Goal: Task Accomplishment & Management: Use online tool/utility

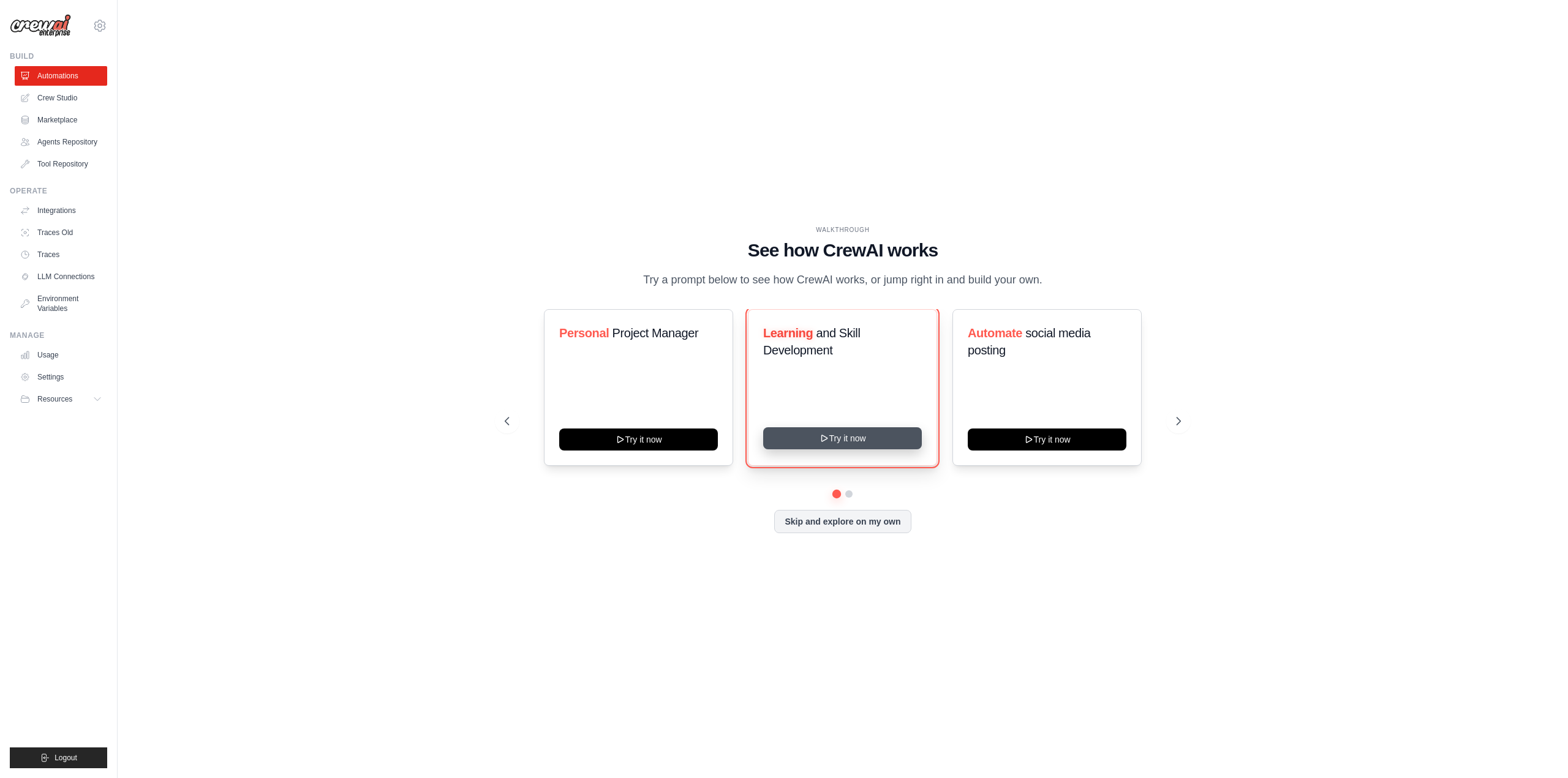
click at [872, 440] on button "Try it now" at bounding box center [842, 438] width 158 height 22
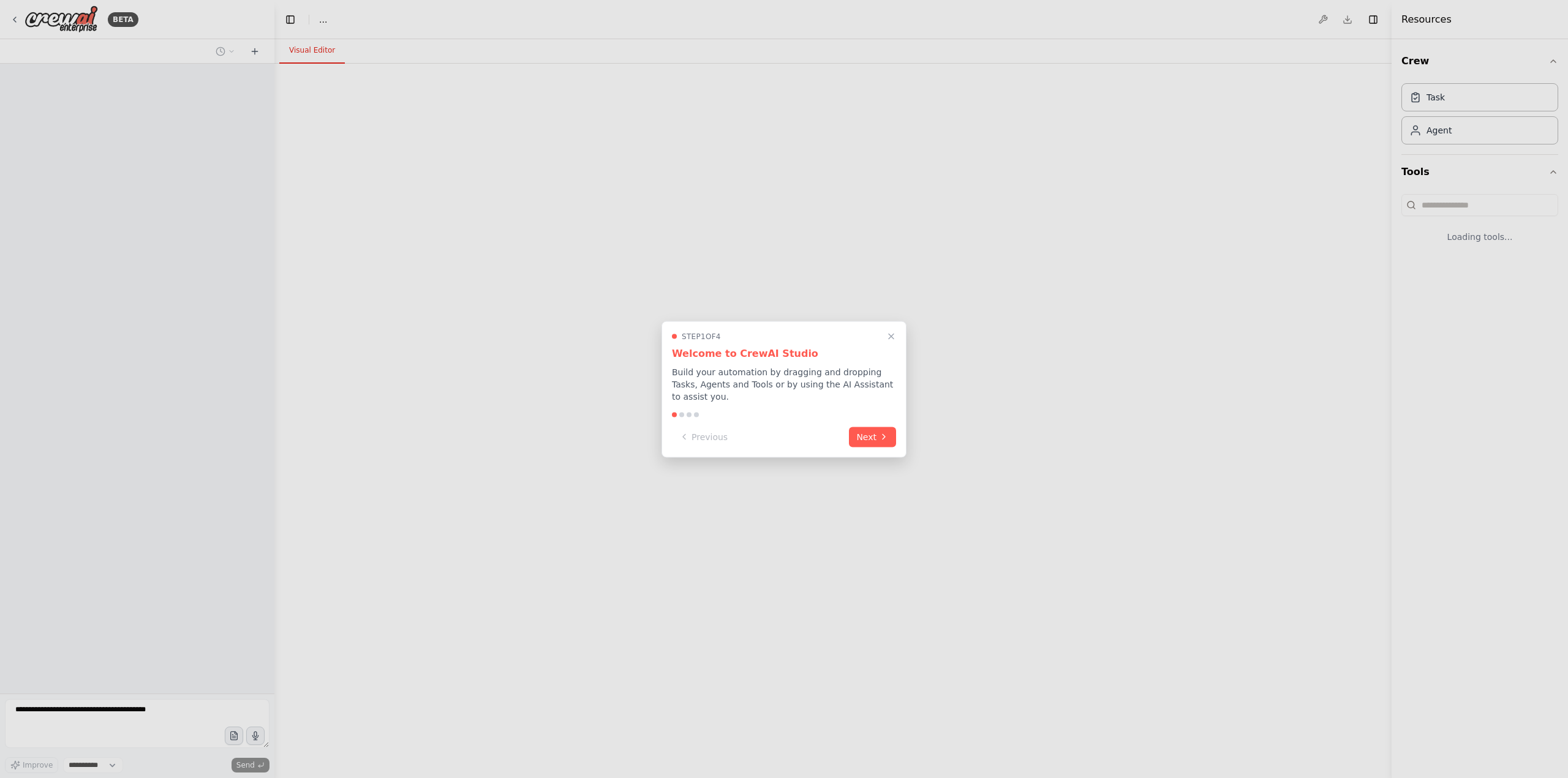
select select "****"
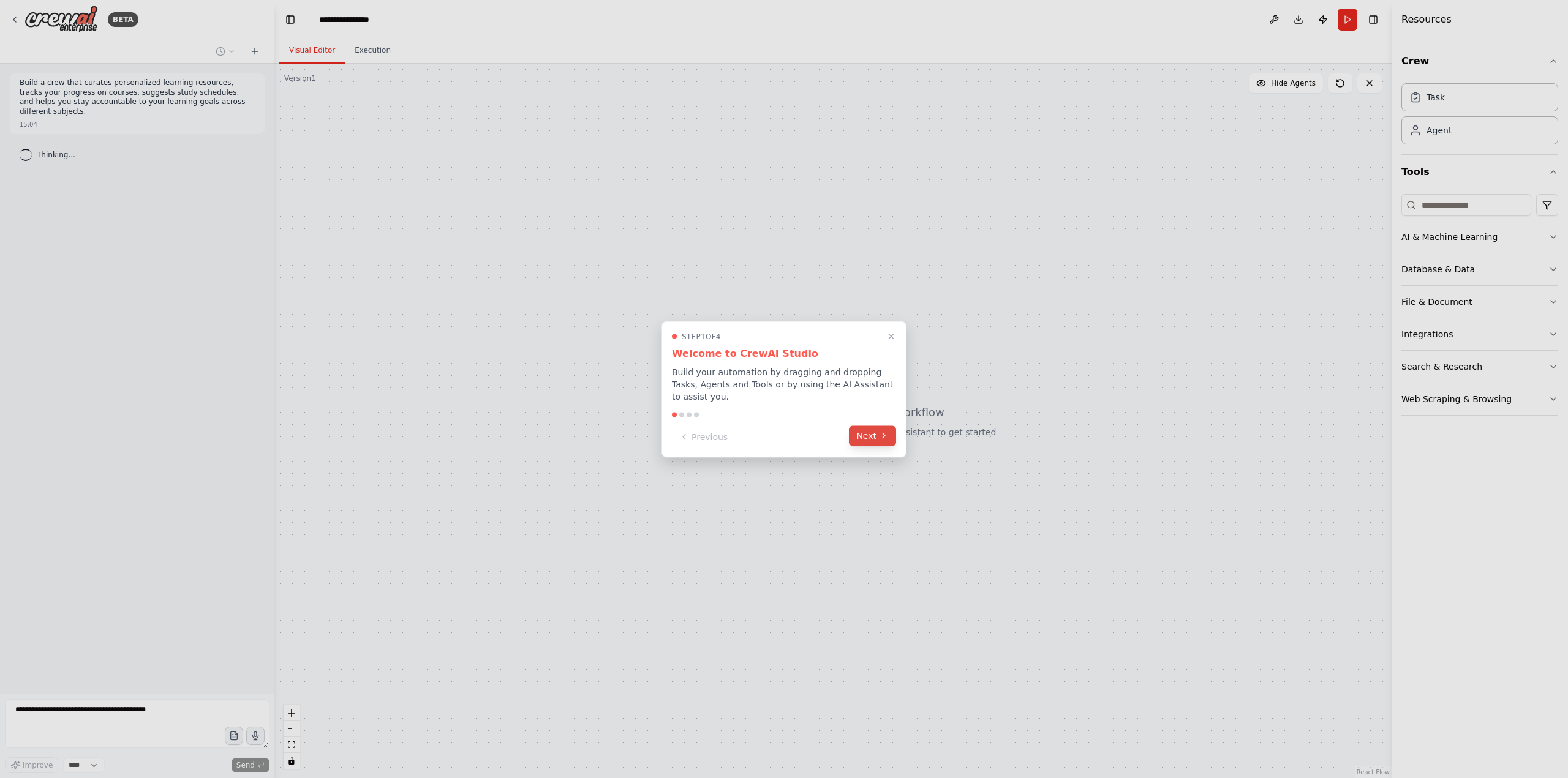
click at [870, 430] on button "Next" at bounding box center [872, 436] width 48 height 21
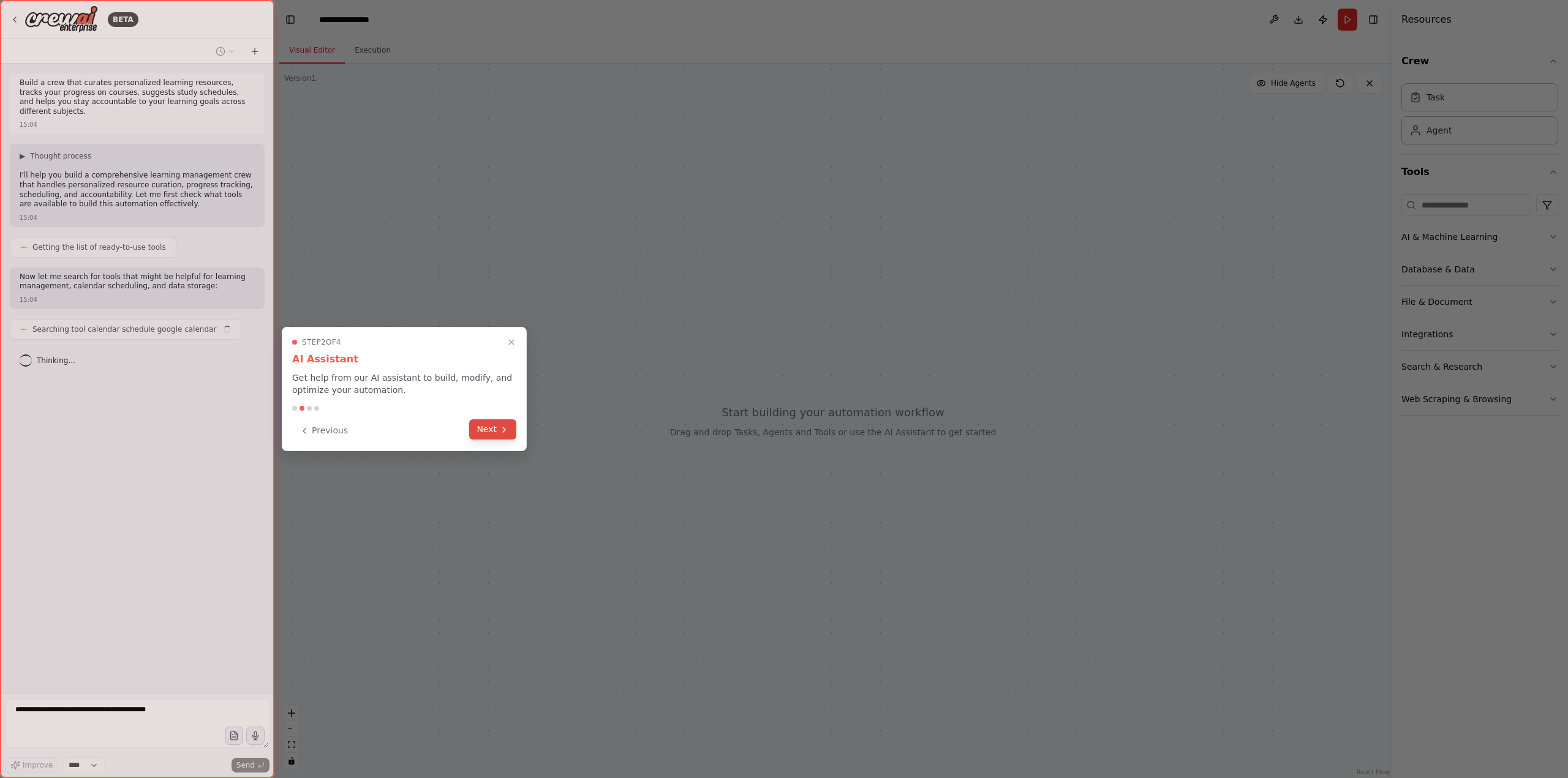
click at [502, 430] on icon at bounding box center [504, 429] width 10 height 10
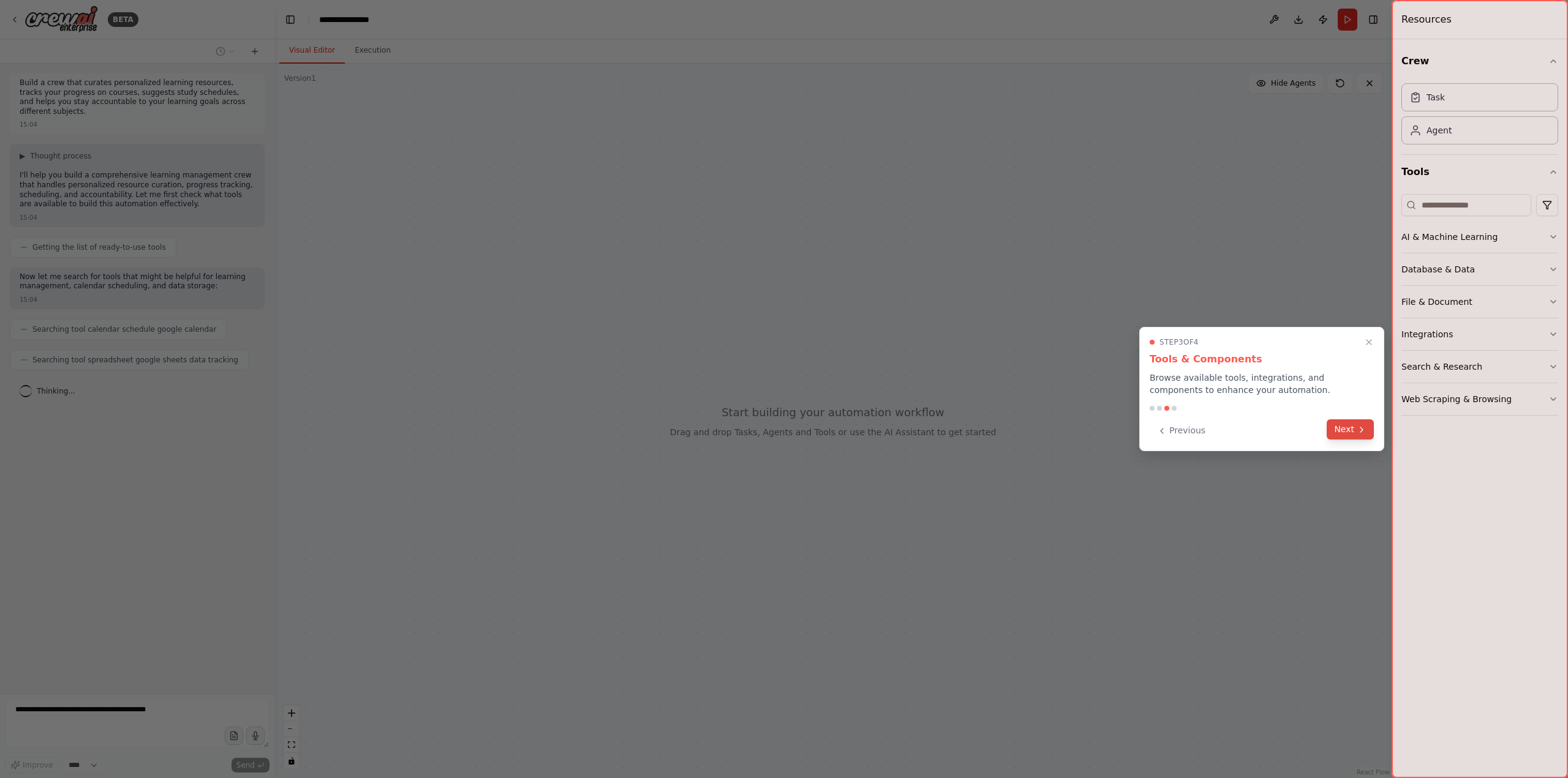
click at [1352, 430] on button "Next" at bounding box center [1350, 429] width 48 height 21
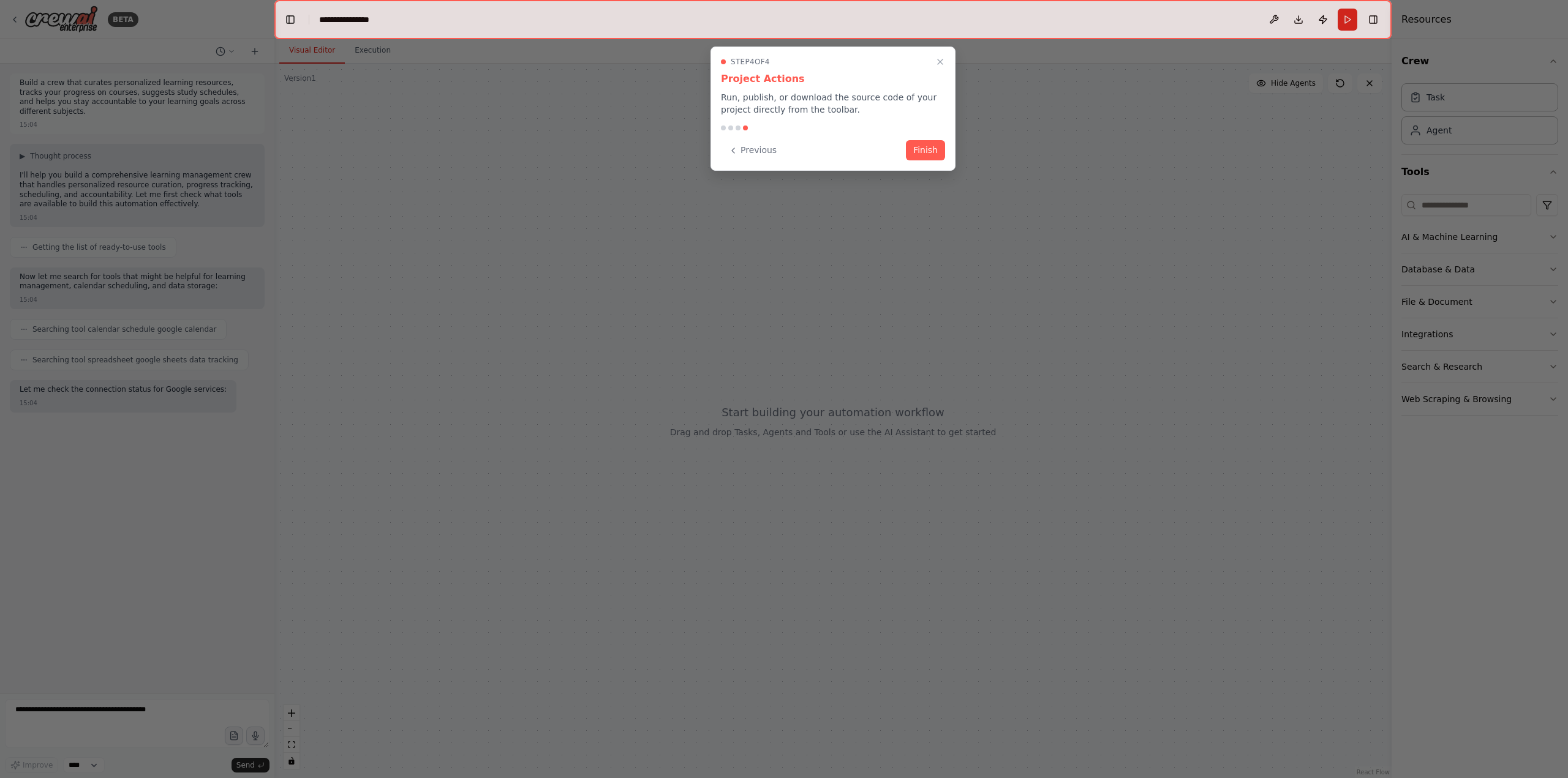
click at [935, 146] on button "Finish" at bounding box center [925, 151] width 39 height 21
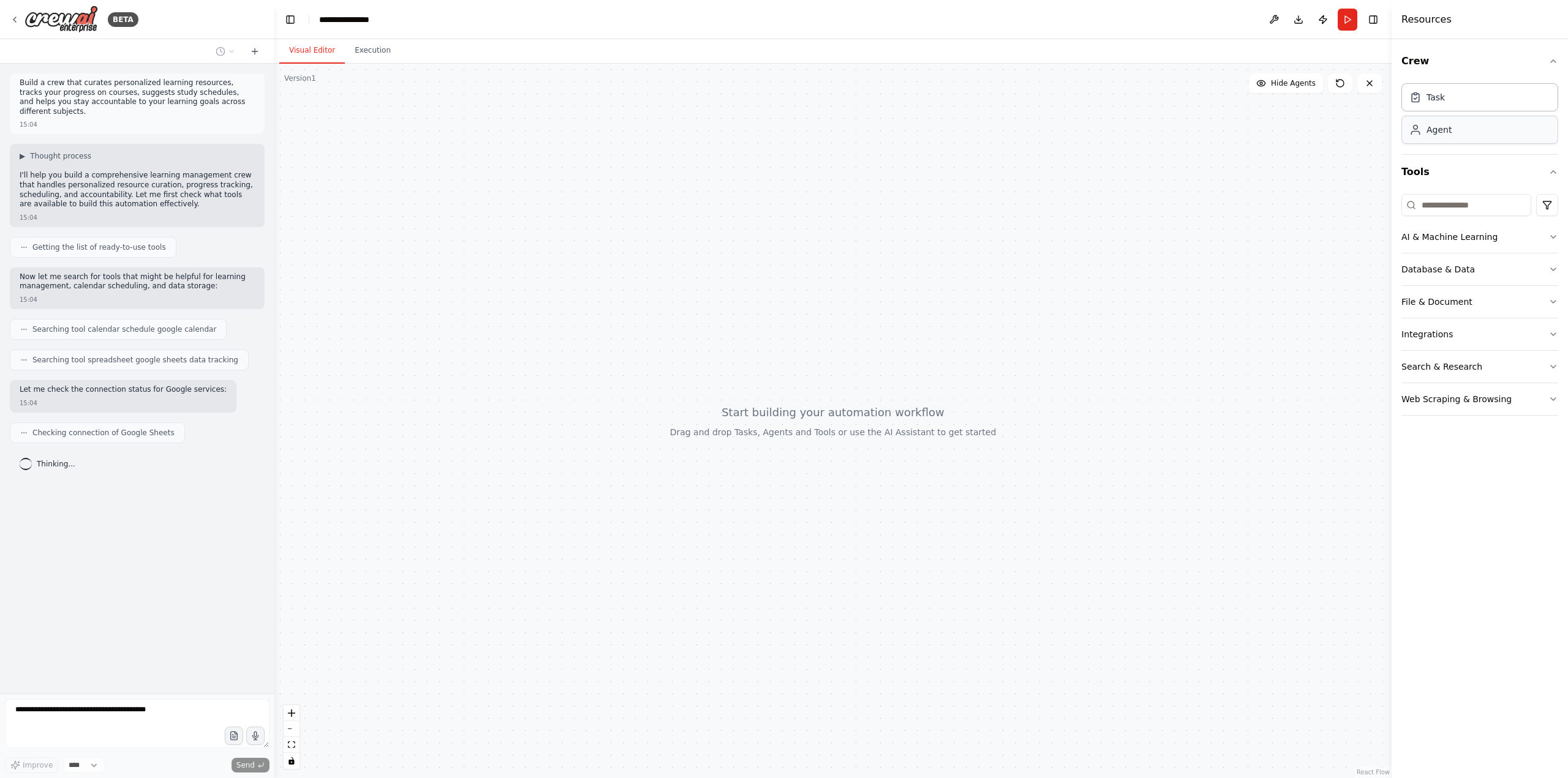
click at [1441, 137] on div "Agent" at bounding box center [1479, 130] width 157 height 29
click at [1458, 92] on div "Task" at bounding box center [1479, 97] width 157 height 29
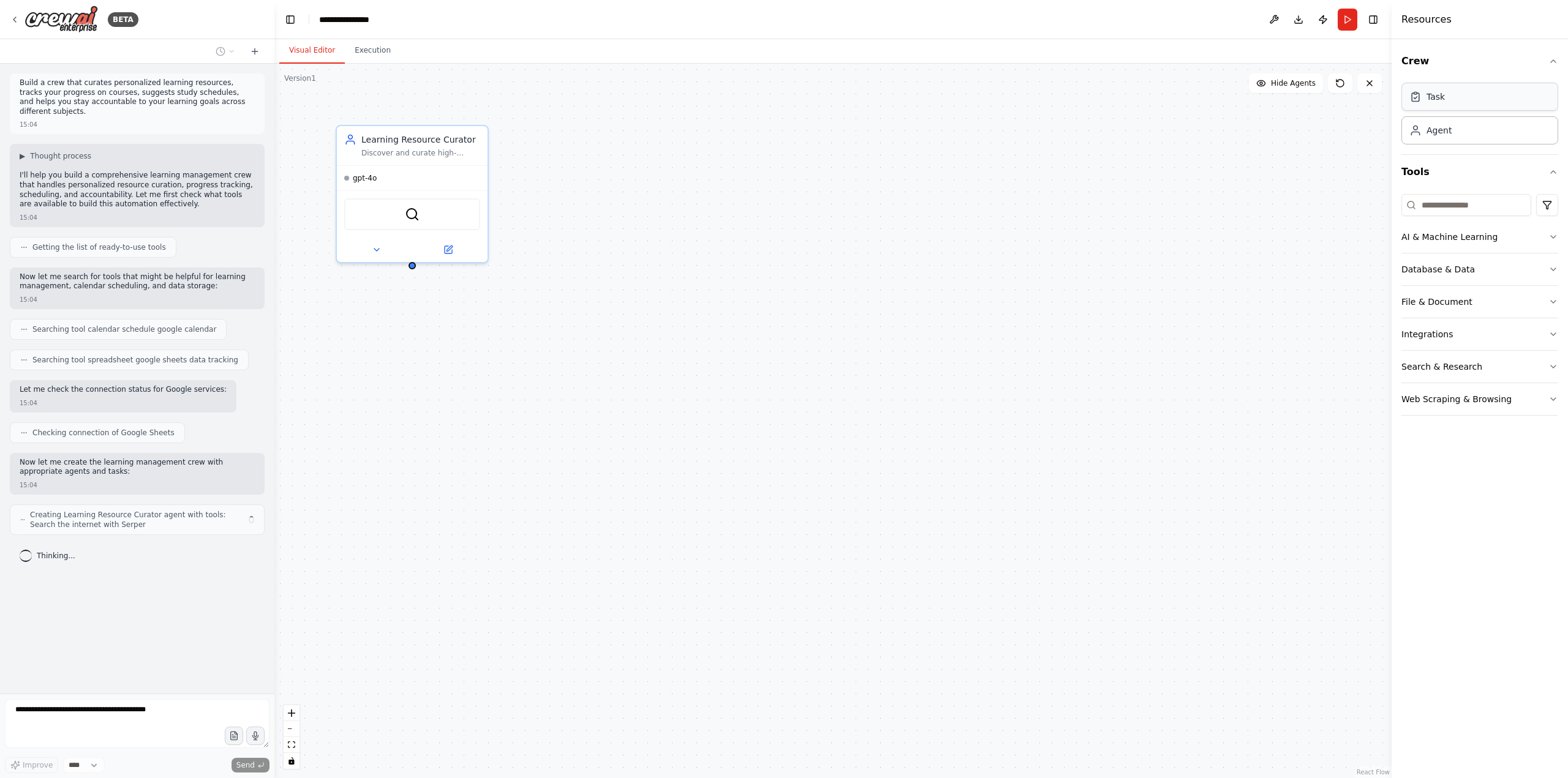
click at [1458, 99] on div "Task" at bounding box center [1479, 97] width 157 height 29
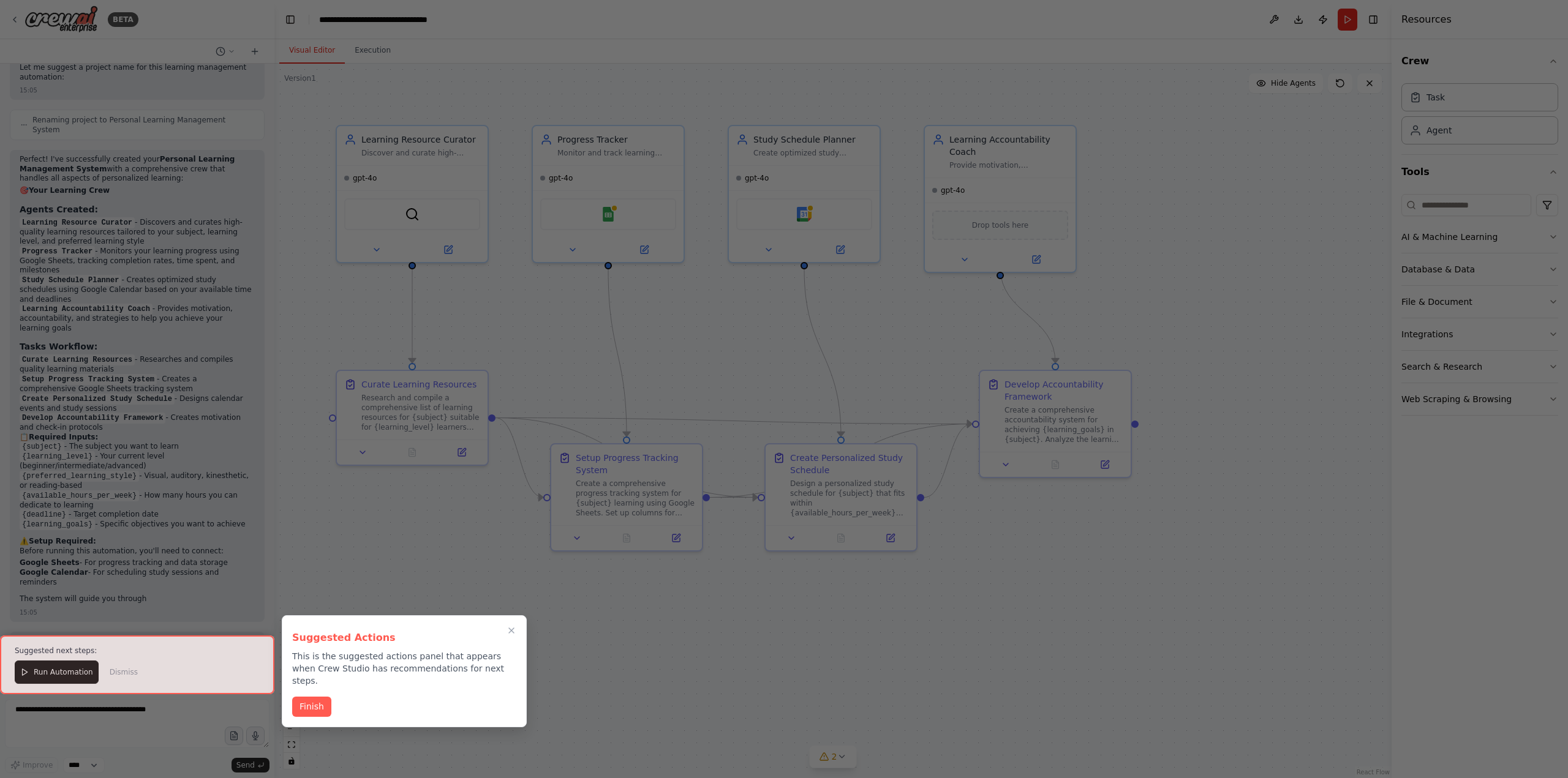
scroll to position [864, 0]
click at [318, 696] on button "Finish" at bounding box center [311, 706] width 39 height 21
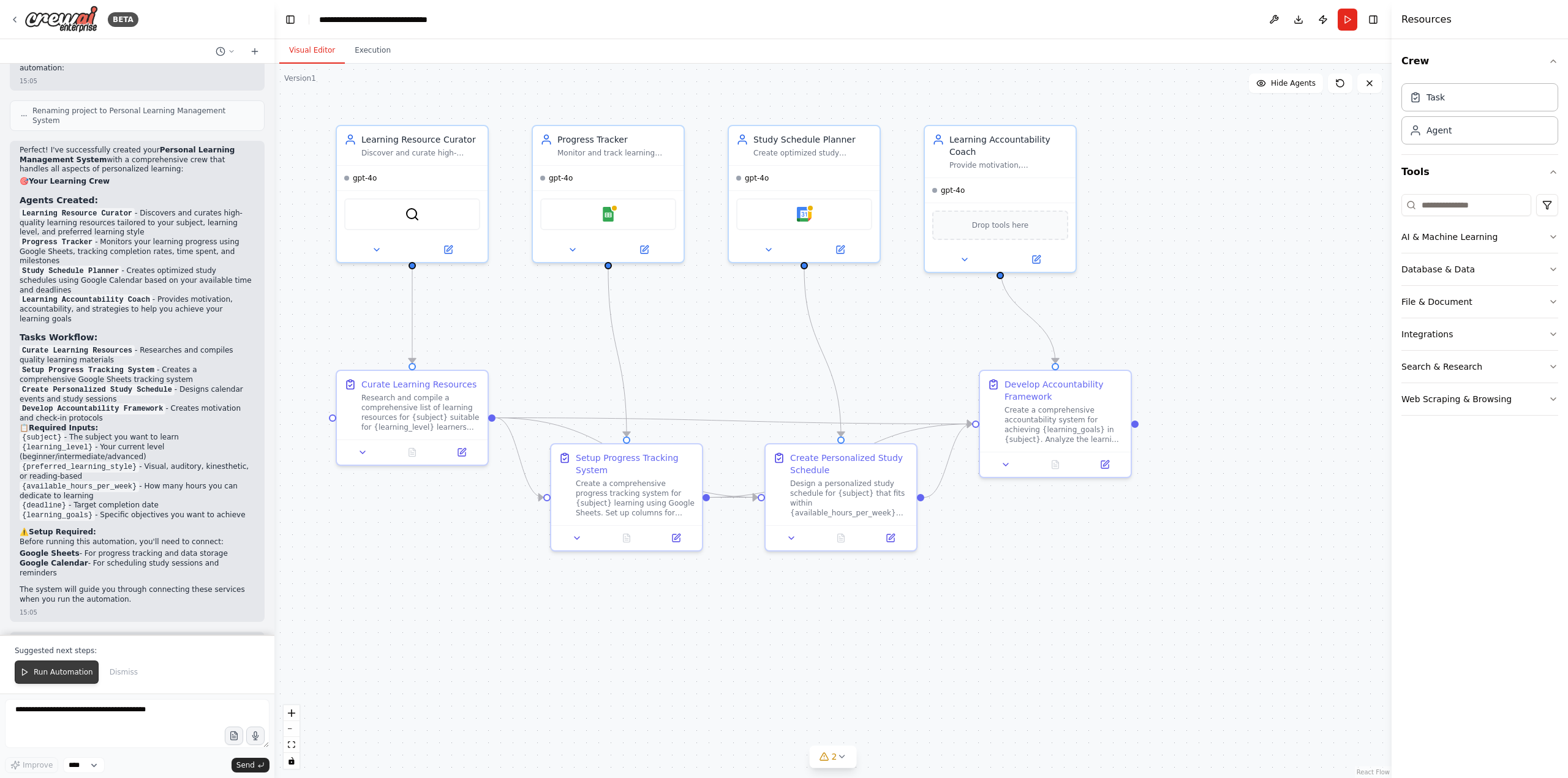
click at [57, 669] on span "Run Automation" at bounding box center [63, 672] width 59 height 10
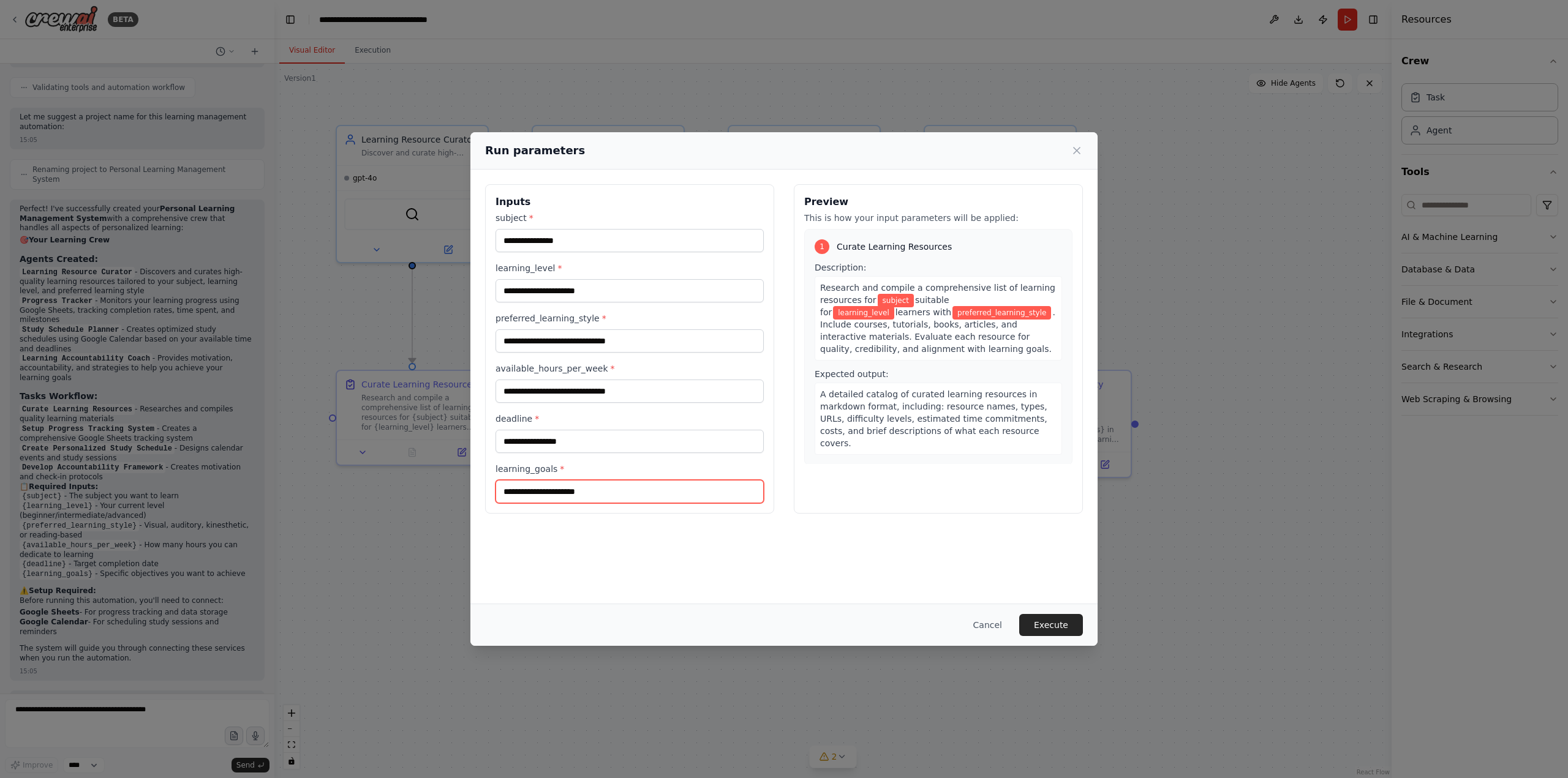
click at [685, 492] on input "learning_goals *" at bounding box center [629, 491] width 269 height 23
click at [685, 551] on div "Inputs subject * learning_level * preferred_learning_style * available_hours_pe…" at bounding box center [784, 387] width 627 height 434
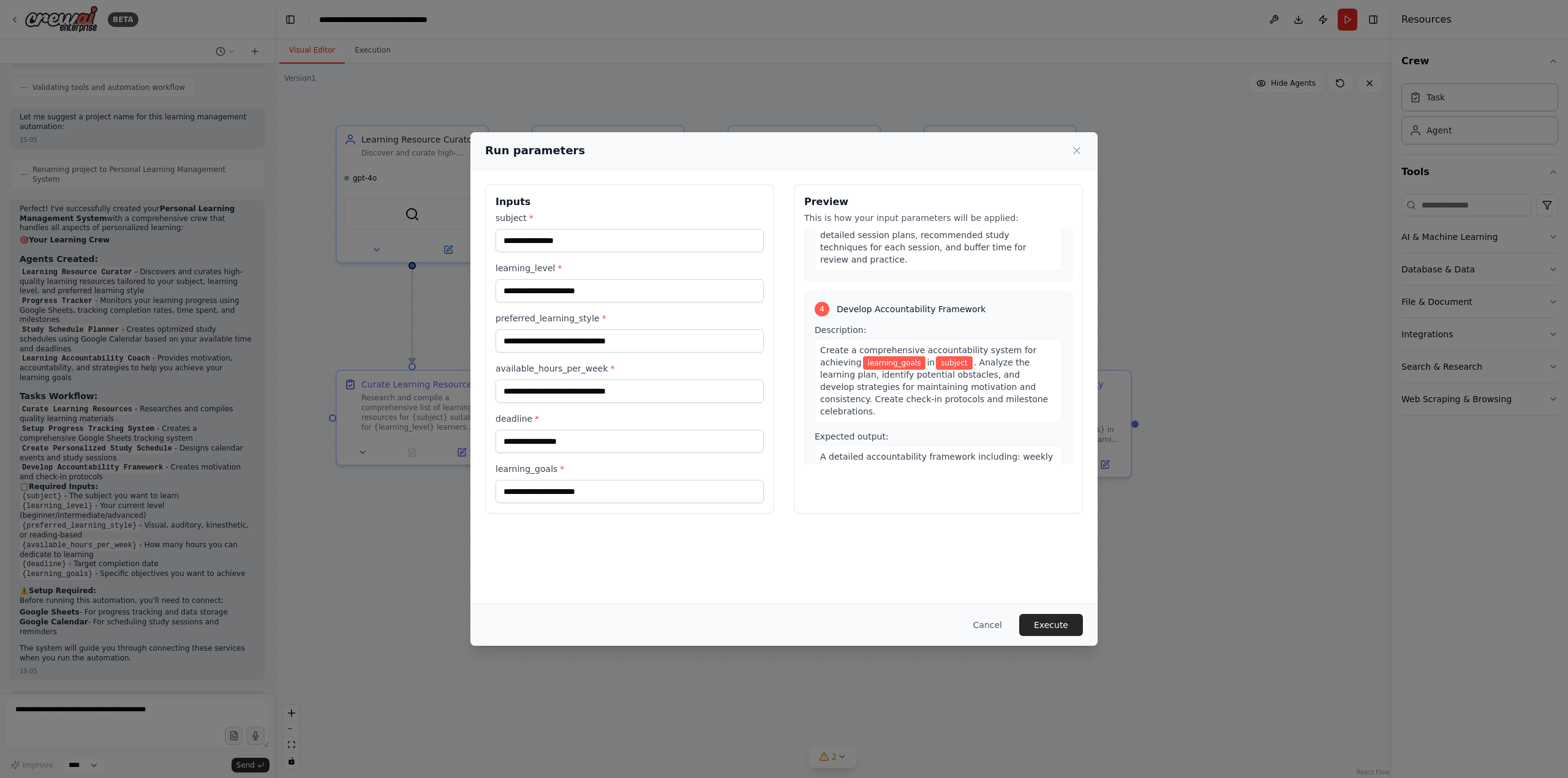
scroll to position [678, 0]
click at [1078, 152] on icon at bounding box center [1076, 150] width 12 height 12
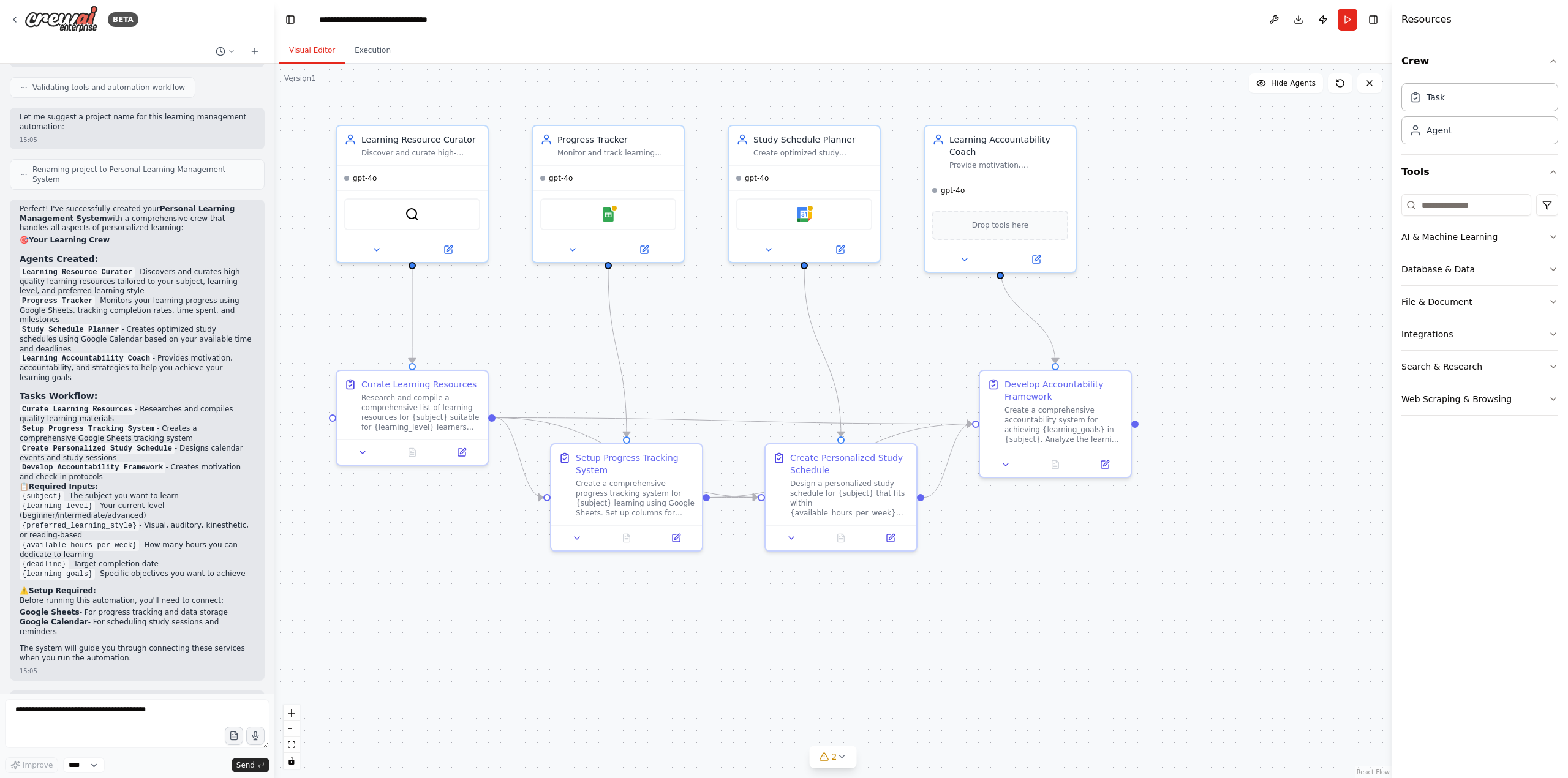
click at [1455, 402] on div "Web Scraping & Browsing" at bounding box center [1455, 399] width 110 height 12
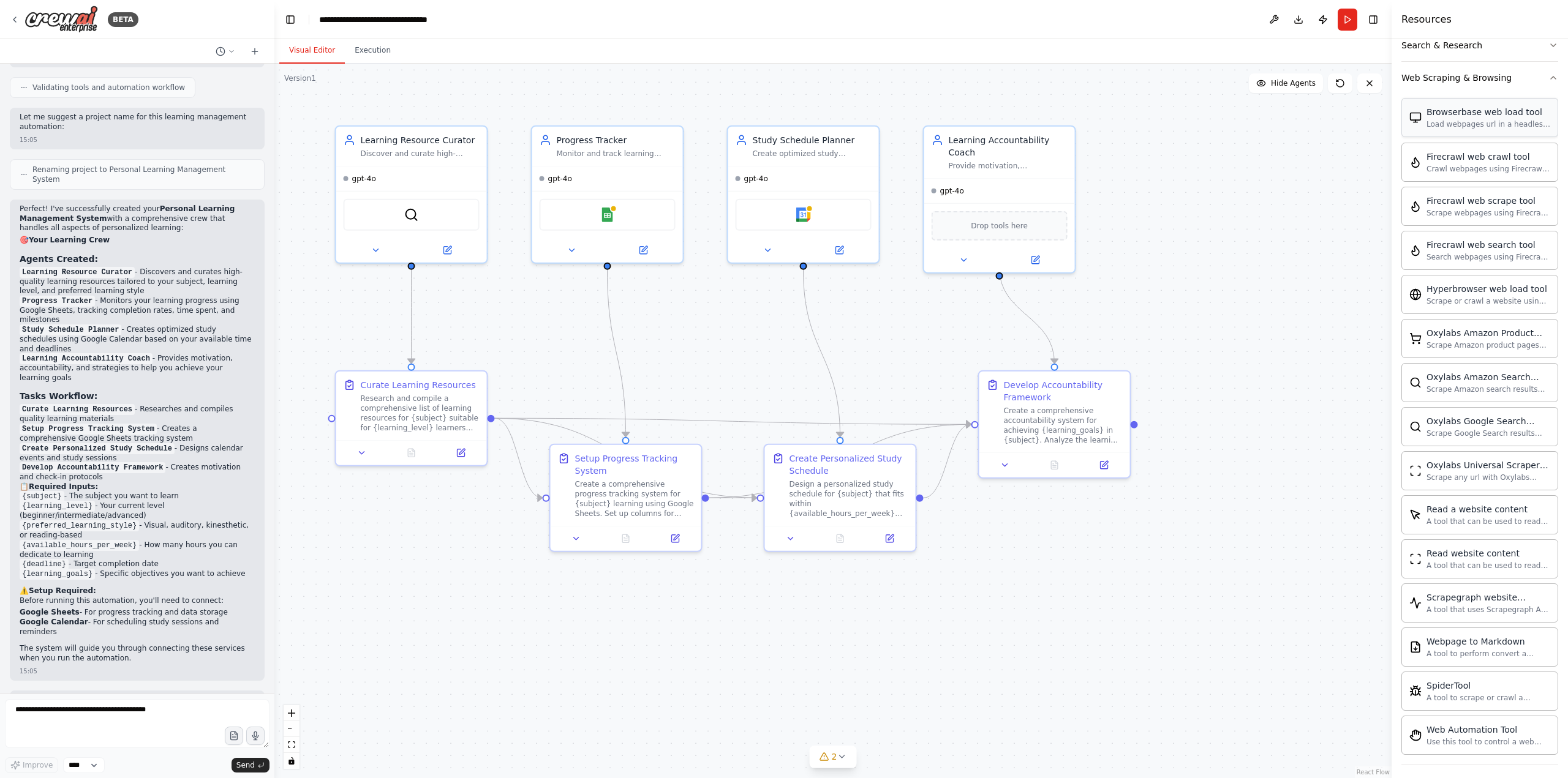
scroll to position [328, 0]
click at [609, 215] on img at bounding box center [607, 212] width 15 height 15
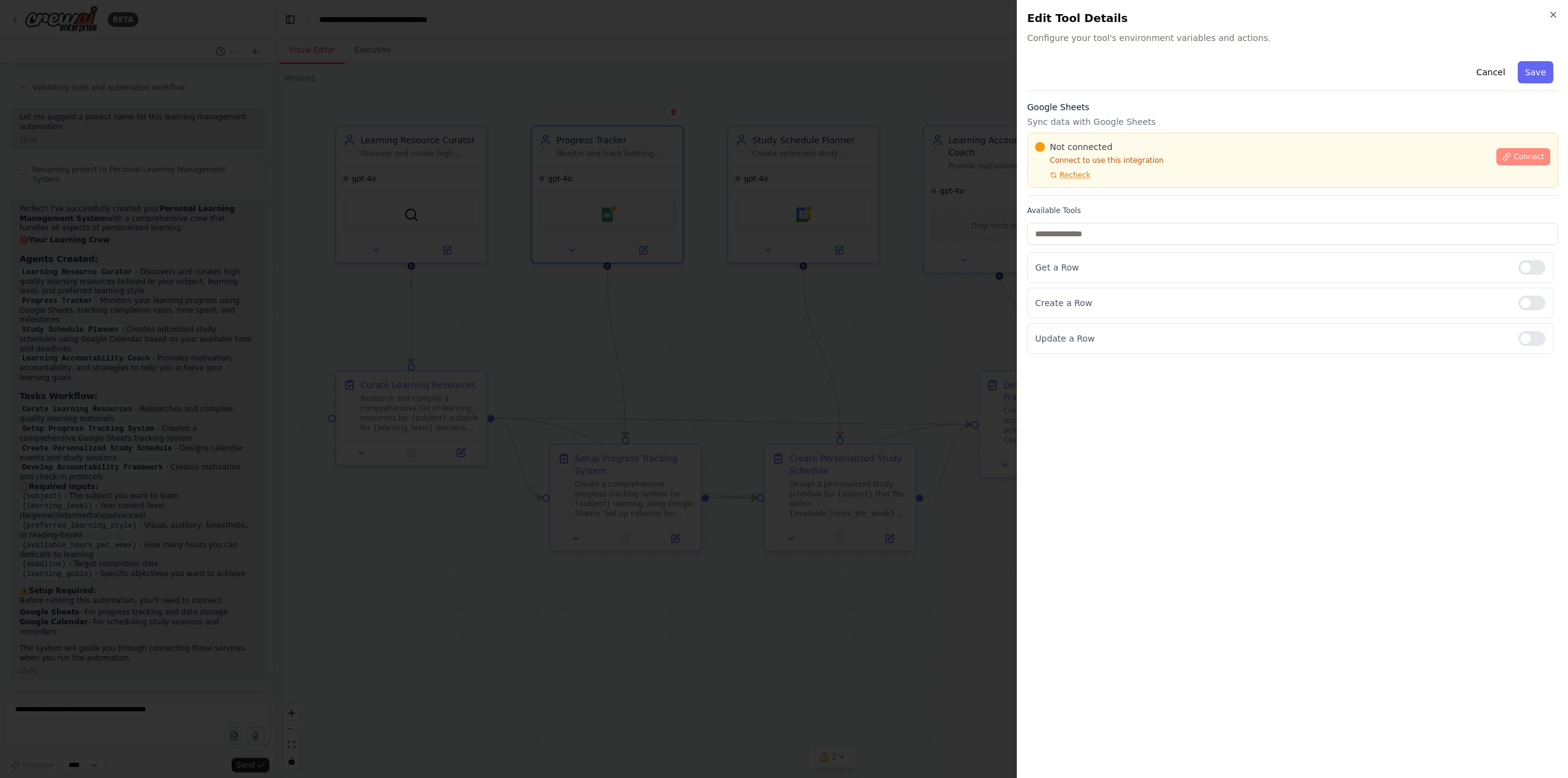
click at [1522, 154] on span "Connect" at bounding box center [1528, 157] width 31 height 10
click at [920, 284] on div at bounding box center [784, 389] width 1568 height 778
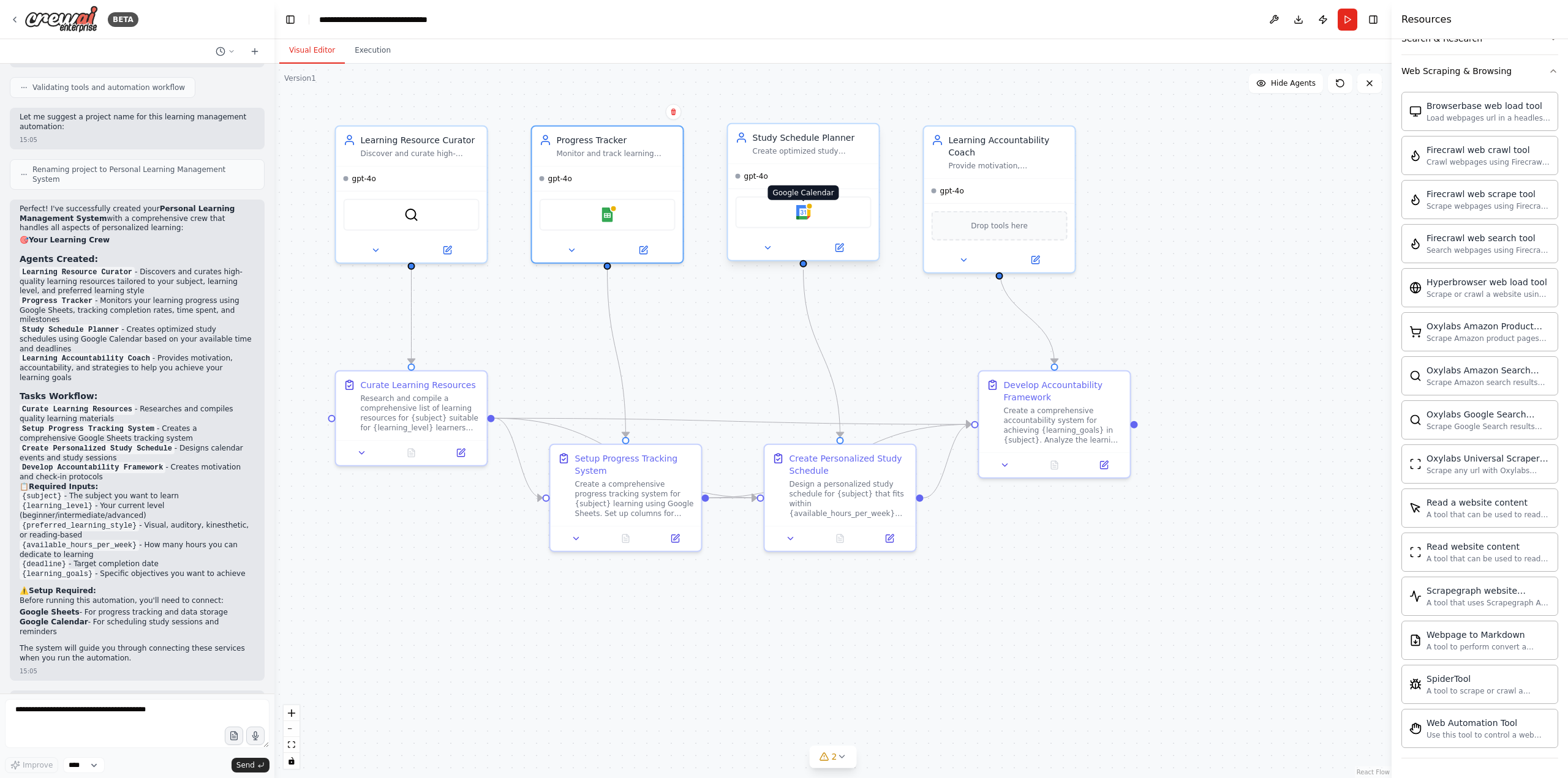
click at [805, 219] on img at bounding box center [803, 212] width 15 height 15
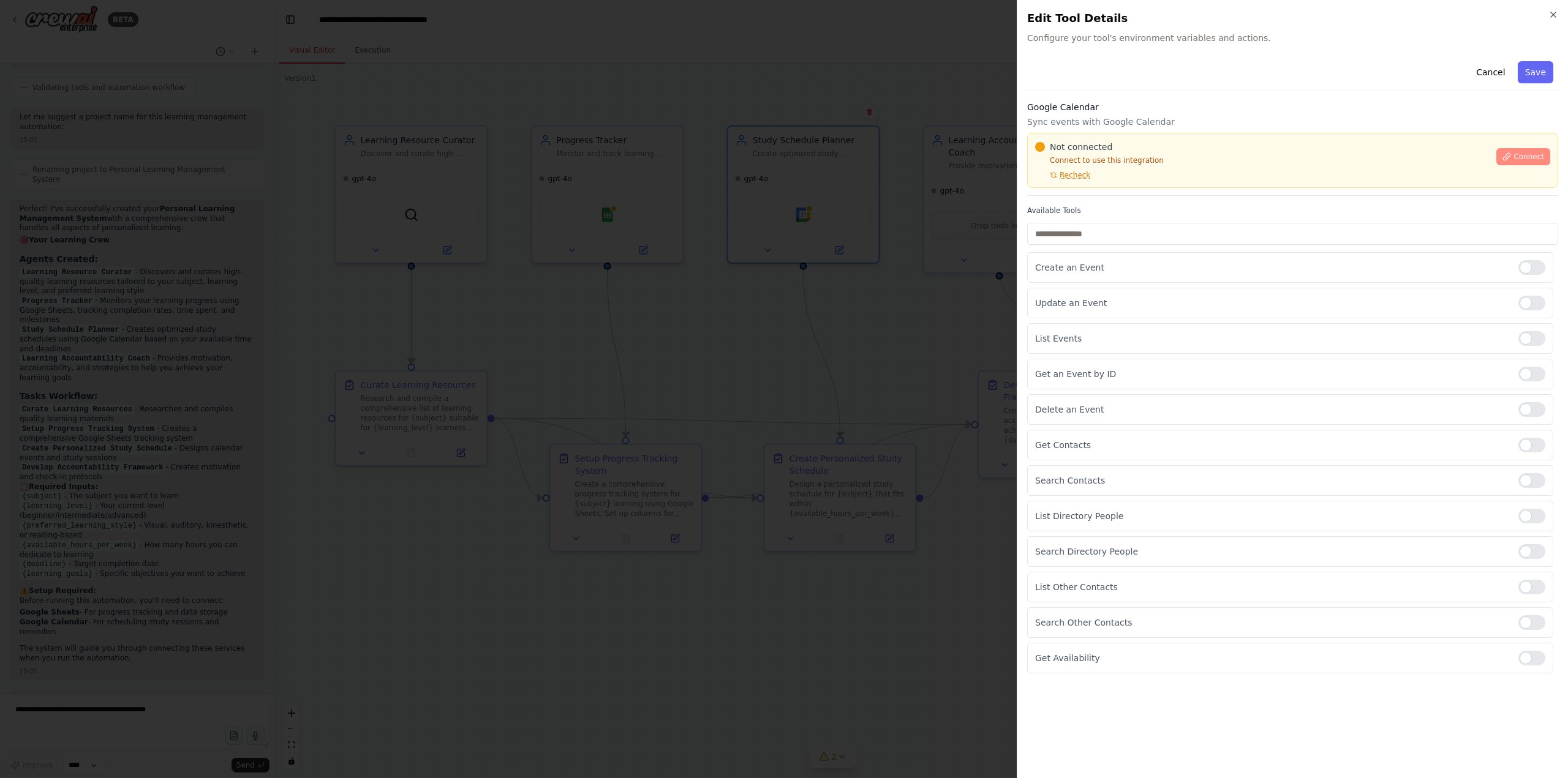
click at [1532, 157] on span "Connect" at bounding box center [1528, 157] width 31 height 10
click at [894, 290] on div at bounding box center [784, 389] width 1568 height 778
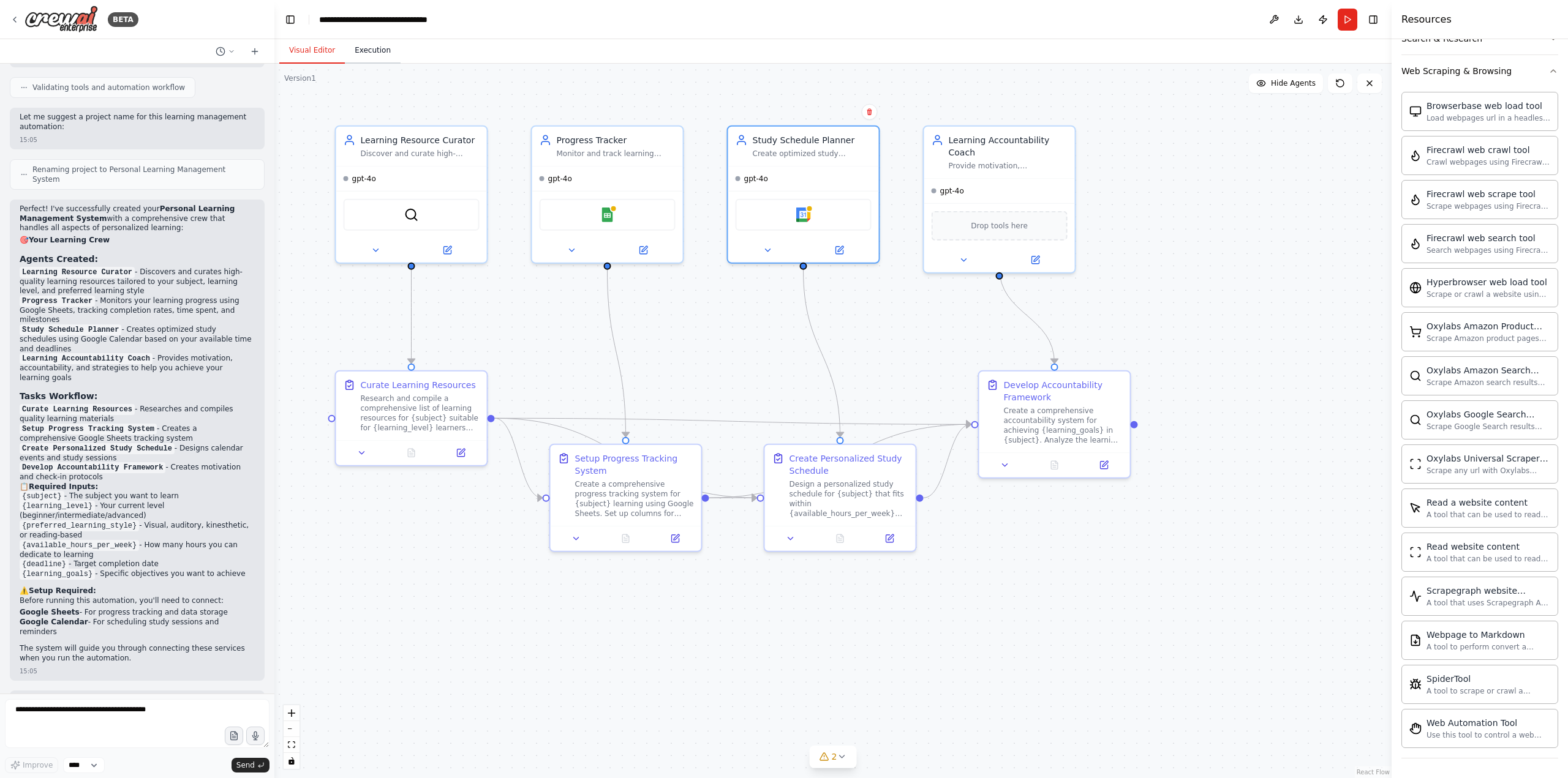
click at [364, 54] on button "Execution" at bounding box center [372, 51] width 55 height 25
click at [330, 55] on button "Visual Editor" at bounding box center [311, 51] width 66 height 25
click at [411, 215] on img at bounding box center [411, 212] width 15 height 15
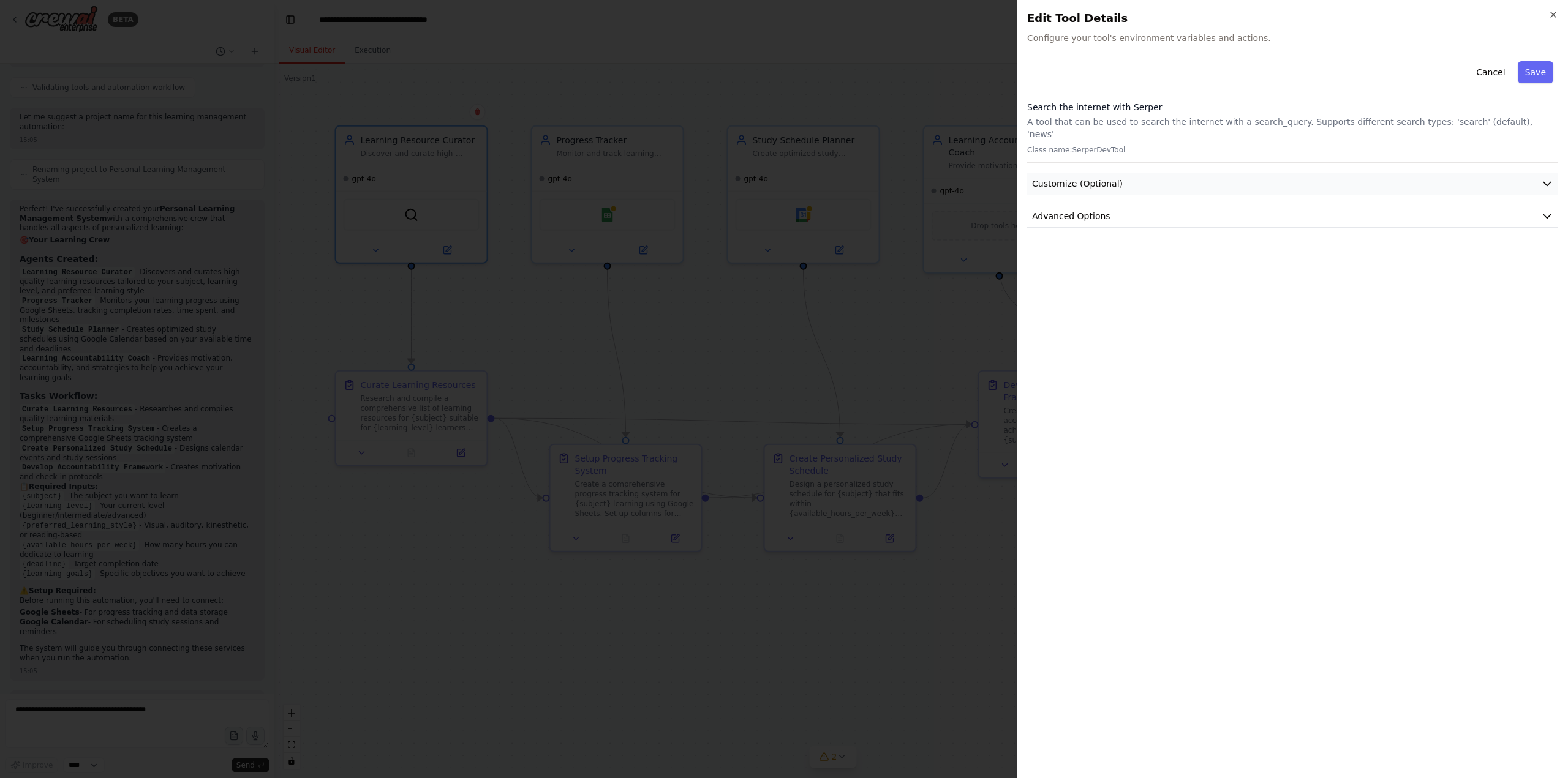
click at [1100, 173] on button "Customize (Optional)" at bounding box center [1292, 184] width 531 height 23
click at [1063, 494] on span "Advanced Options" at bounding box center [1070, 500] width 78 height 12
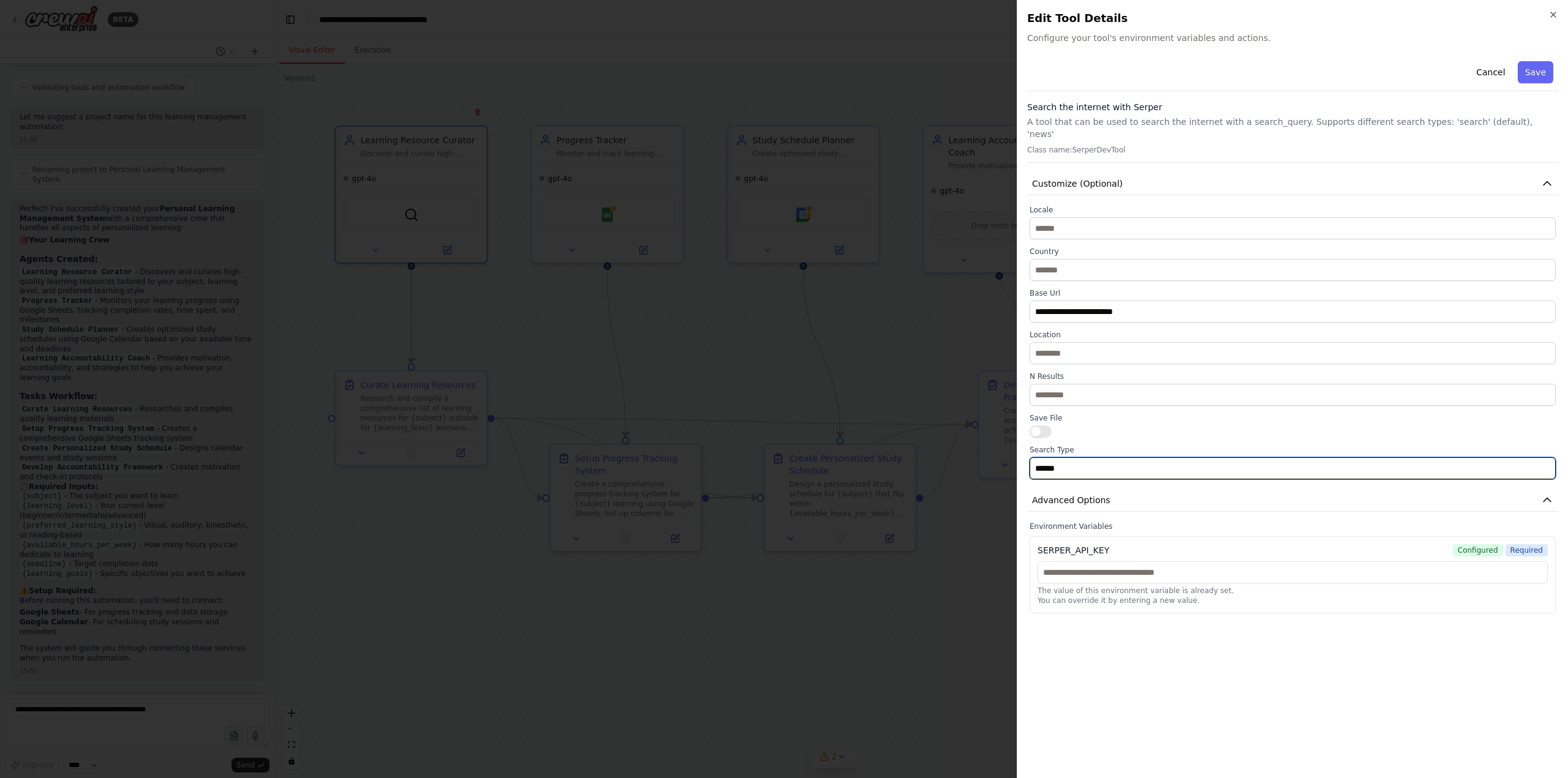
click at [1100, 457] on input "******" at bounding box center [1292, 468] width 526 height 22
click at [1107, 425] on div at bounding box center [1292, 431] width 526 height 12
click at [1551, 13] on icon "button" at bounding box center [1553, 14] width 5 height 5
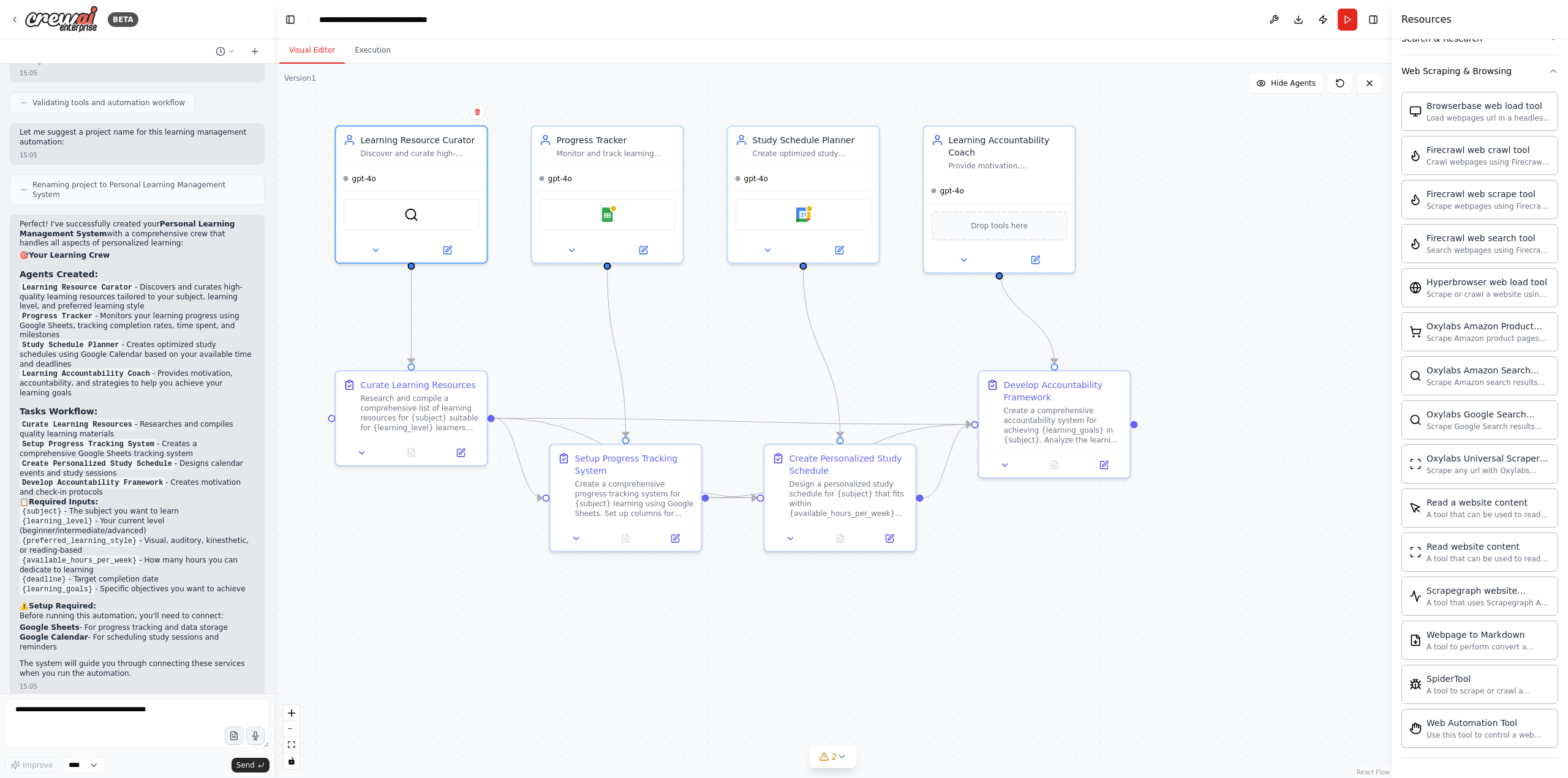
scroll to position [805, 0]
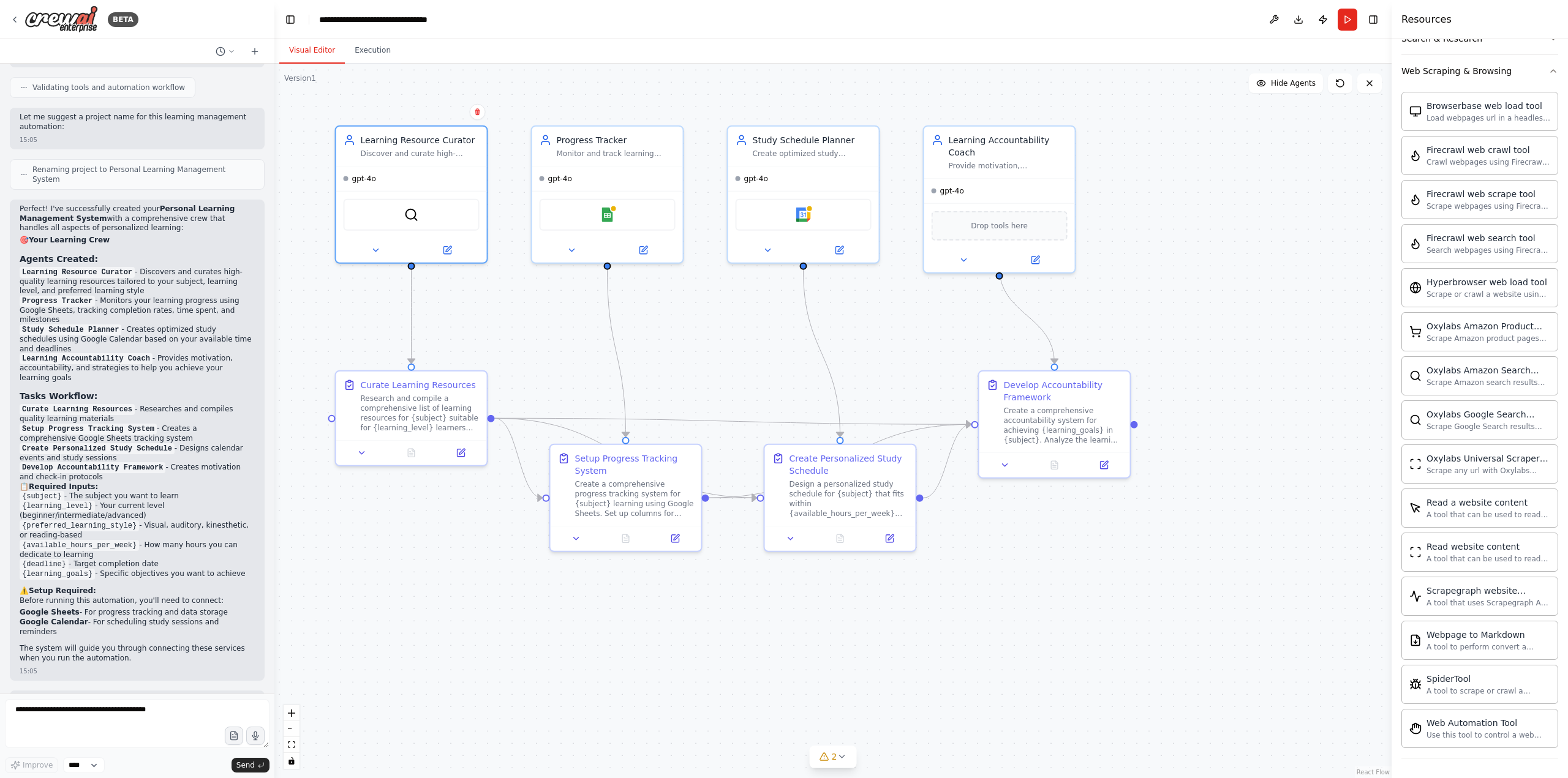
click at [1373, 772] on link "React Flow" at bounding box center [1373, 772] width 33 height 7
click at [1306, 86] on span "Hide Agents" at bounding box center [1293, 83] width 44 height 10
click at [1306, 86] on span "Show Agents" at bounding box center [1291, 83] width 48 height 10
click at [409, 414] on div "Research and compile a comprehensive list of learning resources for {subject} s…" at bounding box center [420, 410] width 119 height 39
click at [436, 414] on div "Research and compile a comprehensive list of learning resources for {subject} s…" at bounding box center [420, 410] width 119 height 39
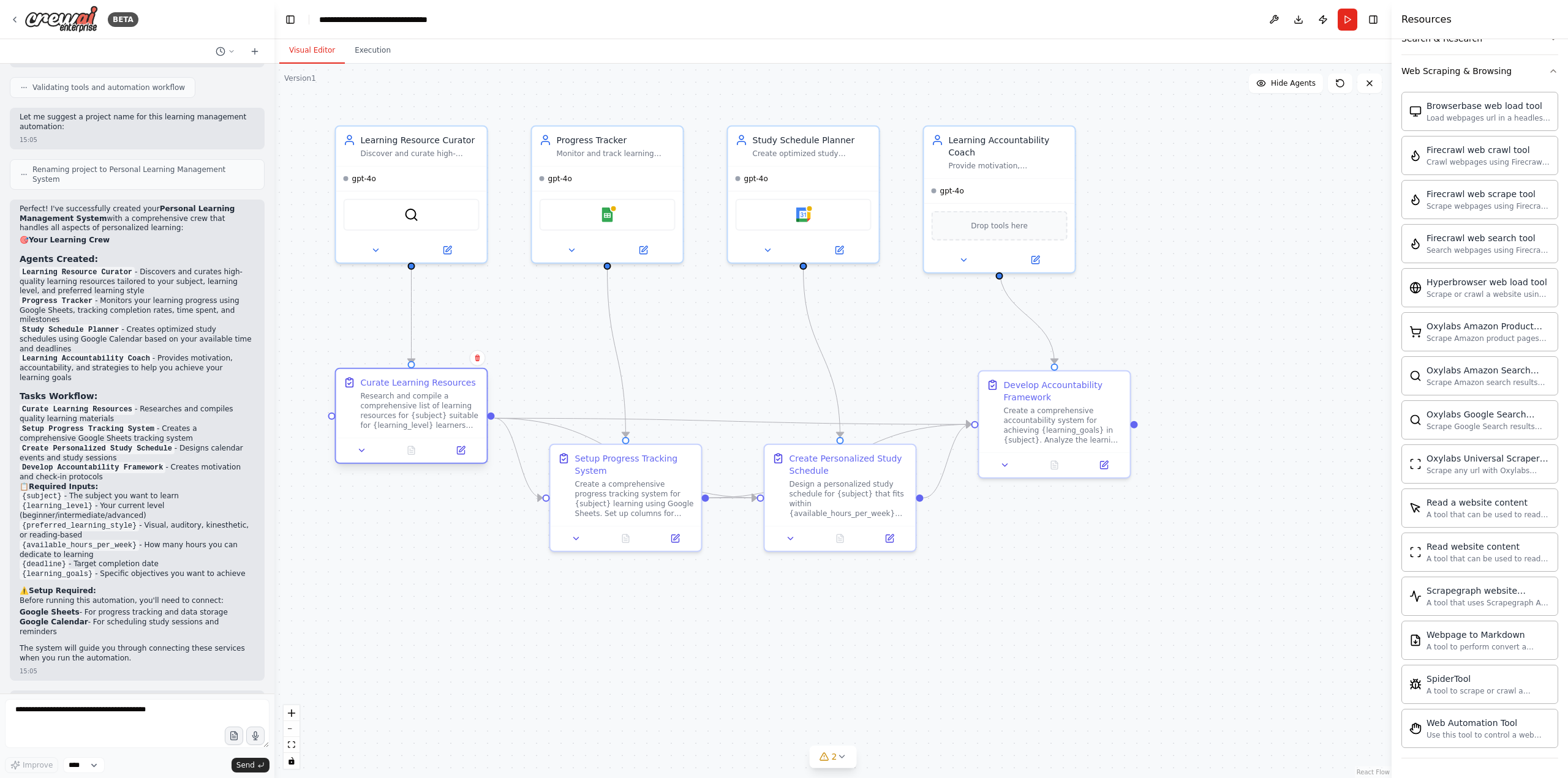
click at [436, 414] on div "Research and compile a comprehensive list of learning resources for {subject} s…" at bounding box center [420, 410] width 119 height 39
click at [361, 452] on icon at bounding box center [362, 451] width 10 height 10
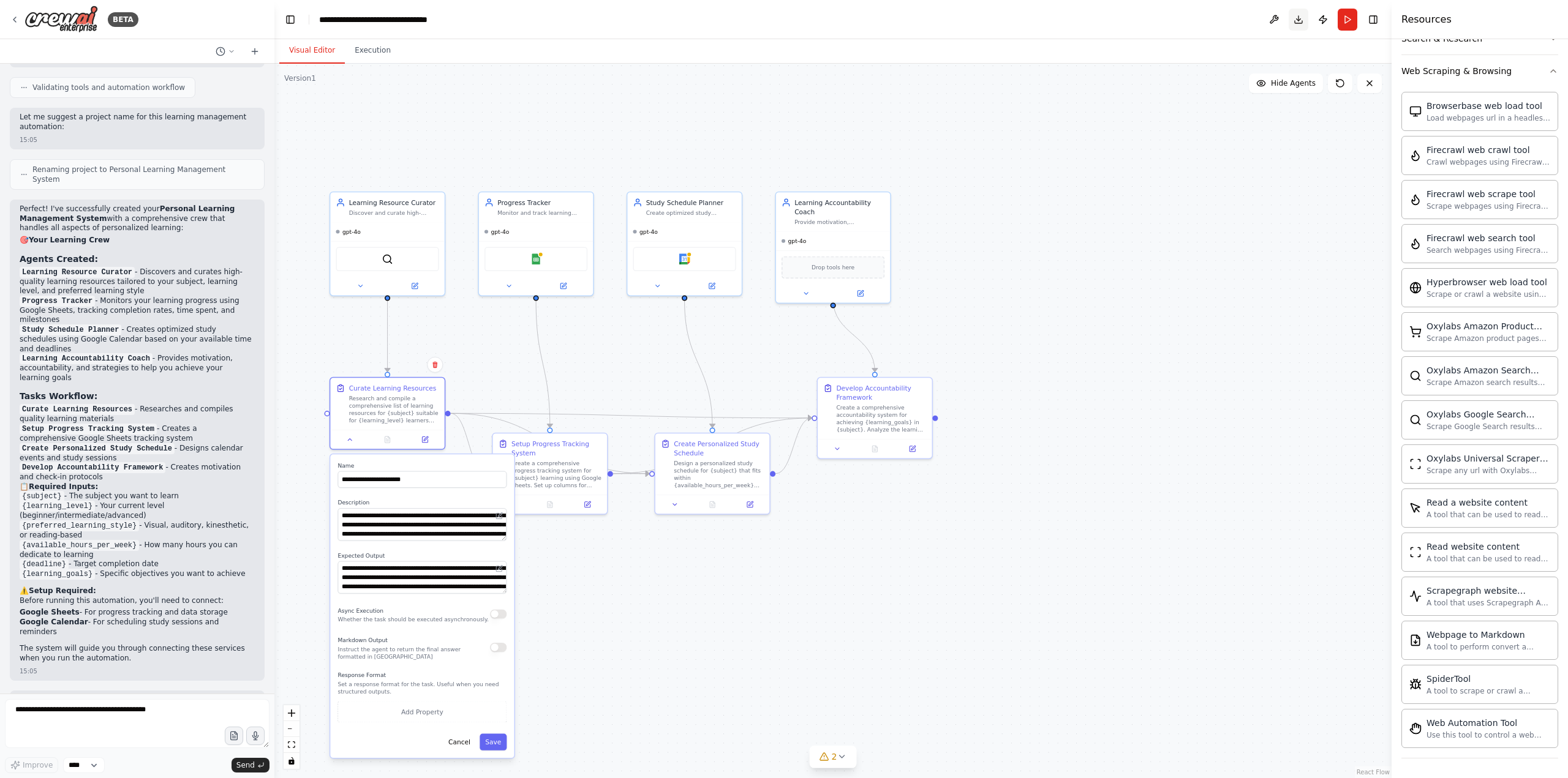
click at [1299, 19] on button "Download" at bounding box center [1298, 20] width 20 height 22
click at [1324, 22] on button "Publish" at bounding box center [1322, 20] width 20 height 22
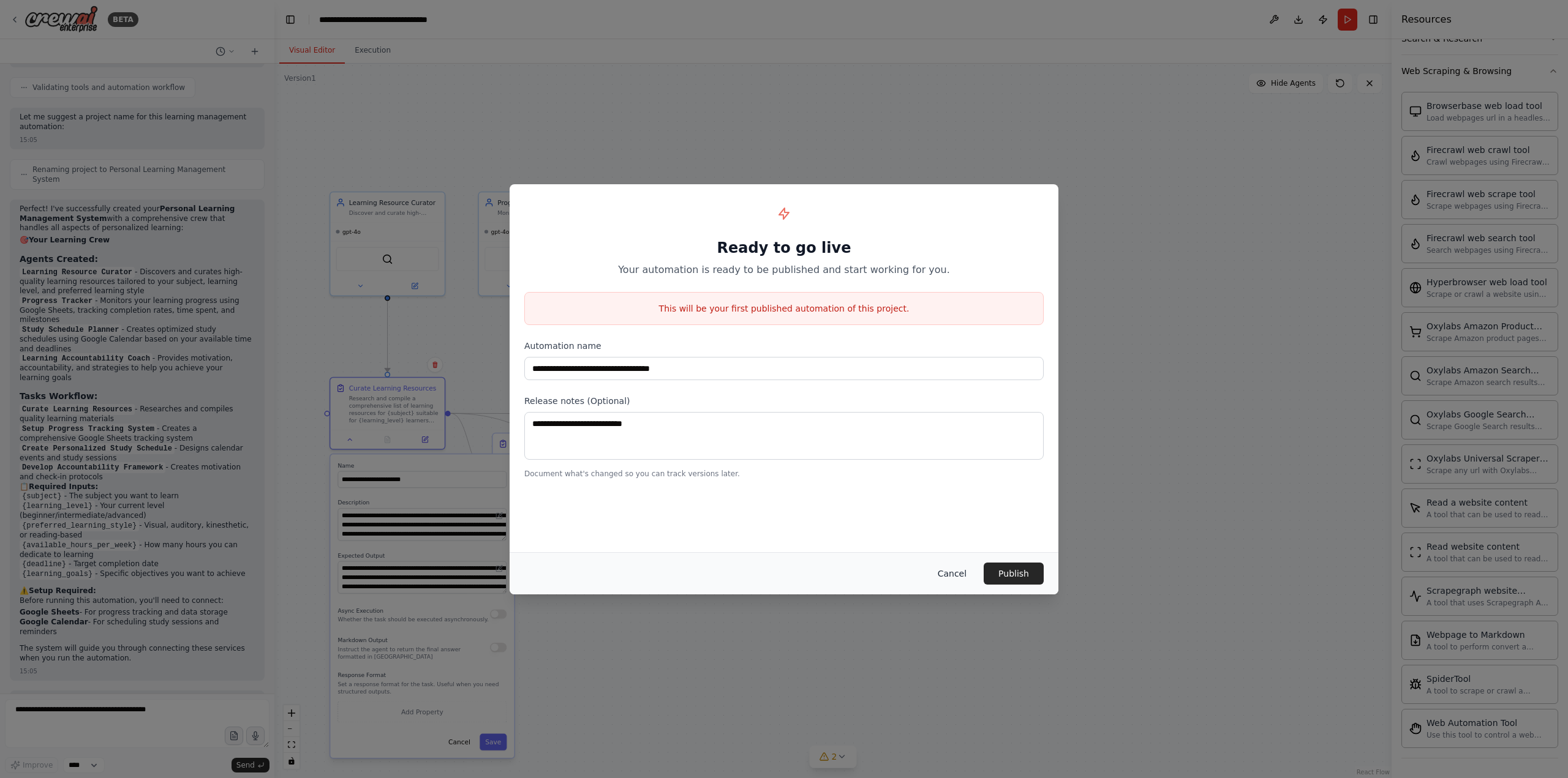
click at [969, 571] on button "Cancel" at bounding box center [952, 574] width 48 height 22
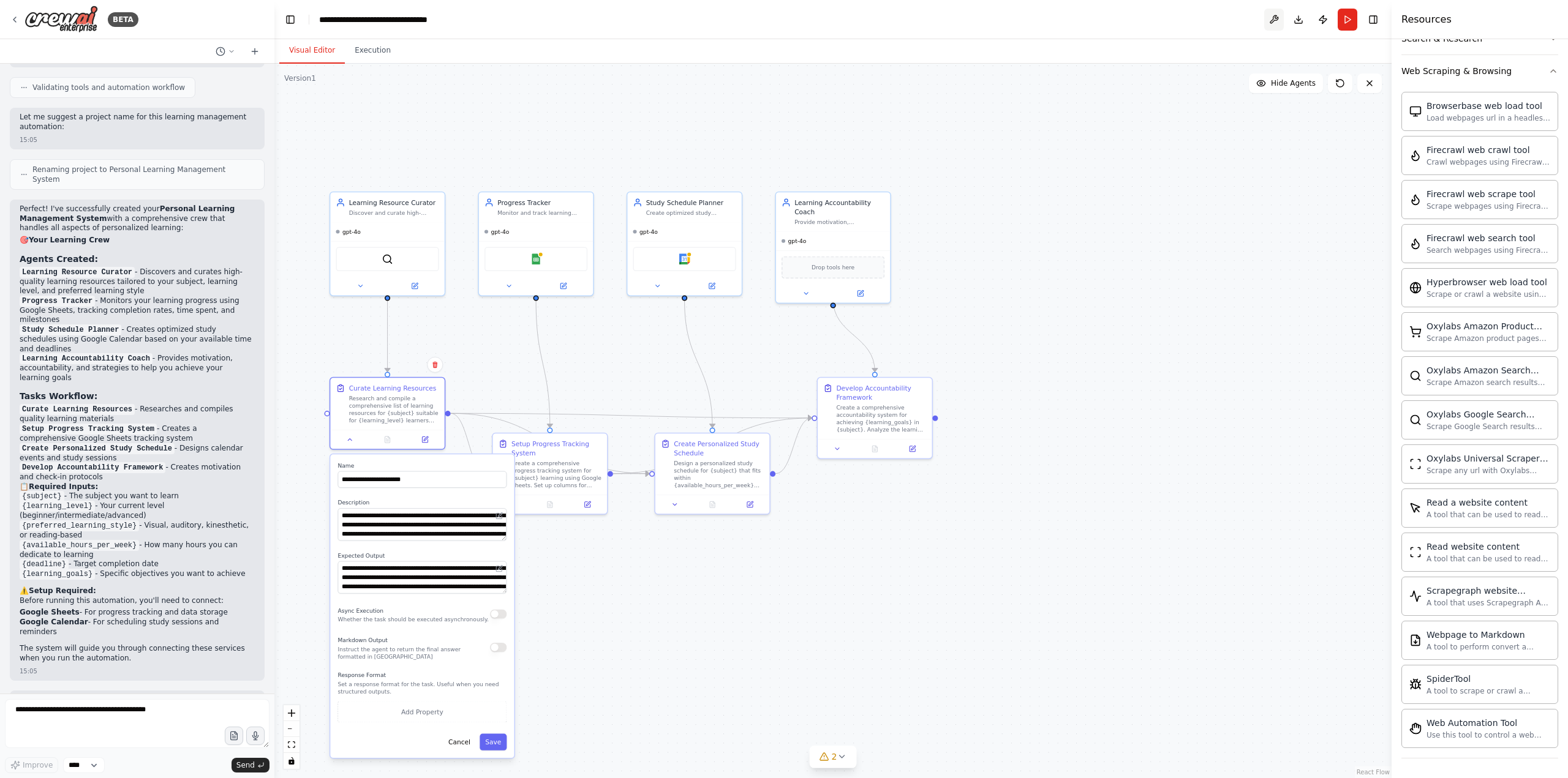
click at [1274, 20] on button at bounding box center [1273, 20] width 20 height 22
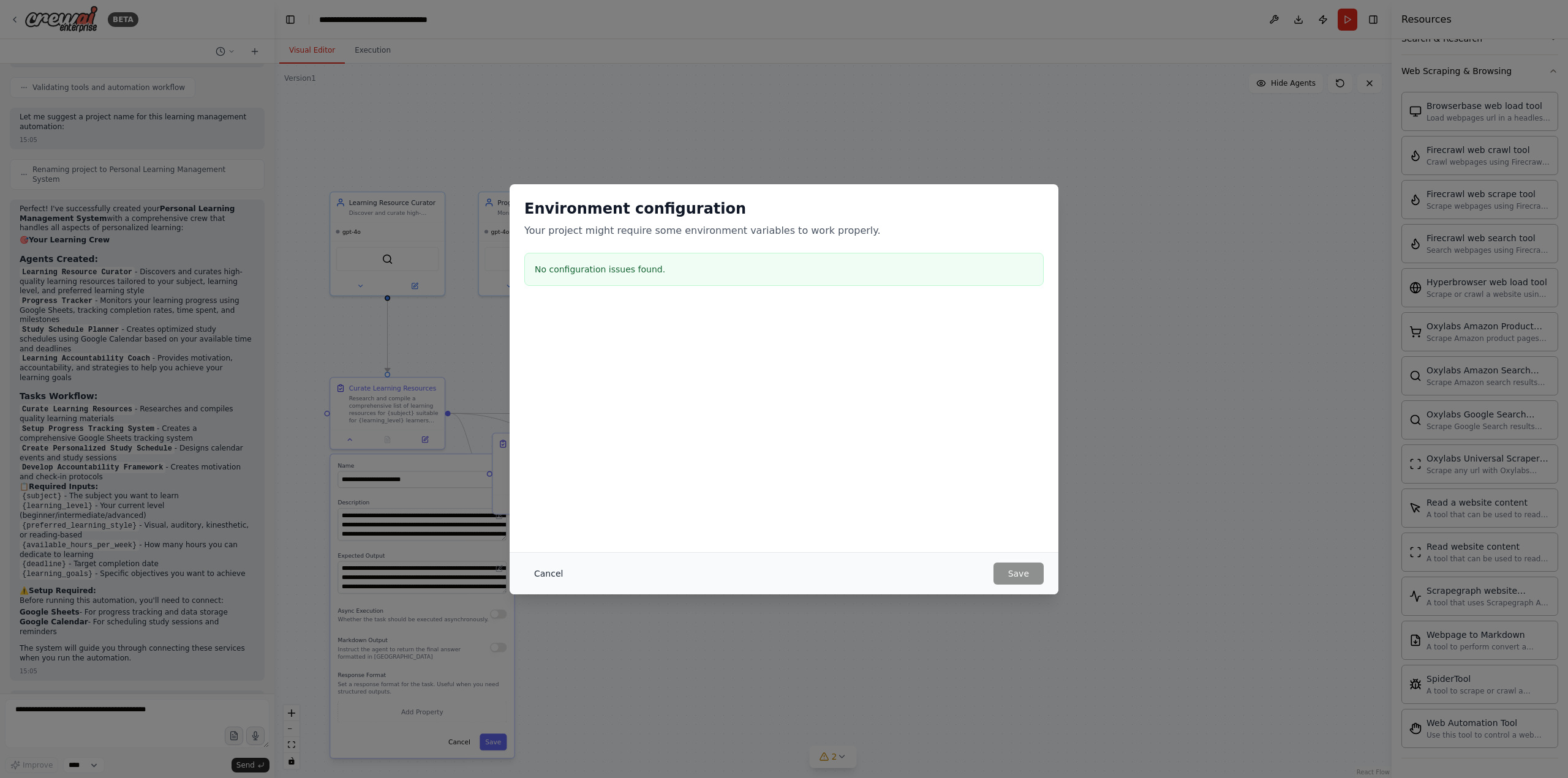
click at [556, 571] on button "Cancel" at bounding box center [548, 574] width 48 height 22
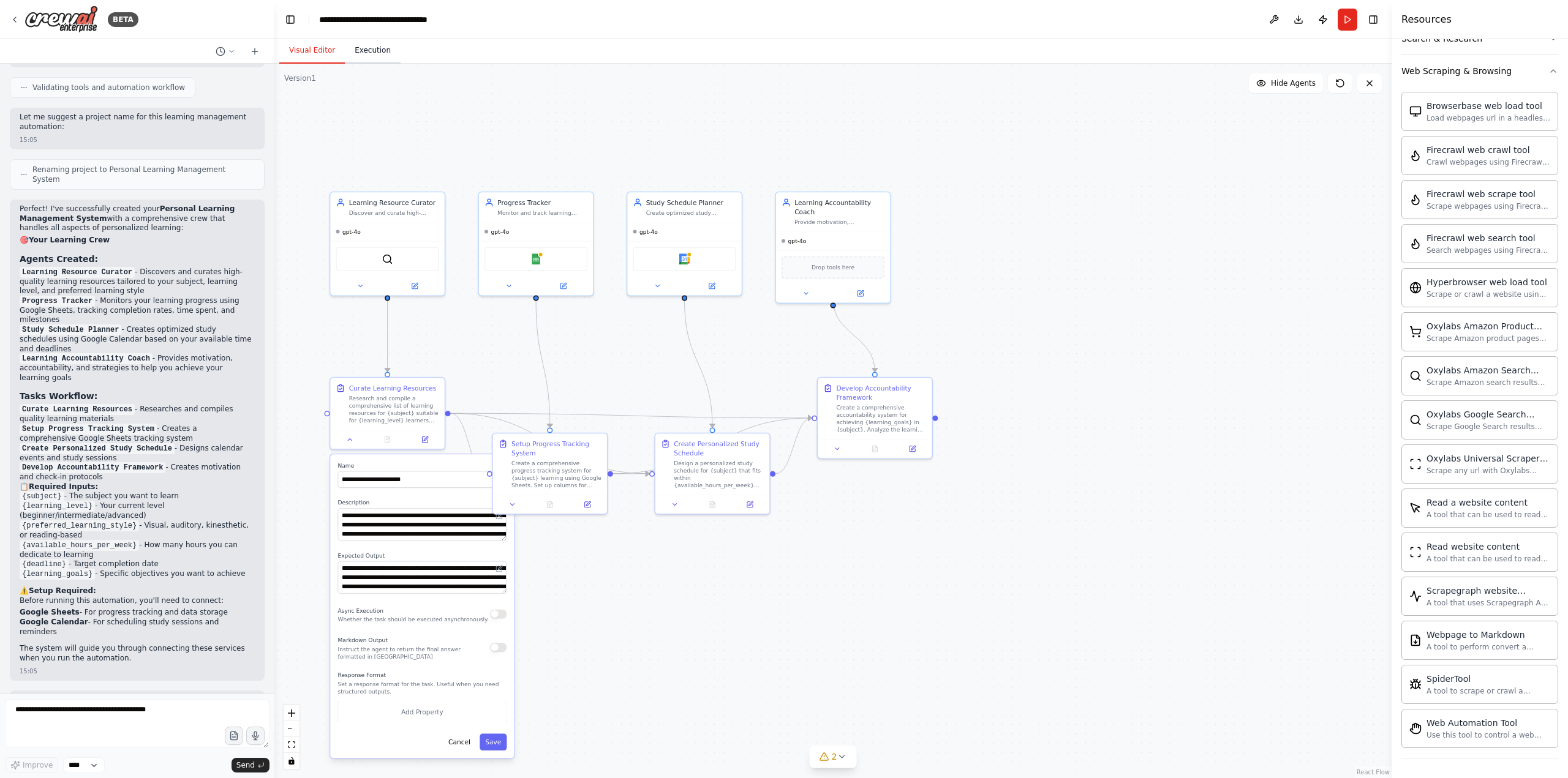
click at [376, 52] on button "Execution" at bounding box center [372, 51] width 55 height 25
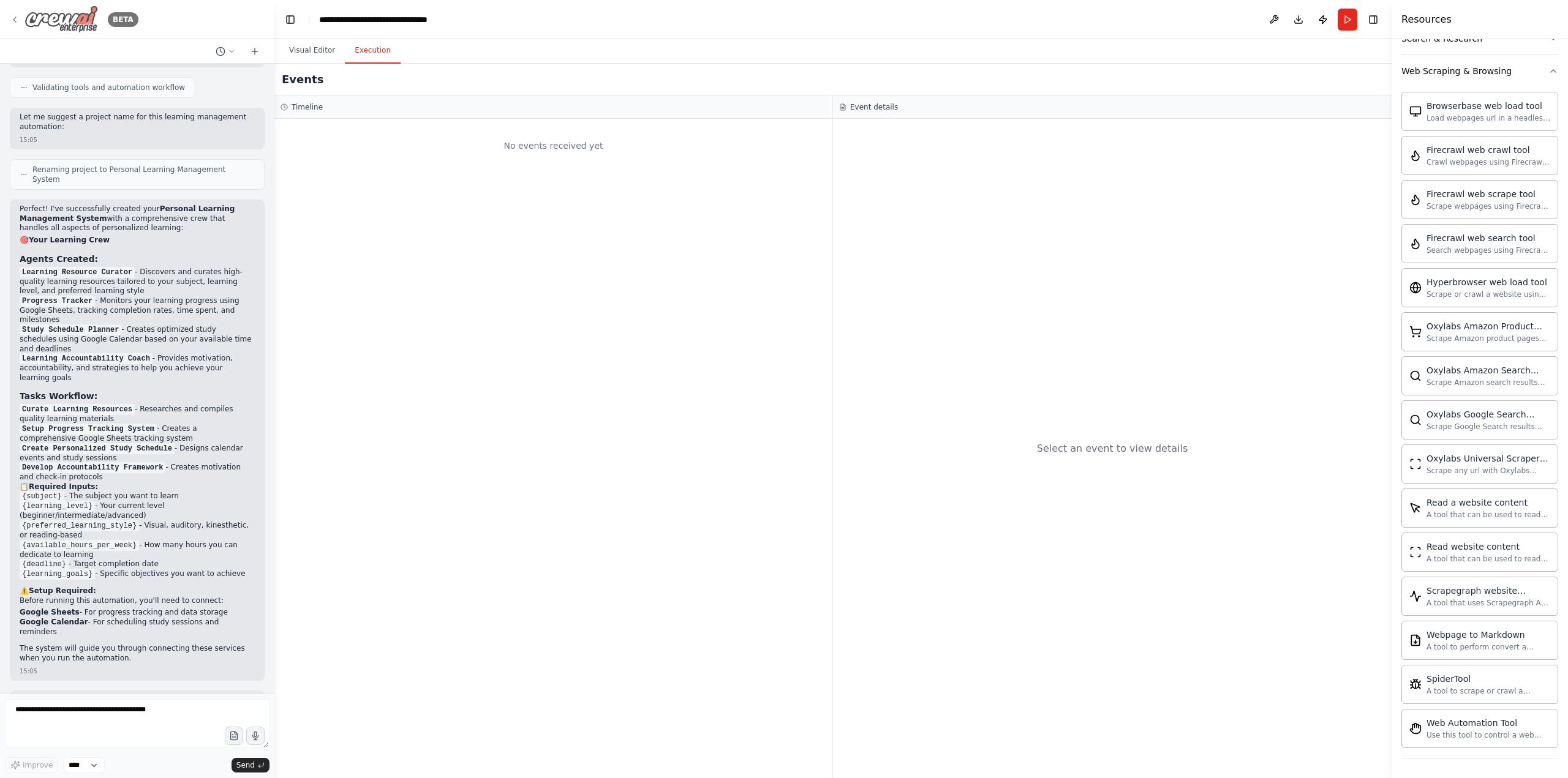
click at [17, 16] on icon at bounding box center [14, 20] width 10 height 10
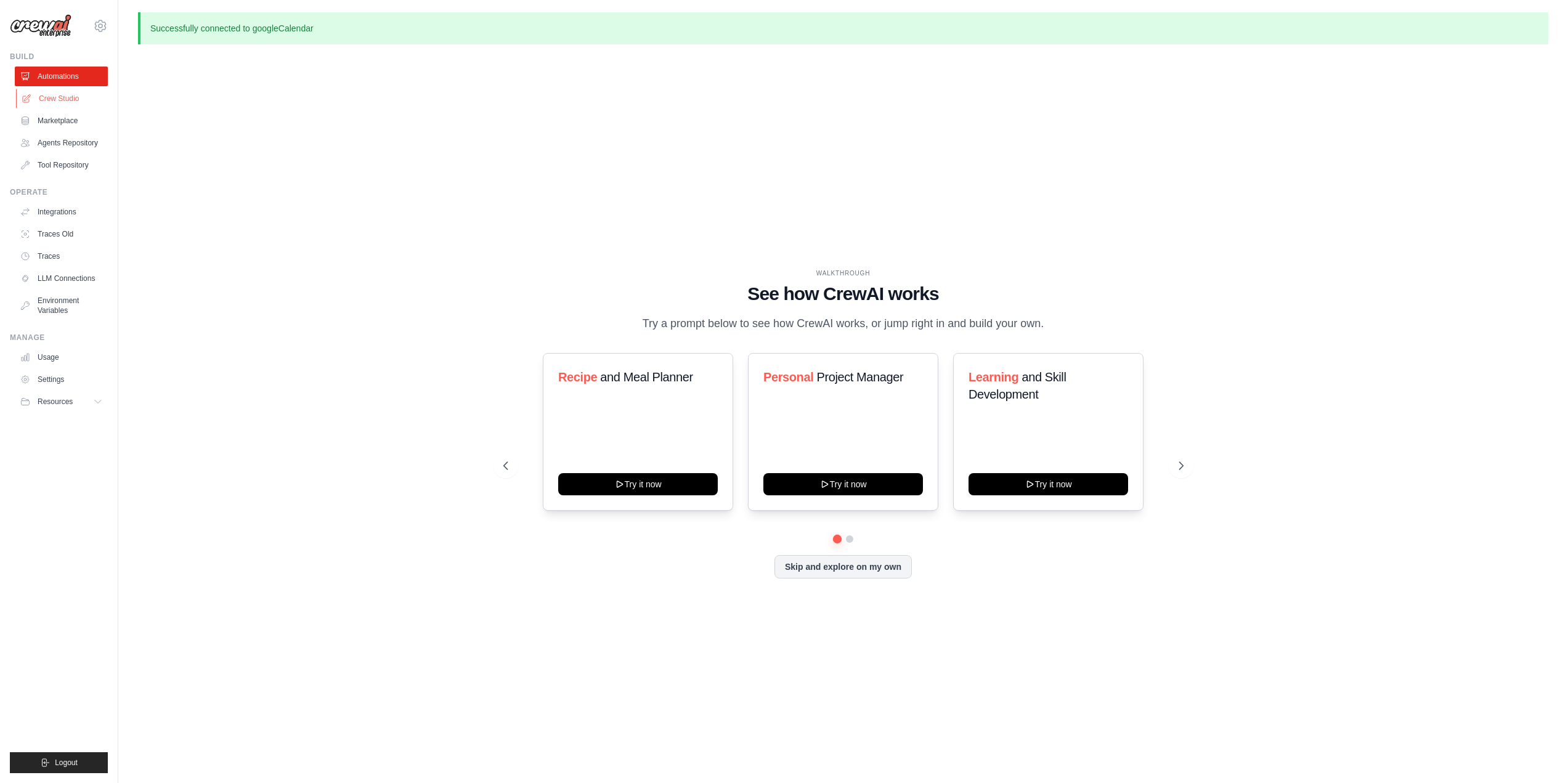
click at [51, 100] on link "Crew Studio" at bounding box center [62, 98] width 93 height 20
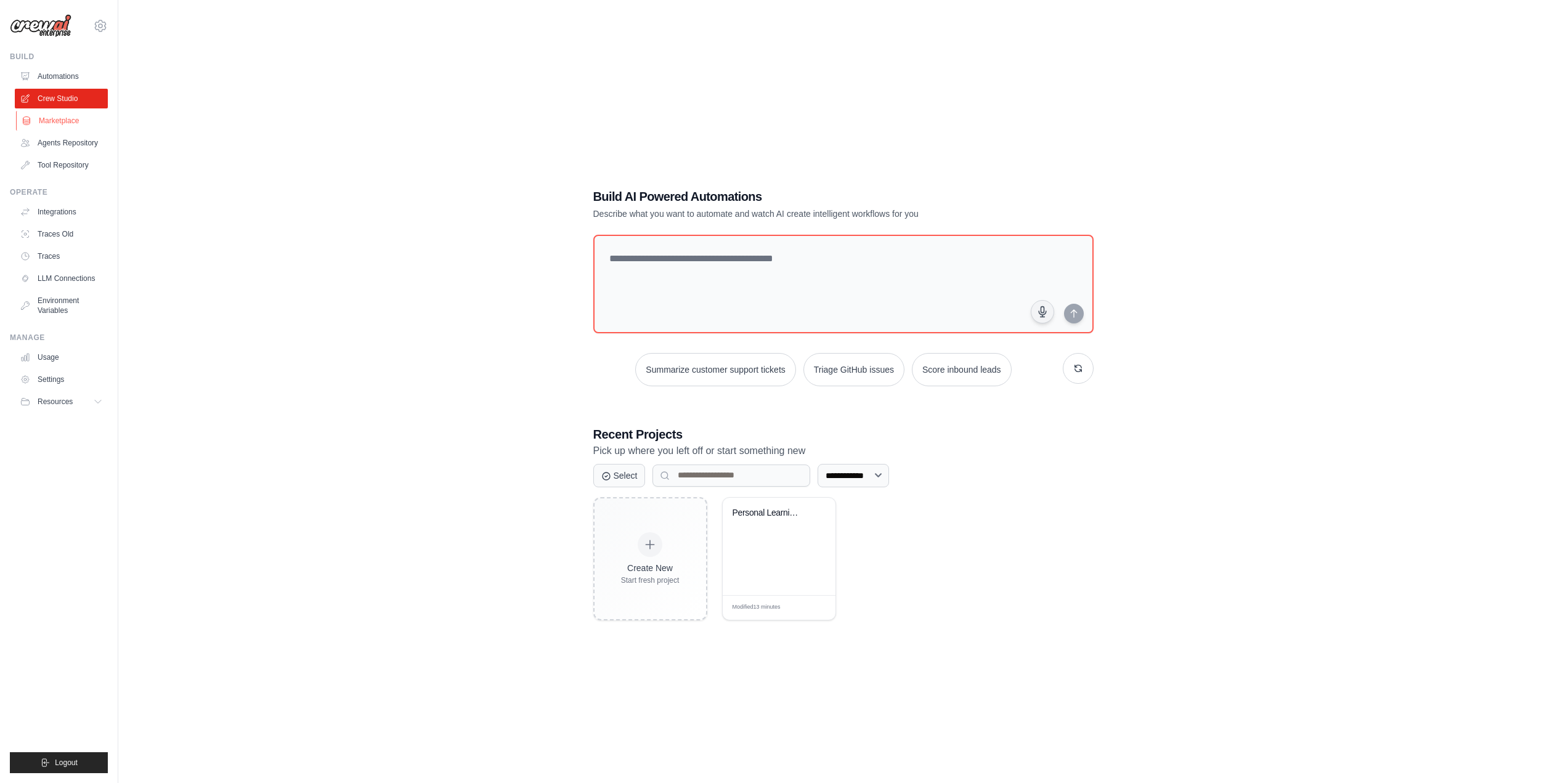
click at [56, 117] on link "Marketplace" at bounding box center [62, 120] width 93 height 20
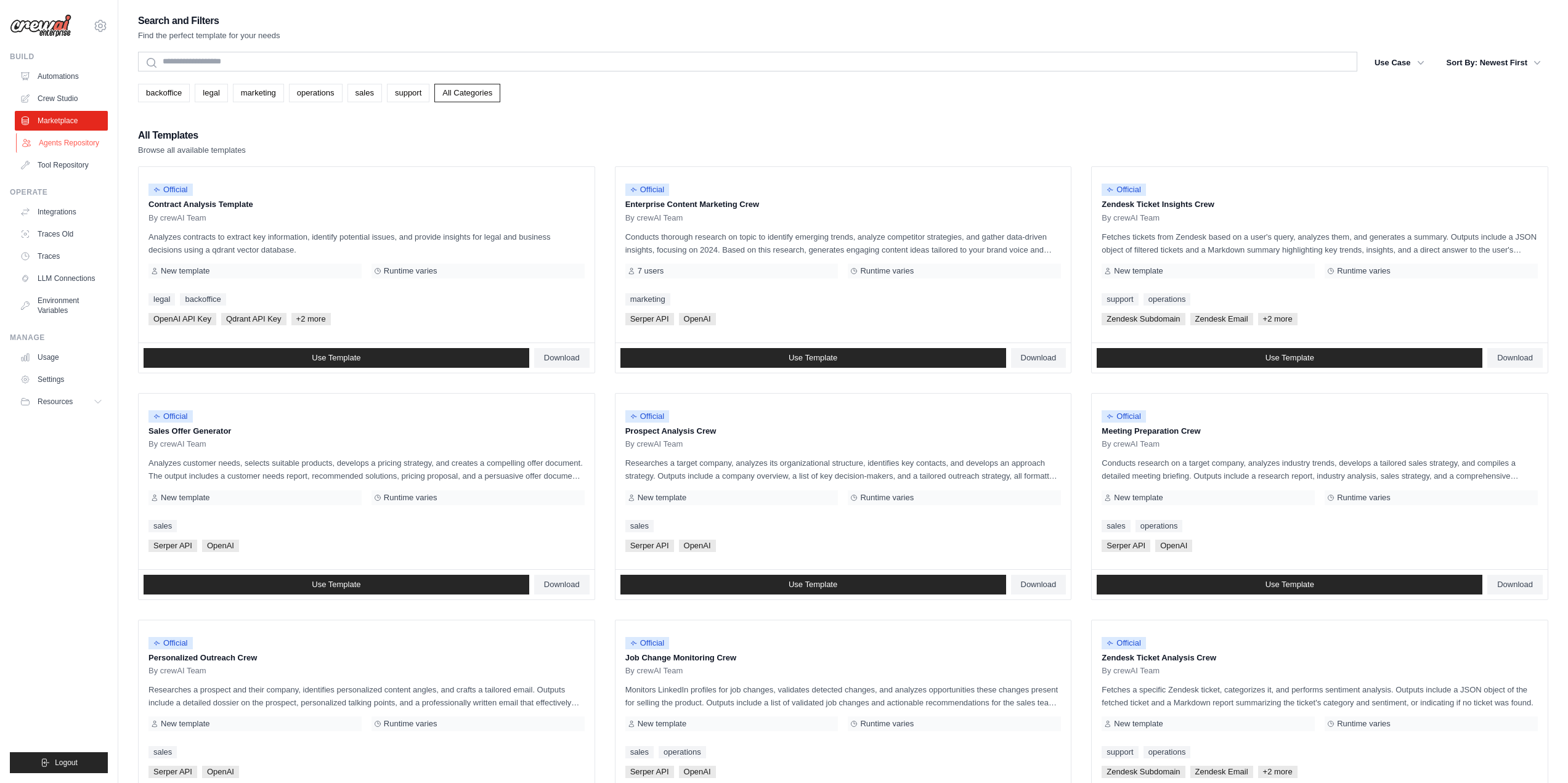
click at [73, 140] on link "Agents Repository" at bounding box center [62, 143] width 93 height 20
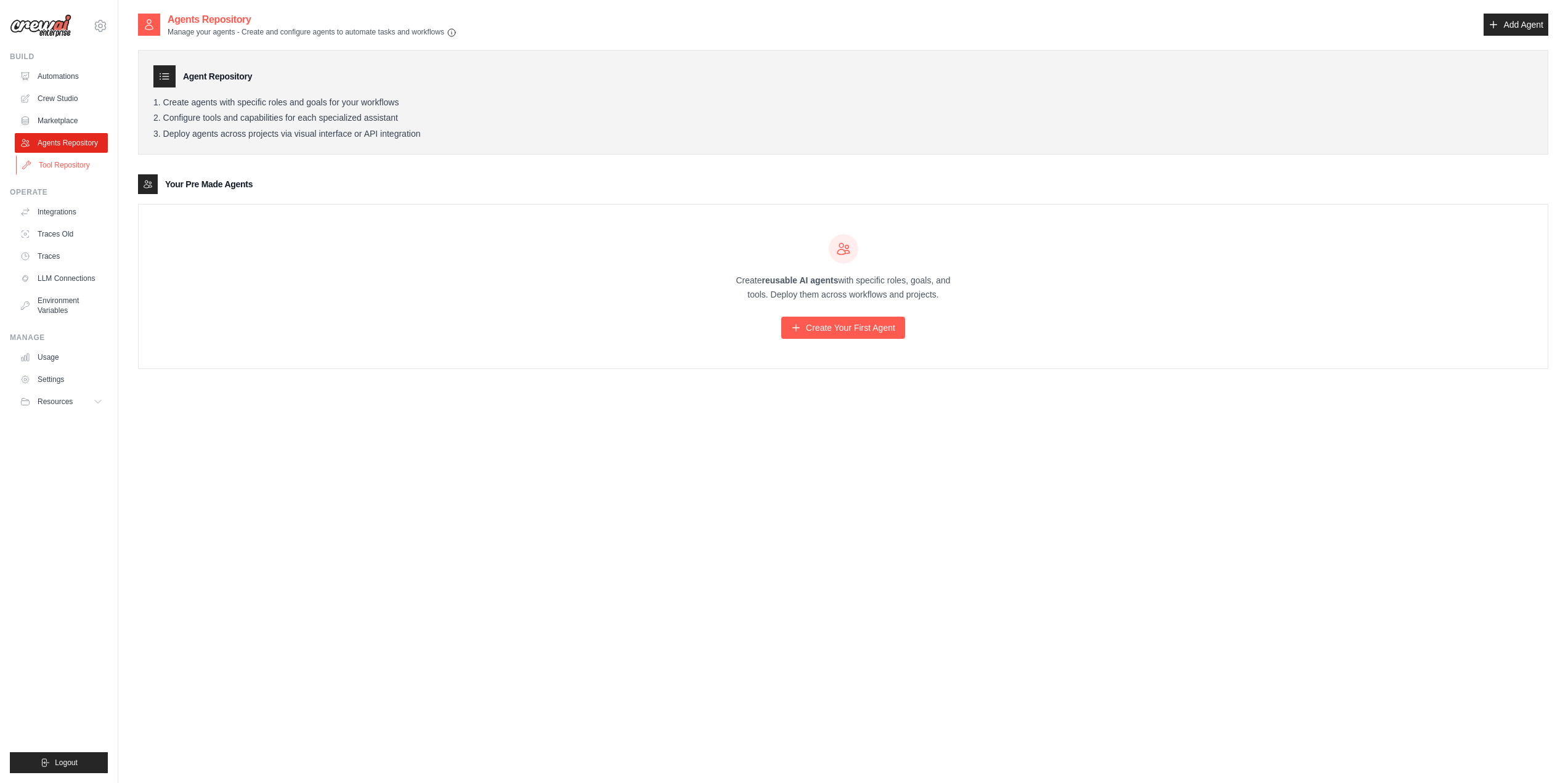
click at [83, 167] on link "Tool Repository" at bounding box center [62, 165] width 93 height 20
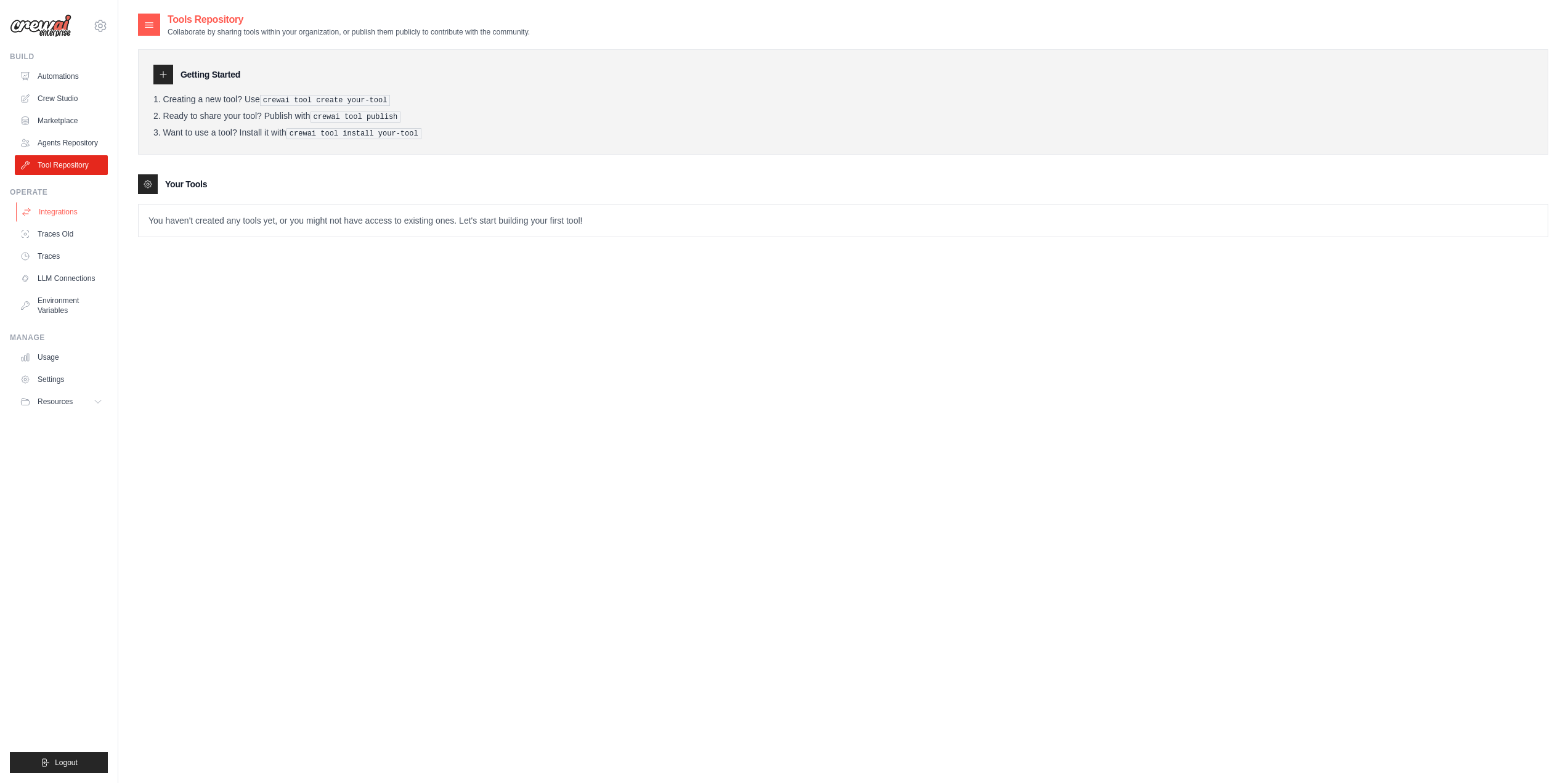
click at [71, 213] on link "Integrations" at bounding box center [62, 212] width 93 height 20
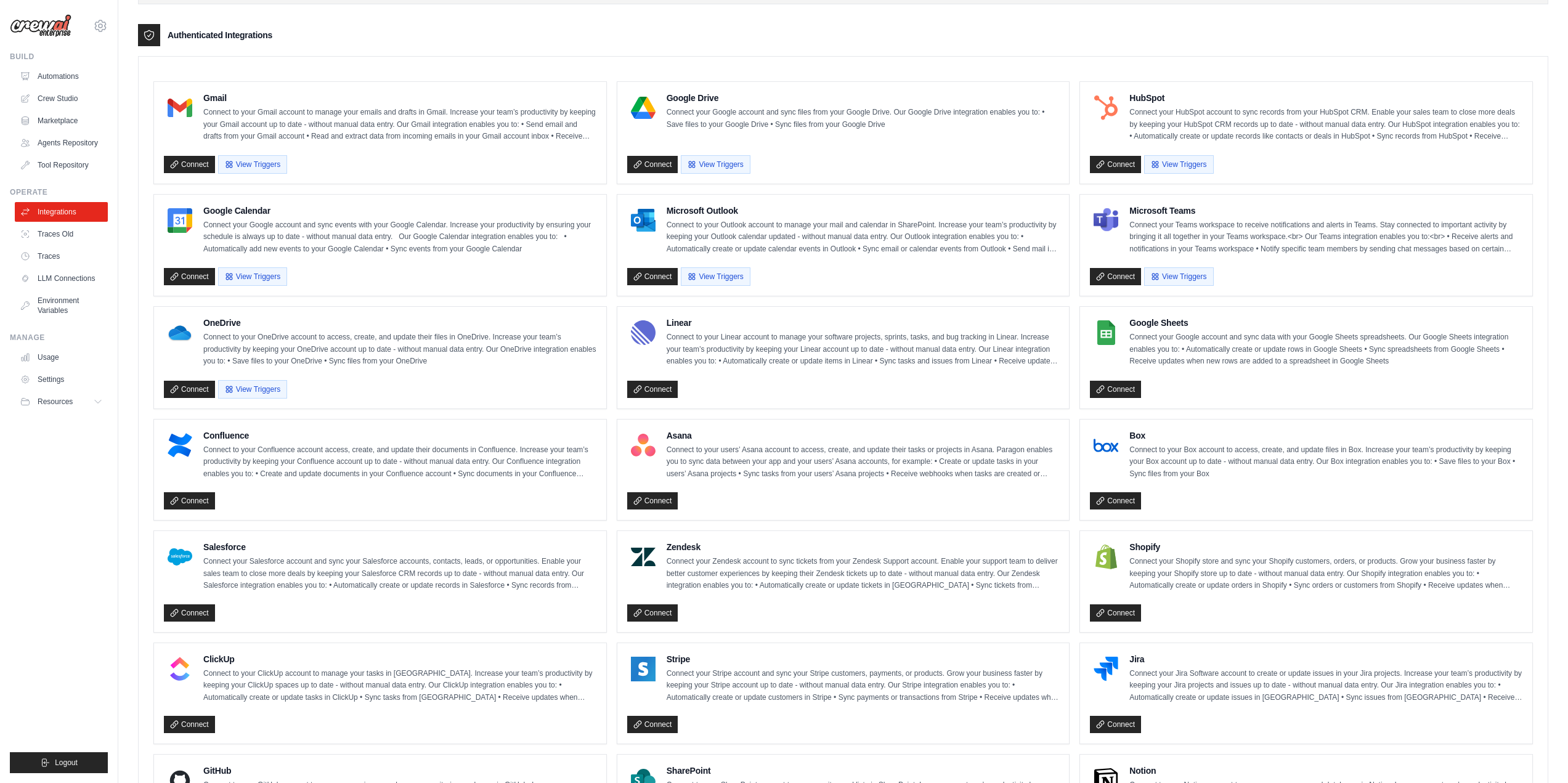
scroll to position [308, 0]
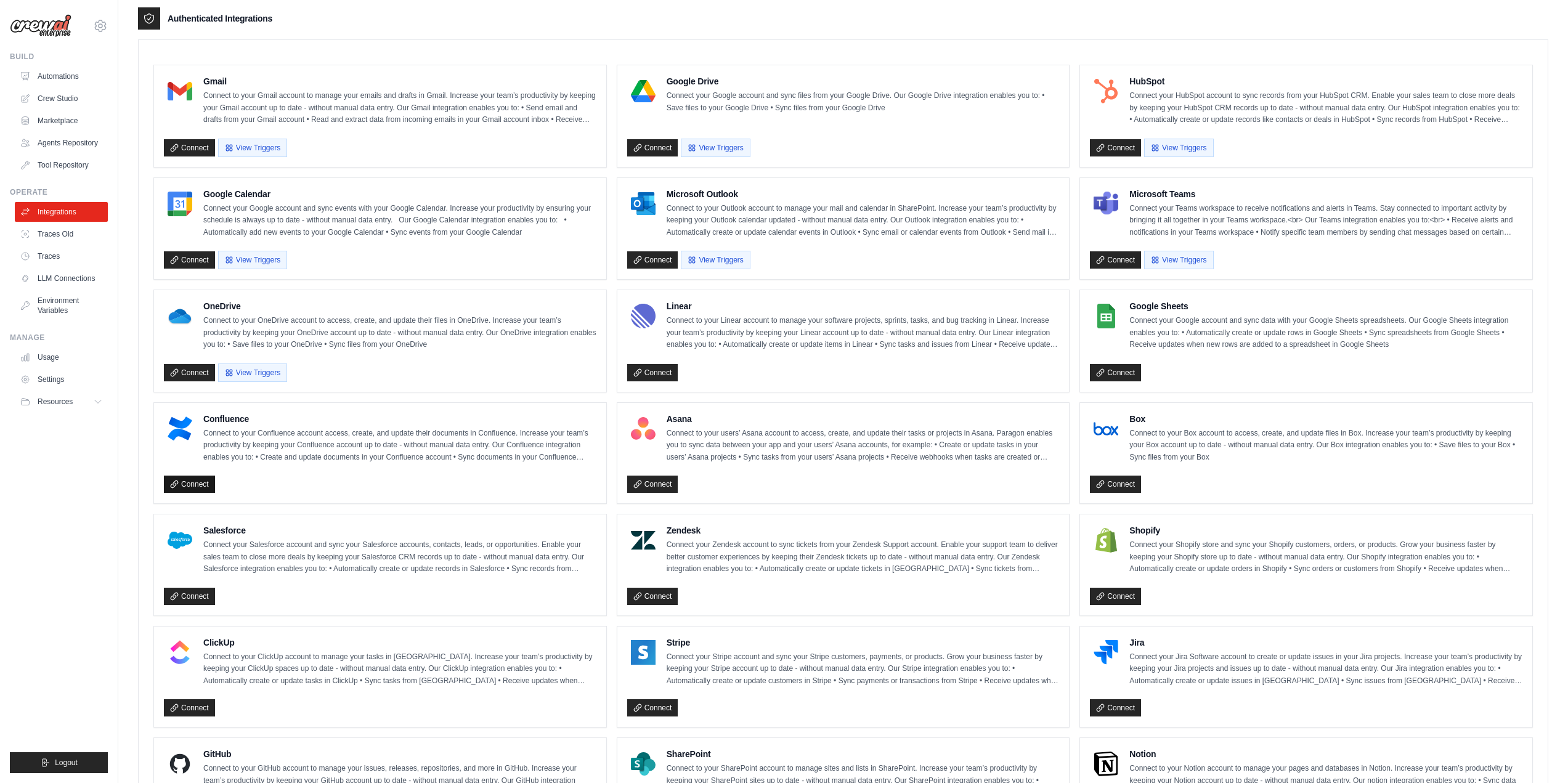
click at [176, 480] on icon at bounding box center [174, 484] width 9 height 9
click at [48, 233] on link "Traces Old" at bounding box center [62, 234] width 93 height 20
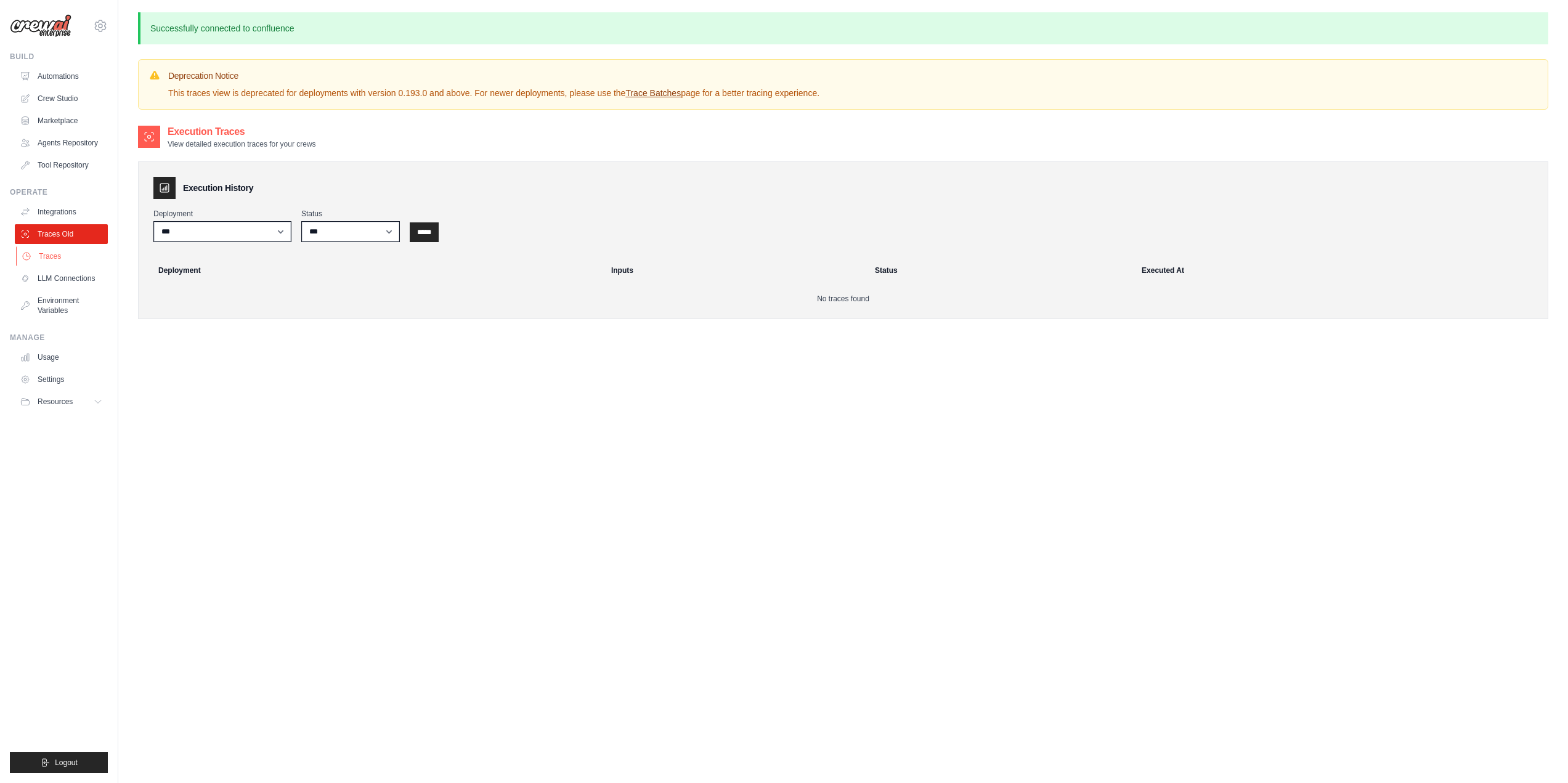
click at [65, 257] on link "Traces" at bounding box center [62, 256] width 93 height 20
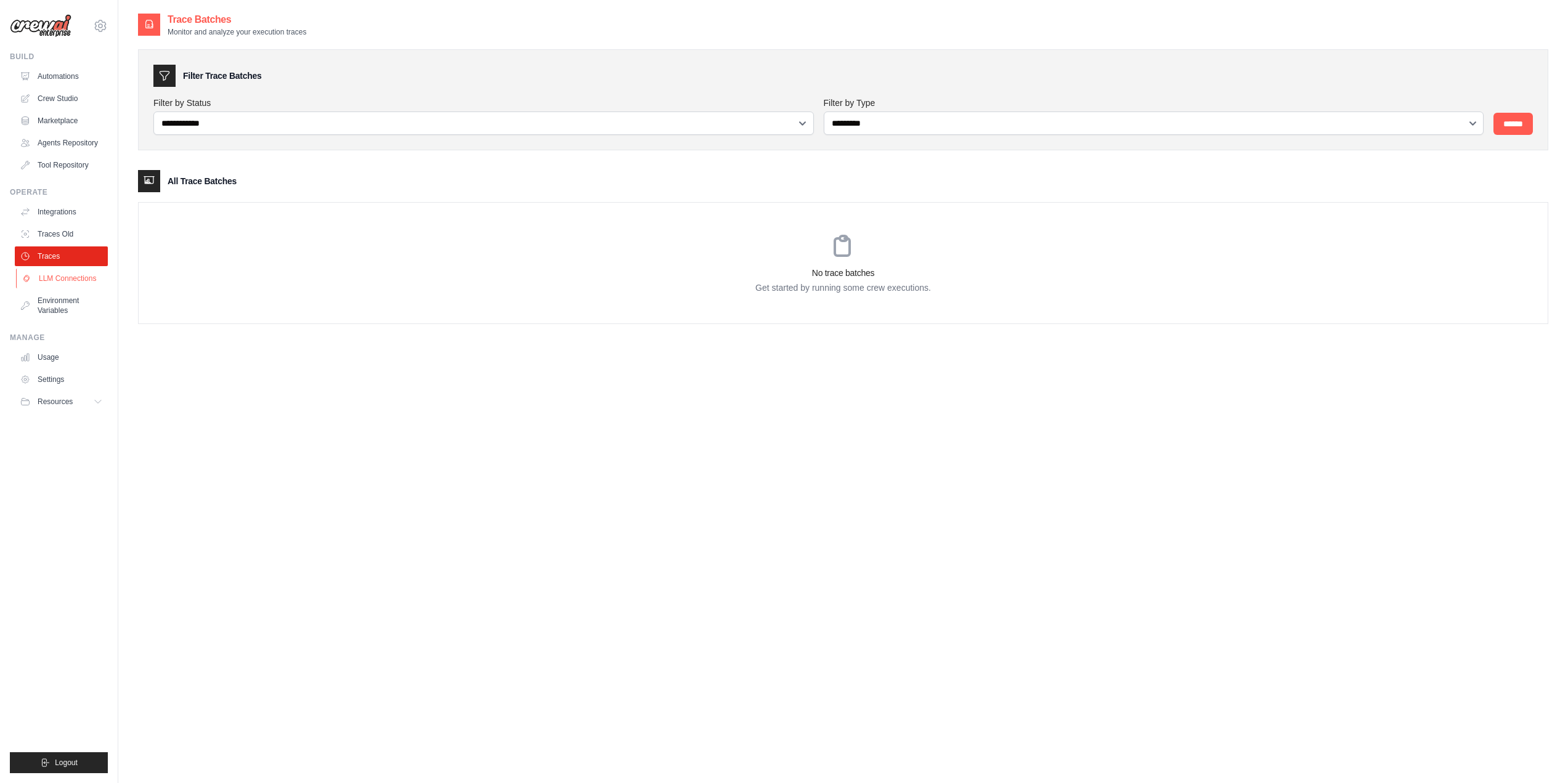
click at [64, 276] on link "LLM Connections" at bounding box center [62, 278] width 93 height 20
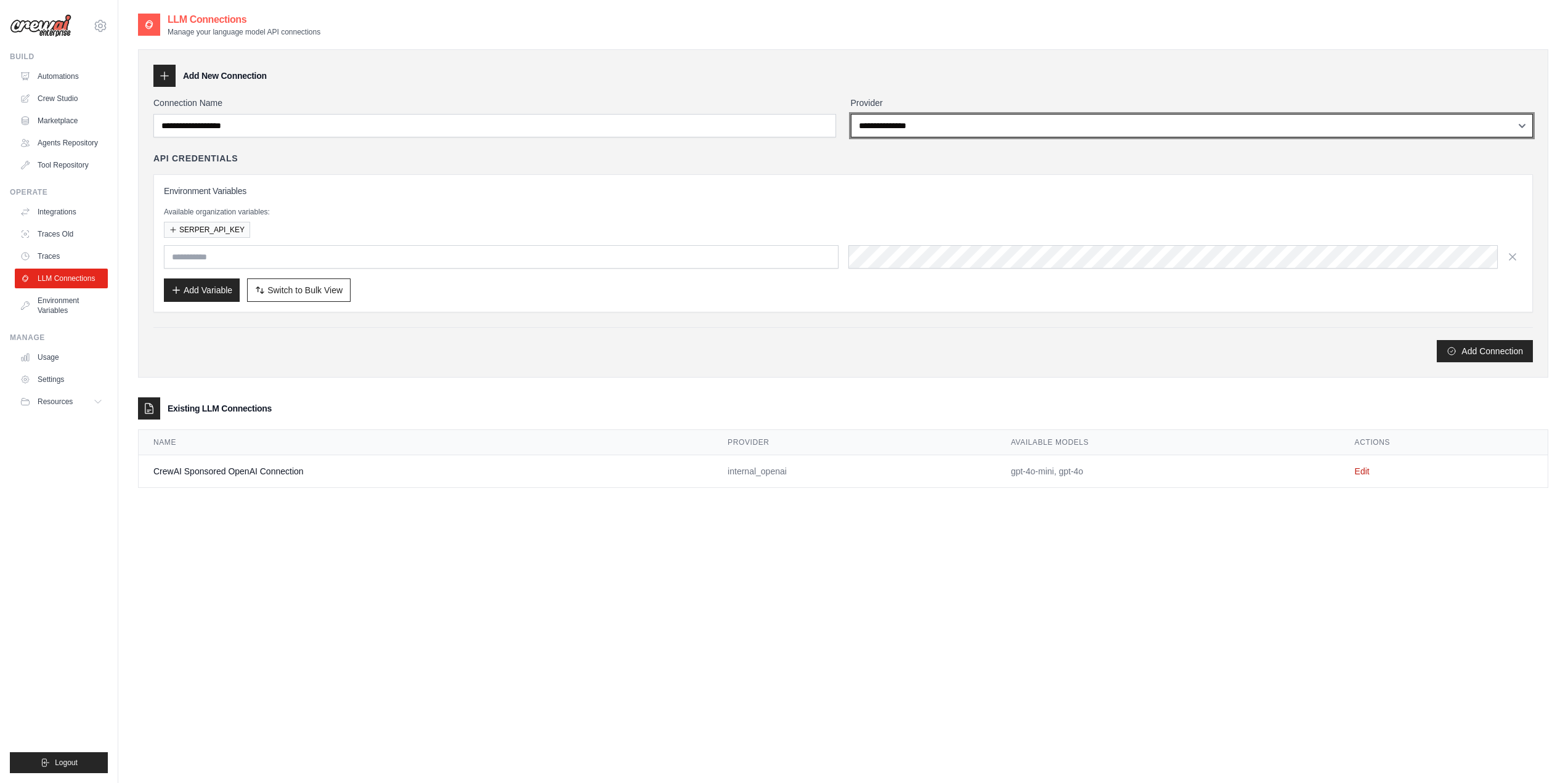
click at [902, 124] on select "**********" at bounding box center [1192, 125] width 682 height 23
select select "**********"
click at [851, 114] on select "**********" at bounding box center [1192, 125] width 682 height 23
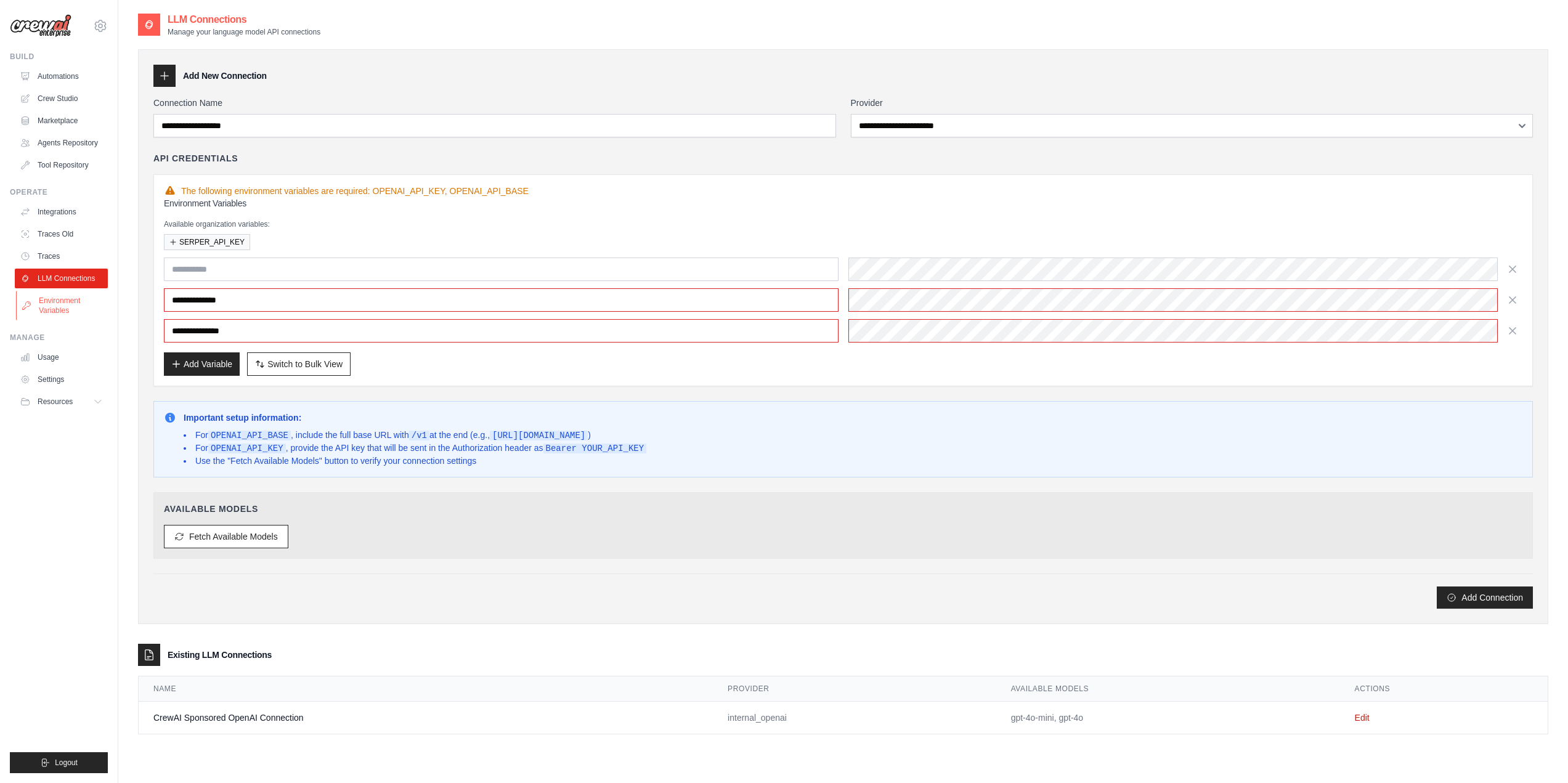
click at [64, 299] on link "Environment Variables" at bounding box center [62, 305] width 93 height 30
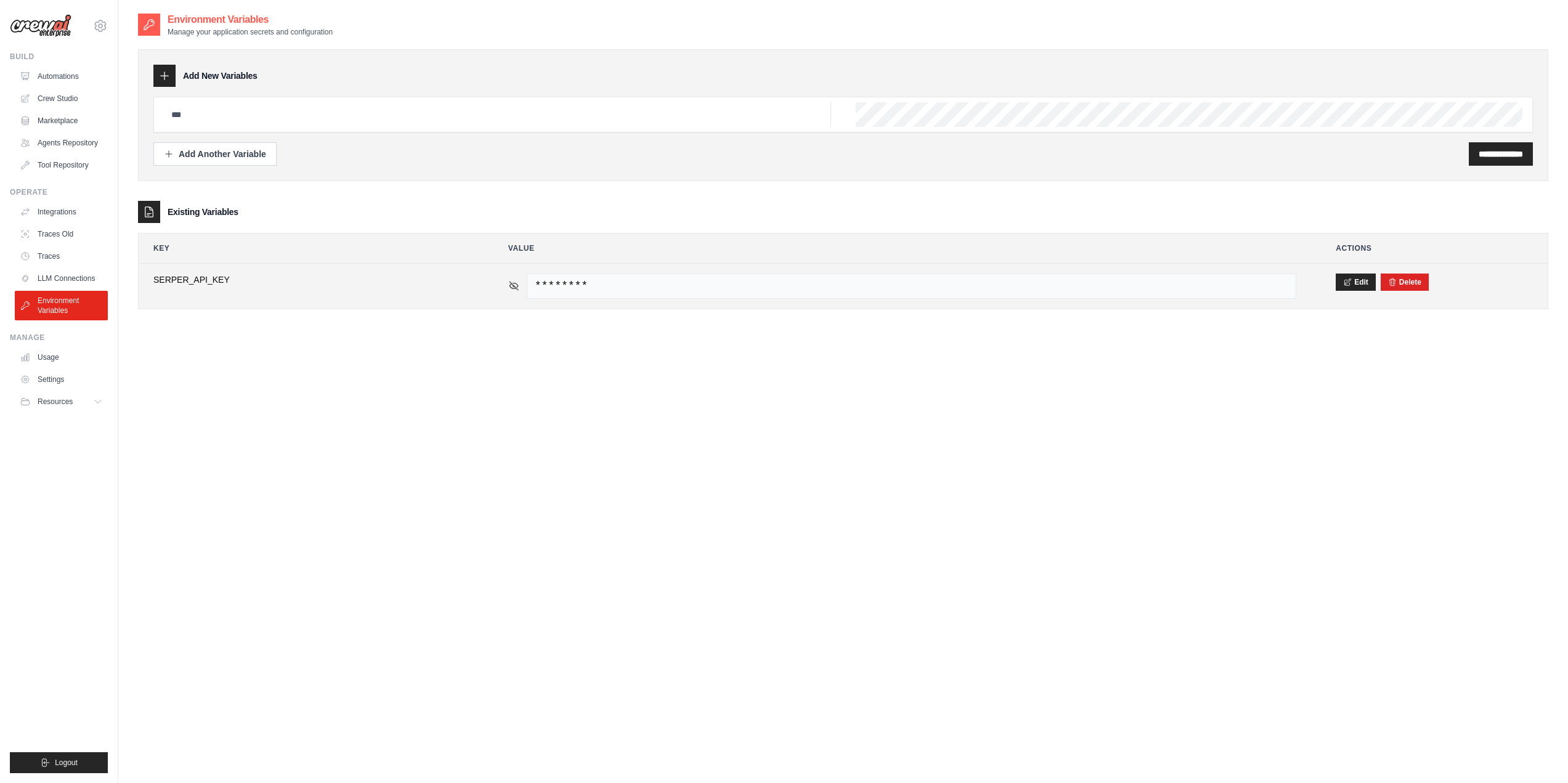
click at [511, 284] on icon at bounding box center [514, 286] width 11 height 11
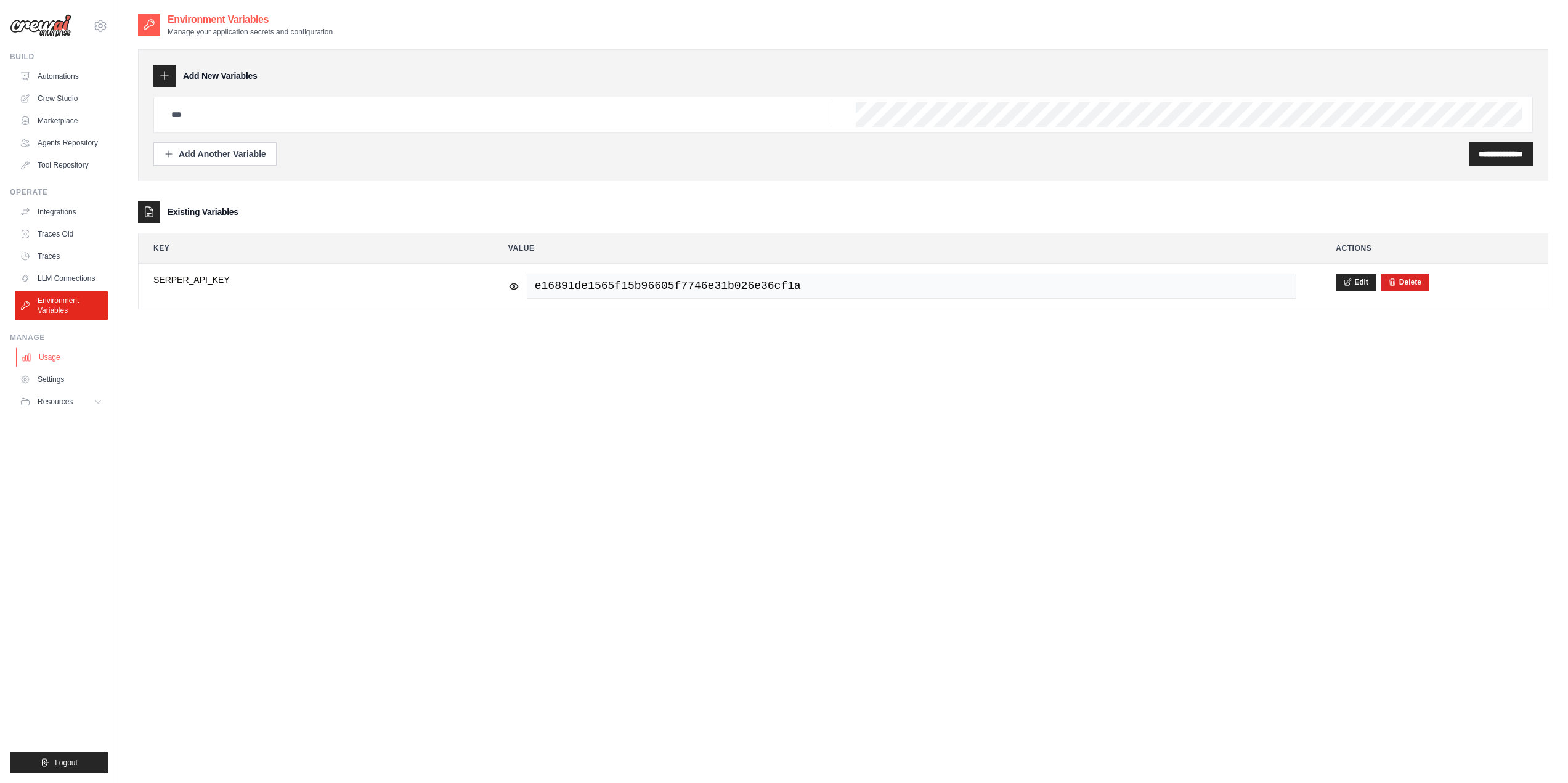
click at [48, 354] on link "Usage" at bounding box center [62, 357] width 93 height 20
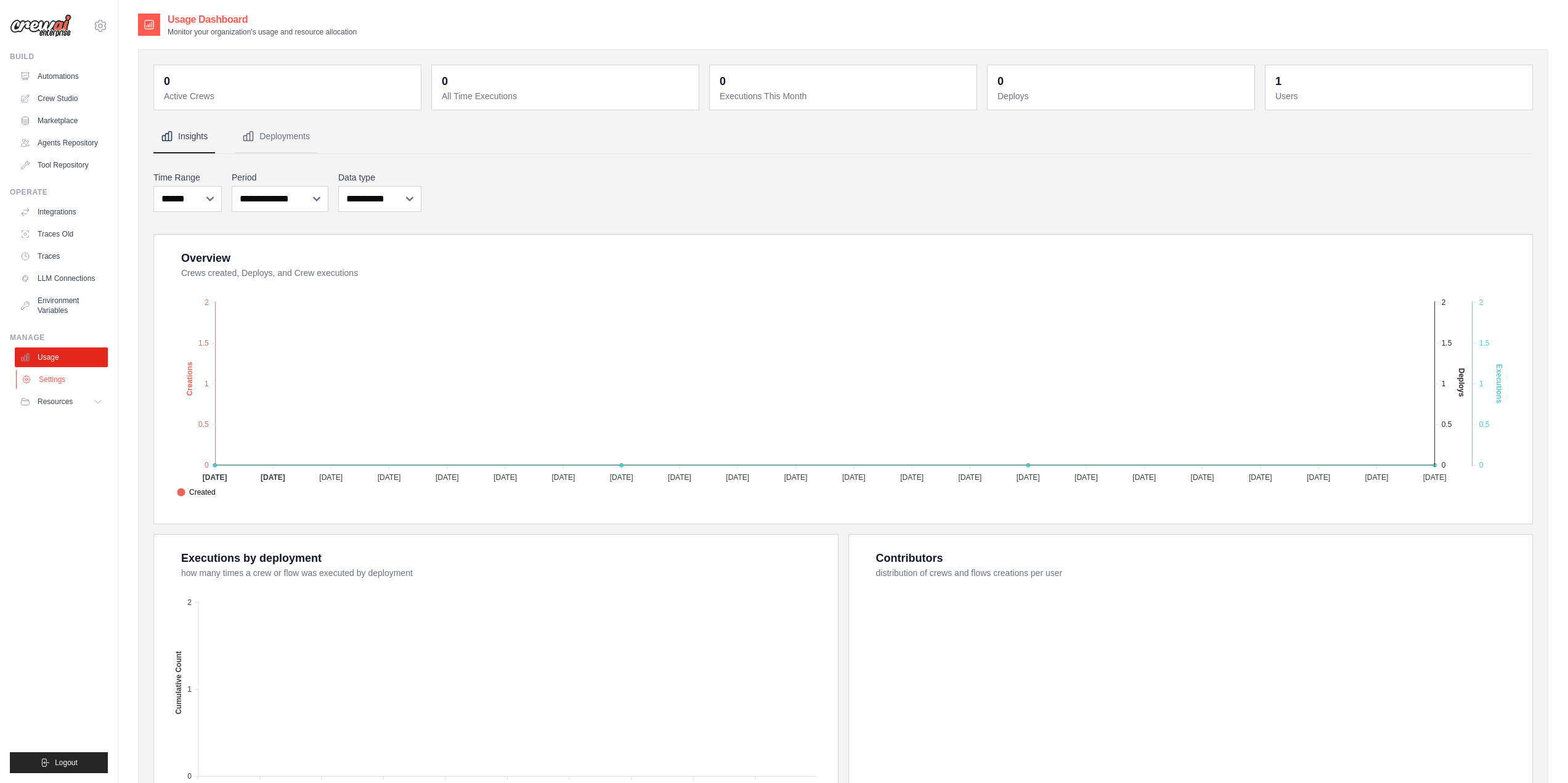
click at [57, 384] on link "Settings" at bounding box center [62, 380] width 93 height 20
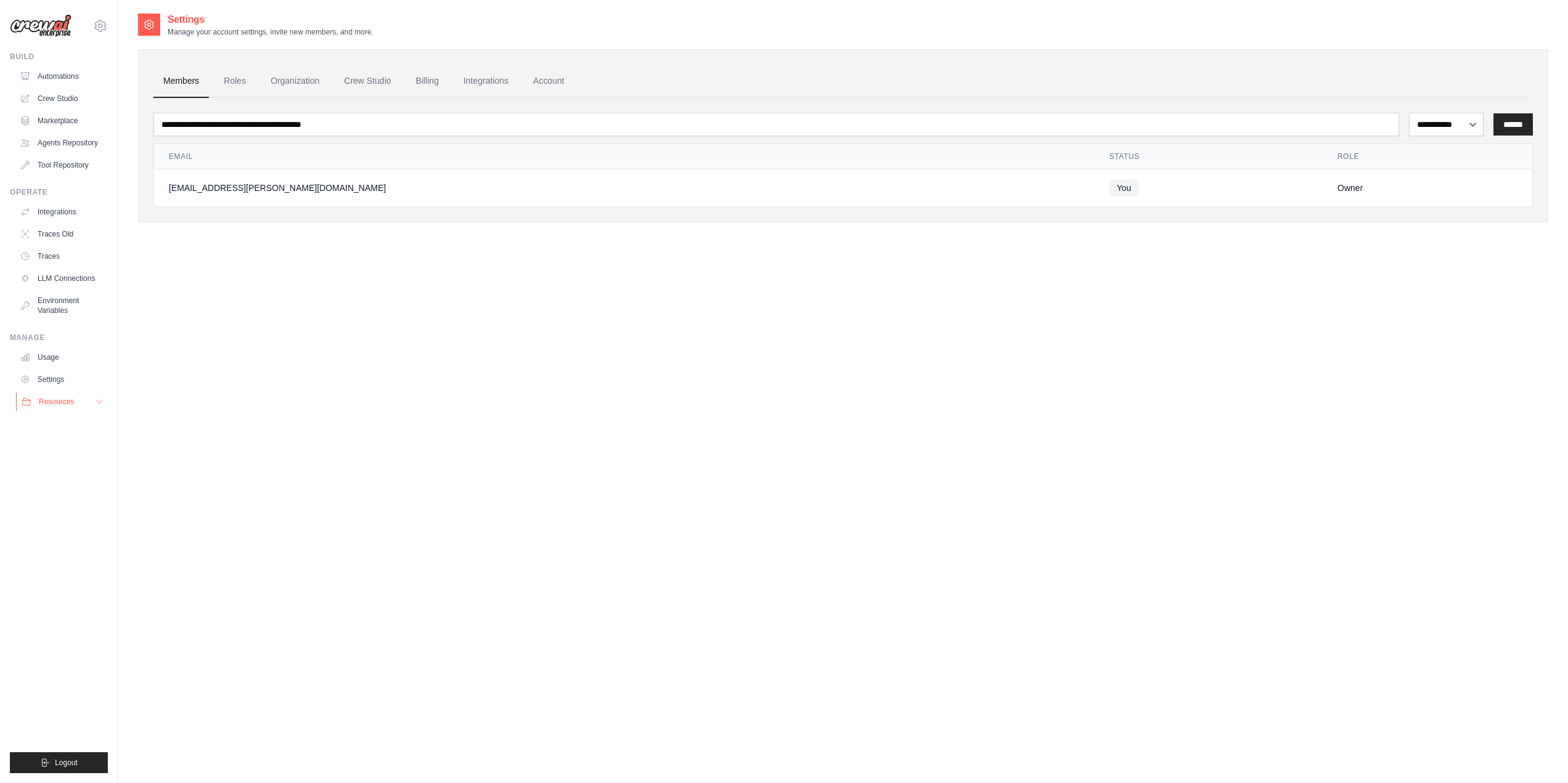
click at [64, 402] on span "Resources" at bounding box center [57, 402] width 35 height 10
click at [81, 424] on span "Documentation" at bounding box center [69, 423] width 50 height 10
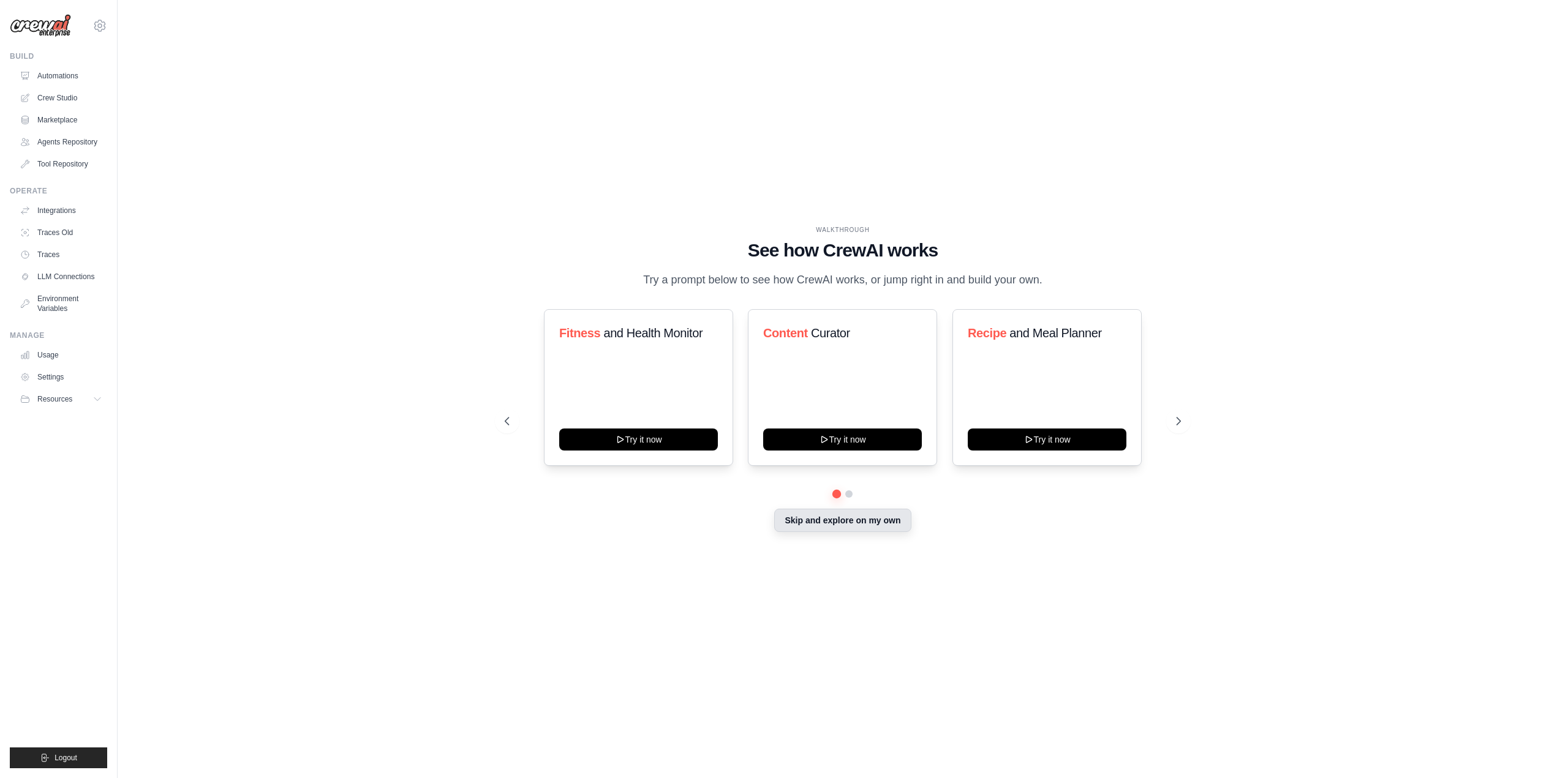
click at [833, 524] on button "Skip and explore on my own" at bounding box center [842, 520] width 136 height 23
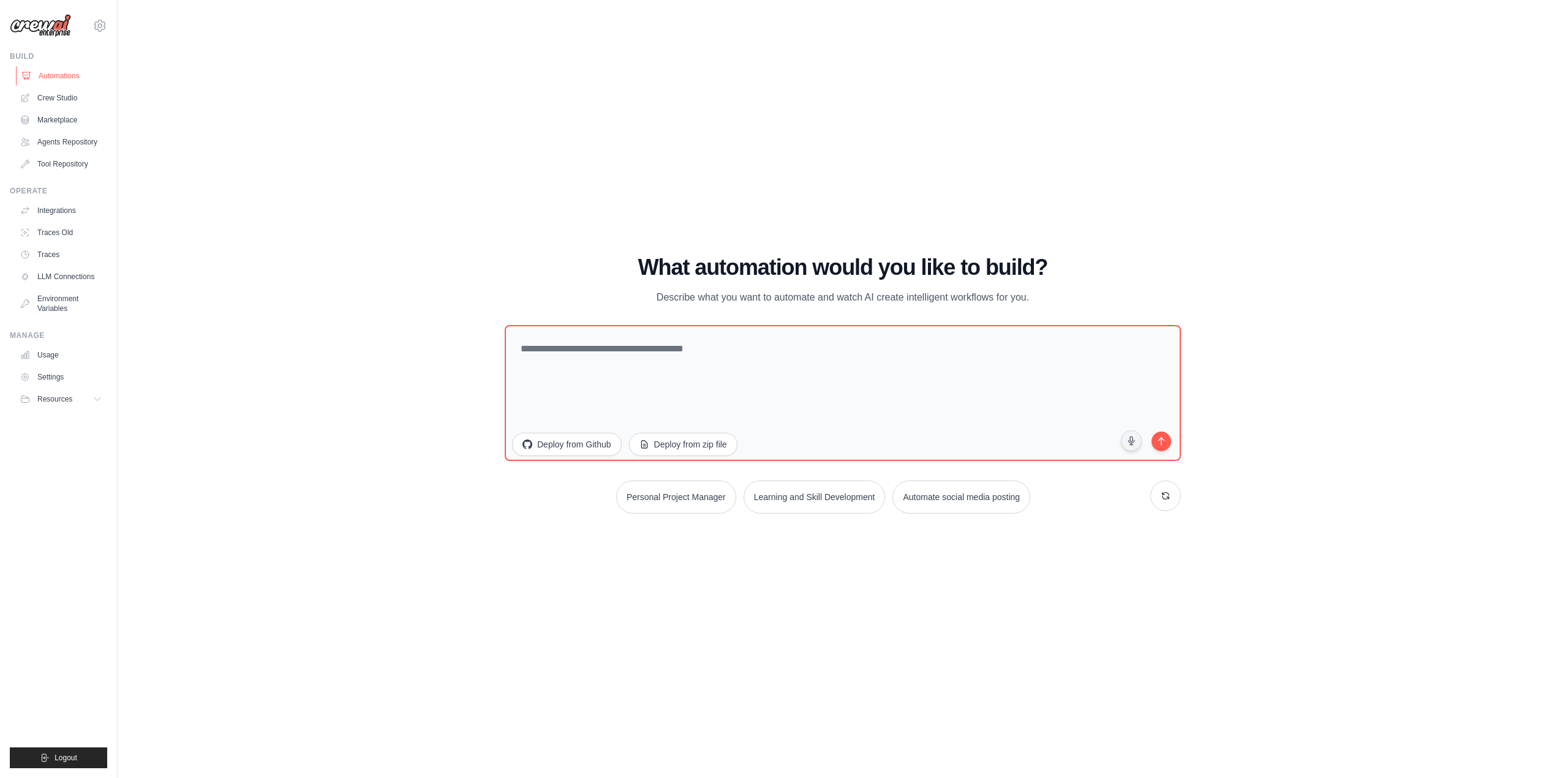
click at [44, 76] on link "Automations" at bounding box center [62, 75] width 93 height 20
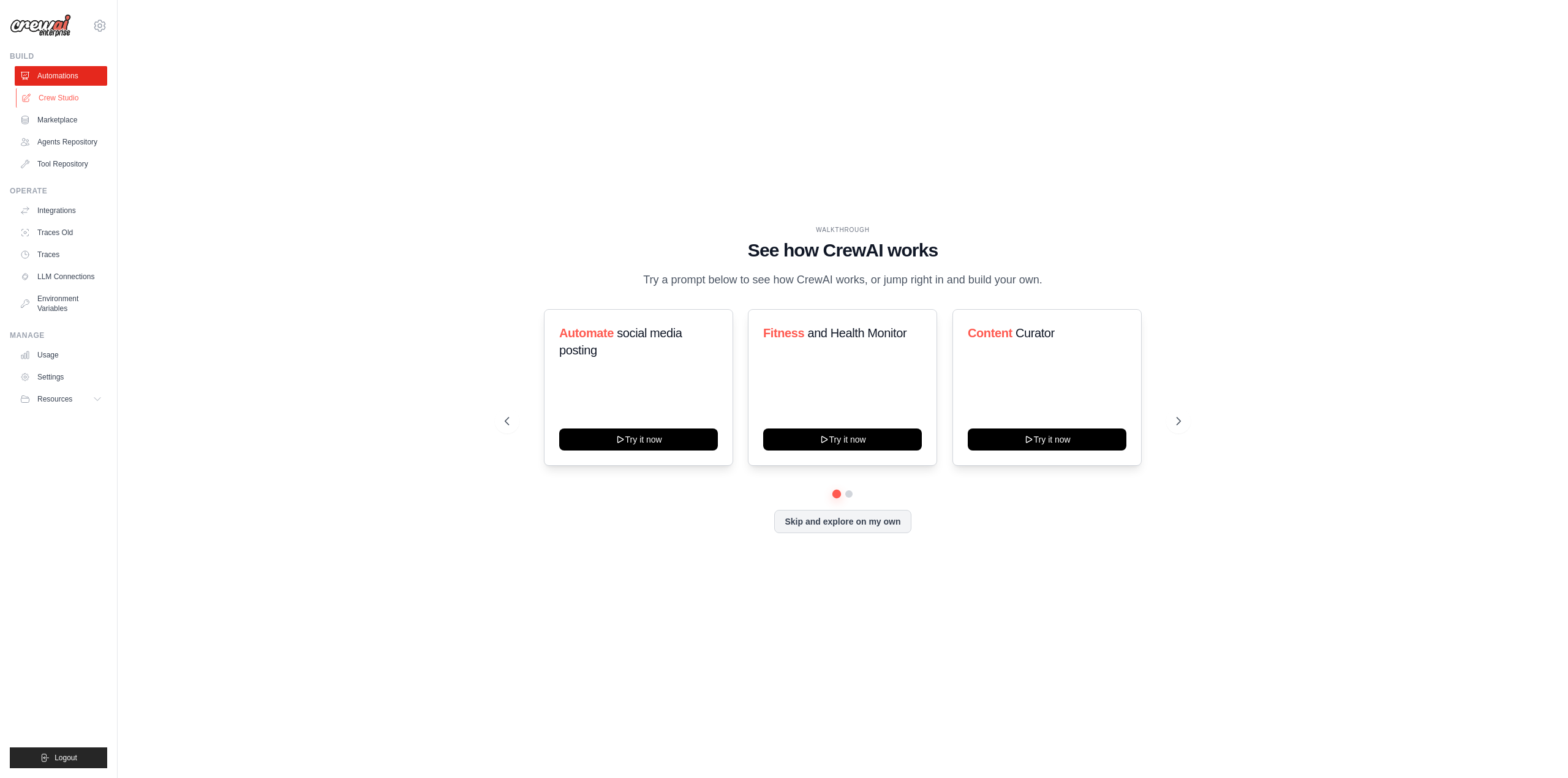
click at [69, 104] on link "Crew Studio" at bounding box center [62, 97] width 93 height 20
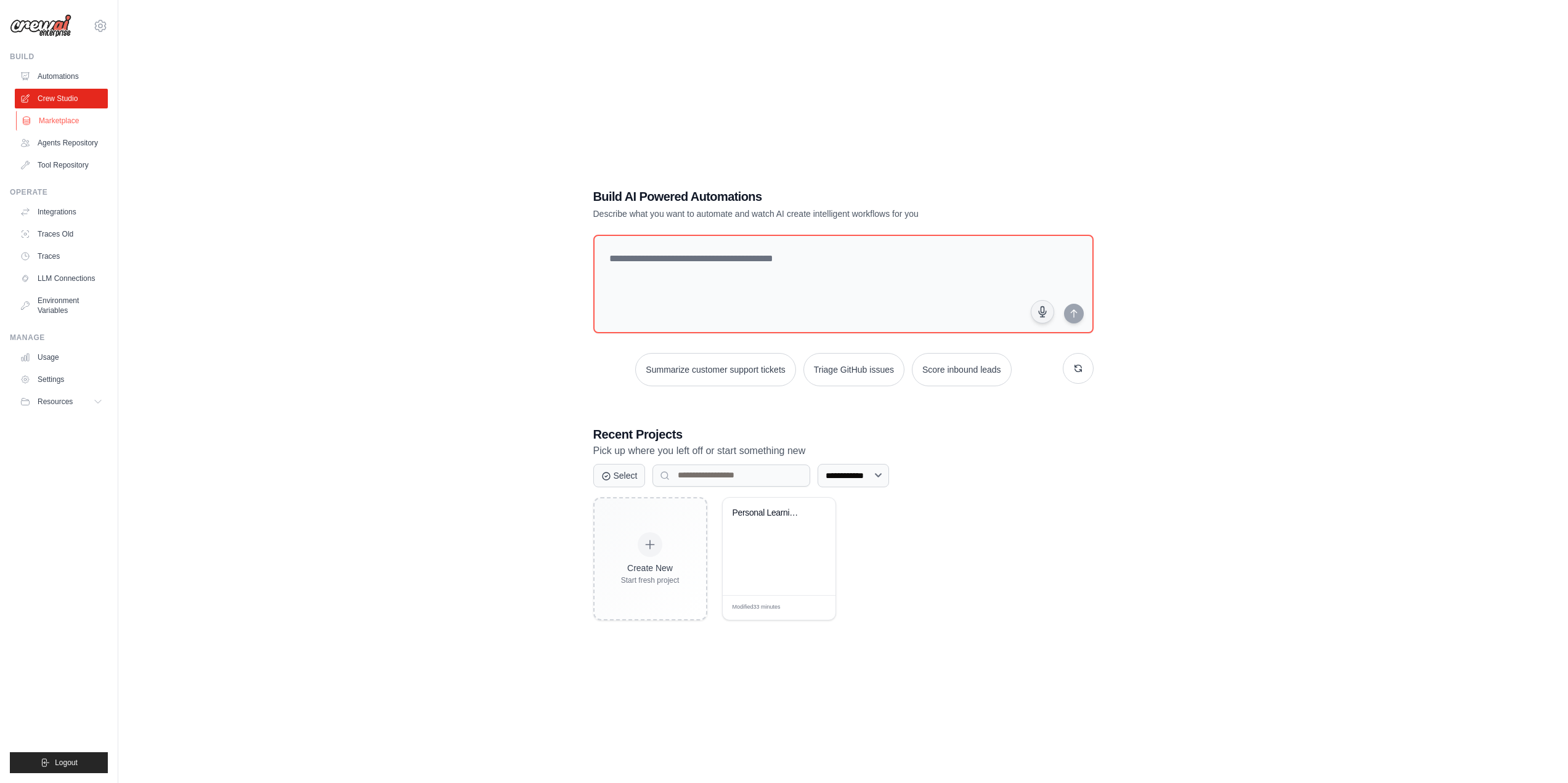
click at [61, 120] on link "Marketplace" at bounding box center [62, 120] width 93 height 20
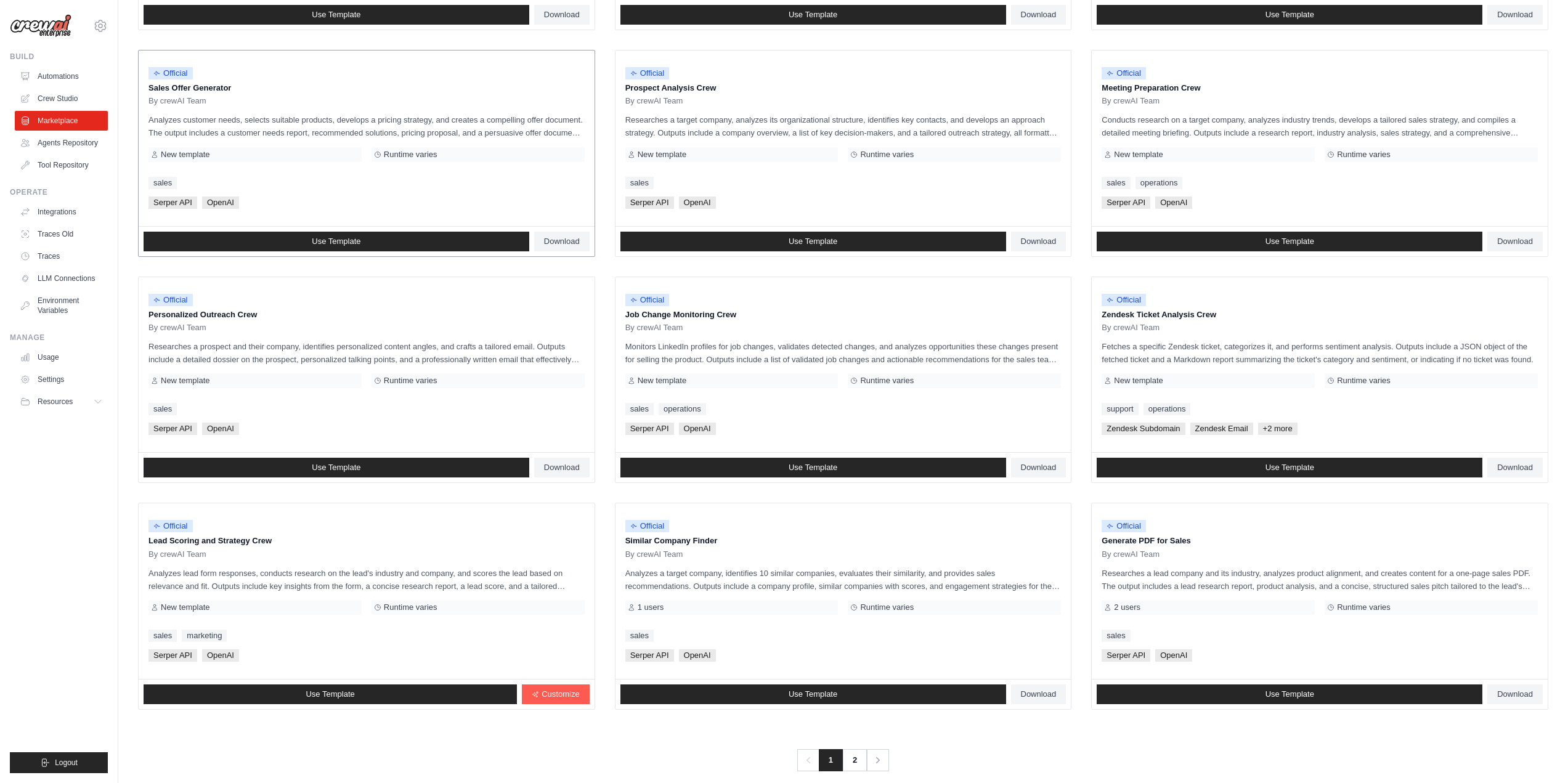
scroll to position [359, 0]
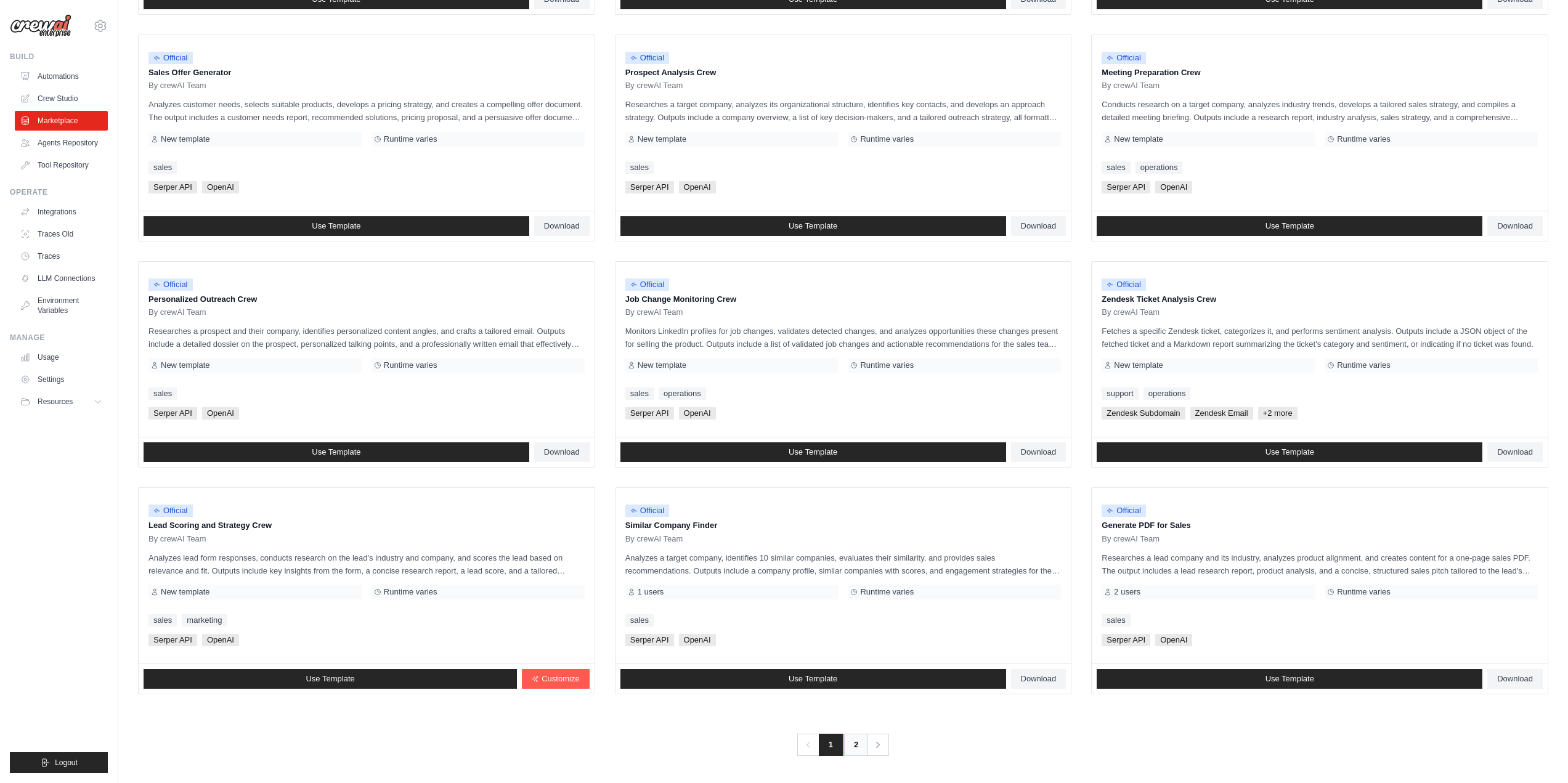
click at [858, 749] on link "2" at bounding box center [855, 746] width 25 height 22
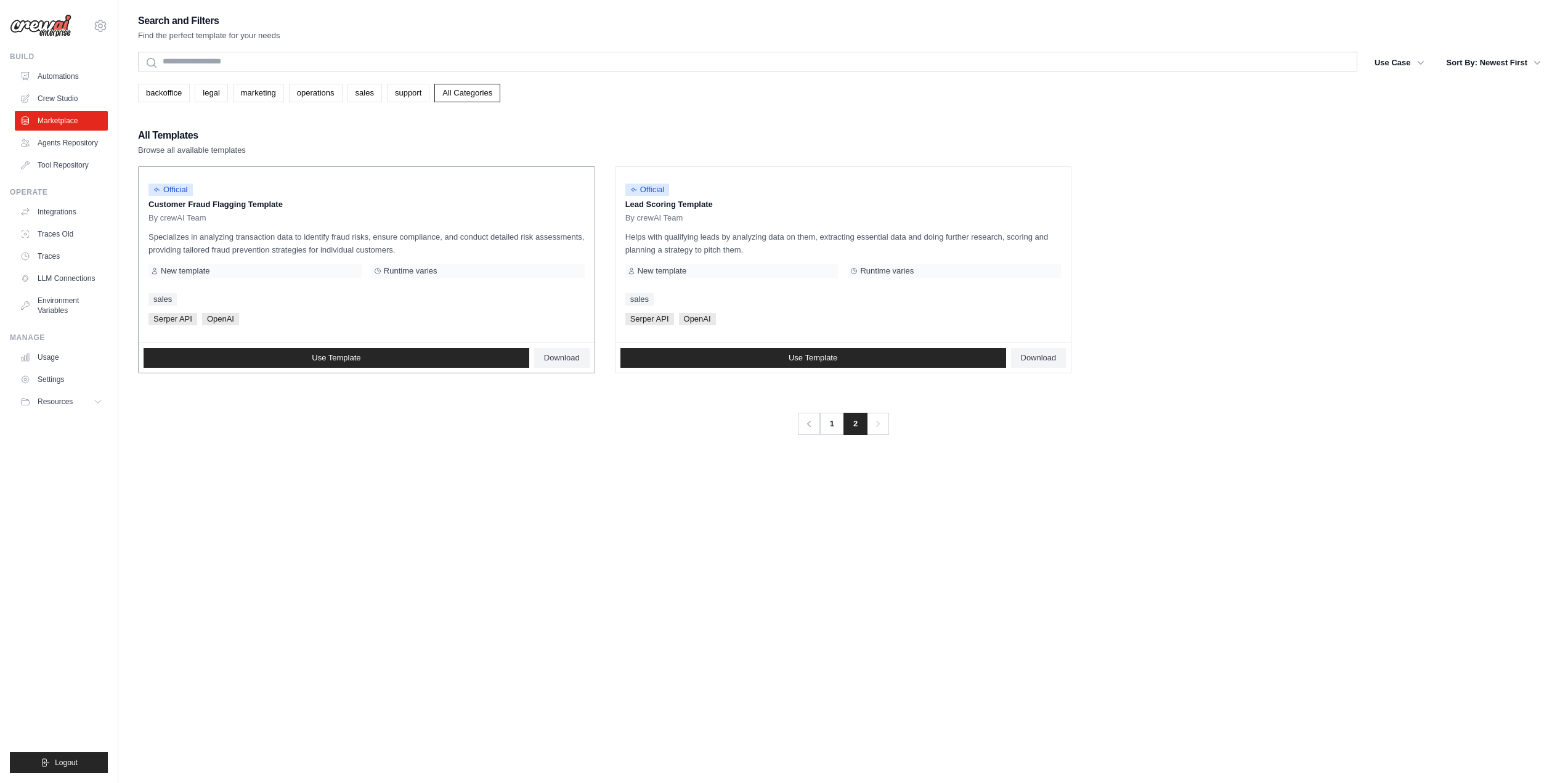
click at [434, 269] on span "Runtime varies" at bounding box center [411, 271] width 53 height 10
click at [333, 266] on div "New template" at bounding box center [254, 271] width 213 height 15
click at [326, 273] on div "New template" at bounding box center [254, 271] width 213 height 15
click at [164, 100] on link "backoffice" at bounding box center [163, 92] width 52 height 18
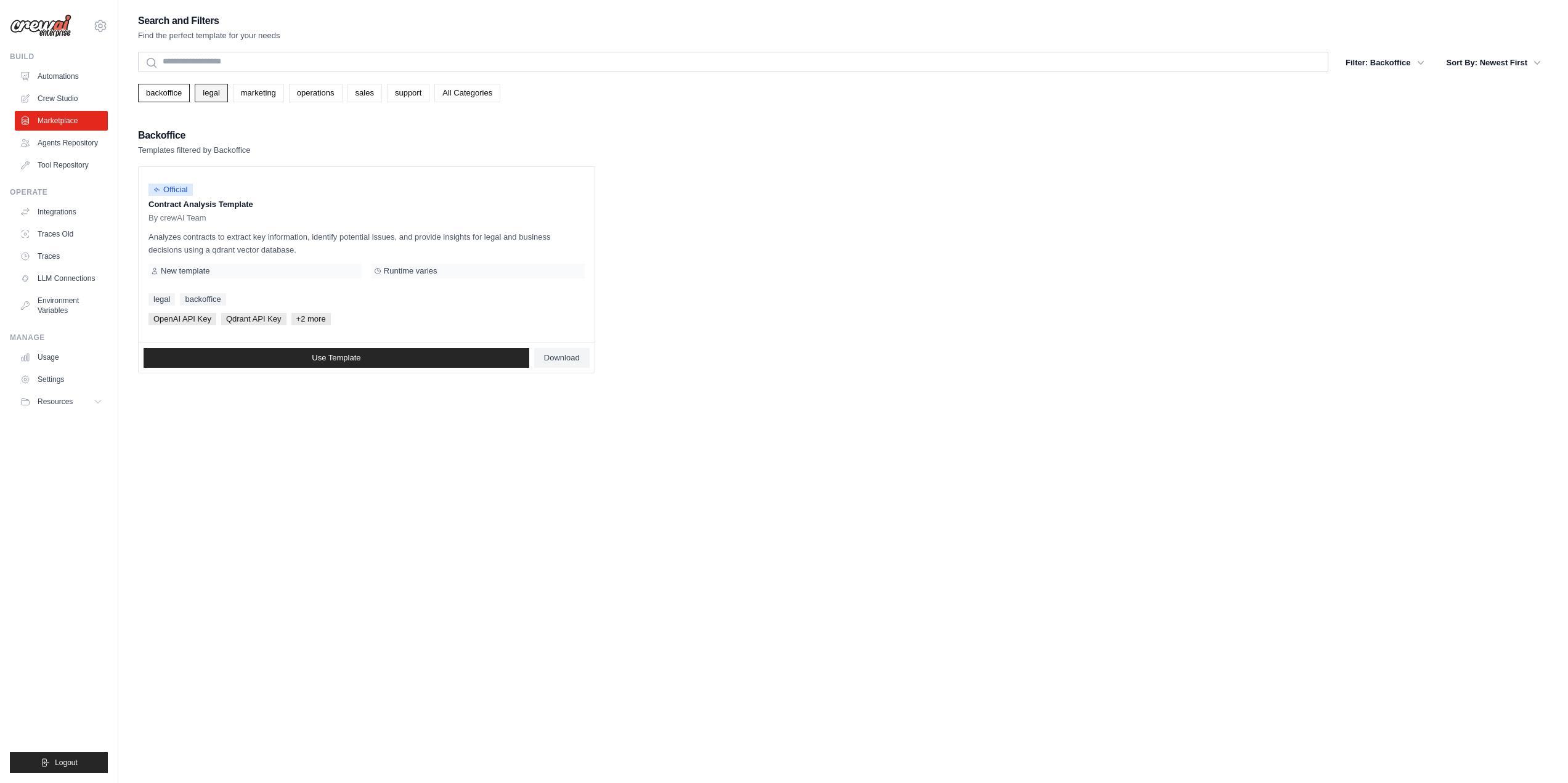
click at [196, 94] on link "legal" at bounding box center [210, 92] width 33 height 18
click at [257, 93] on link "marketing" at bounding box center [258, 92] width 51 height 18
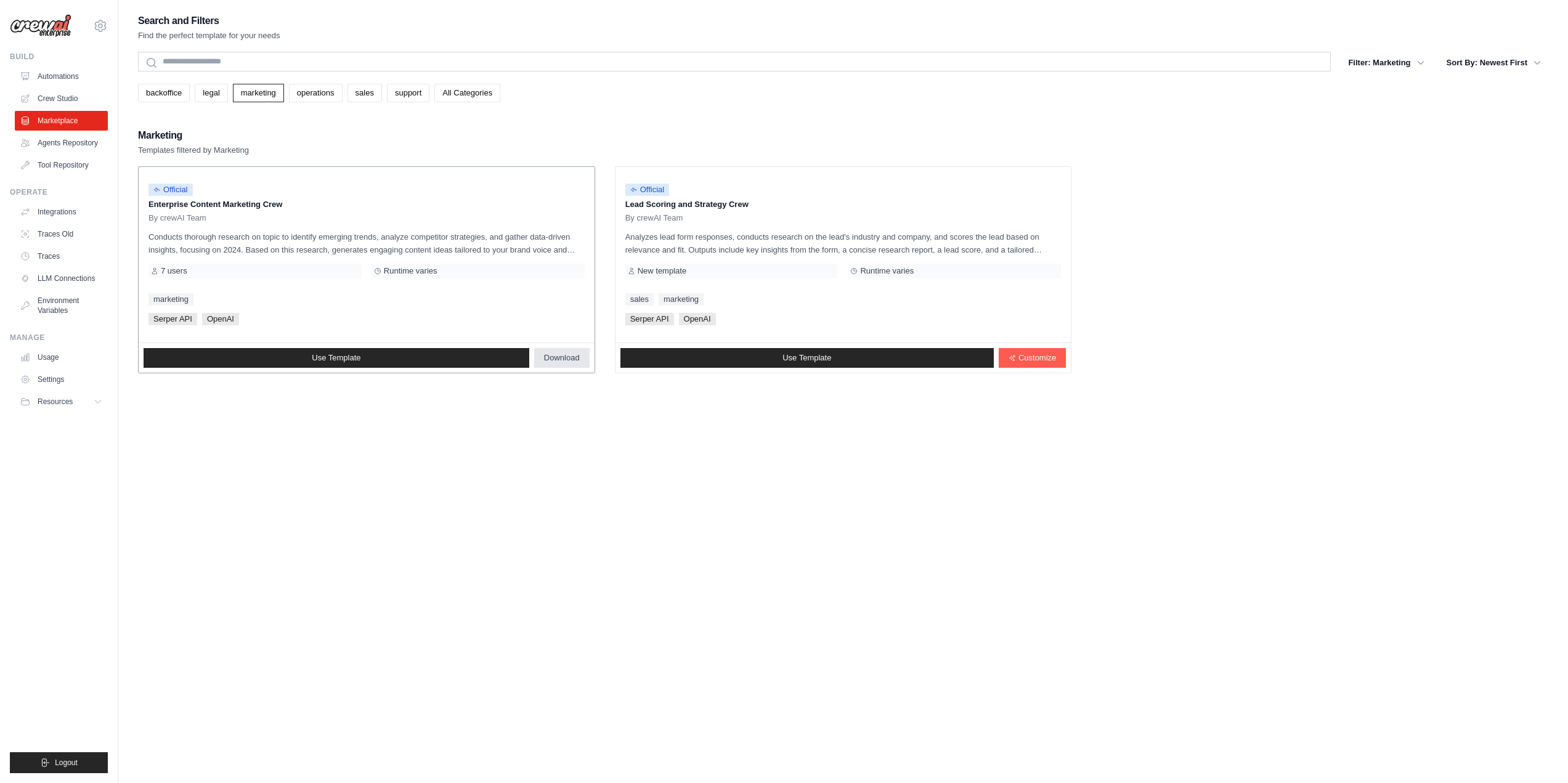
click at [565, 361] on span "Download" at bounding box center [561, 358] width 36 height 10
click at [313, 354] on span "Use Template" at bounding box center [336, 358] width 49 height 10
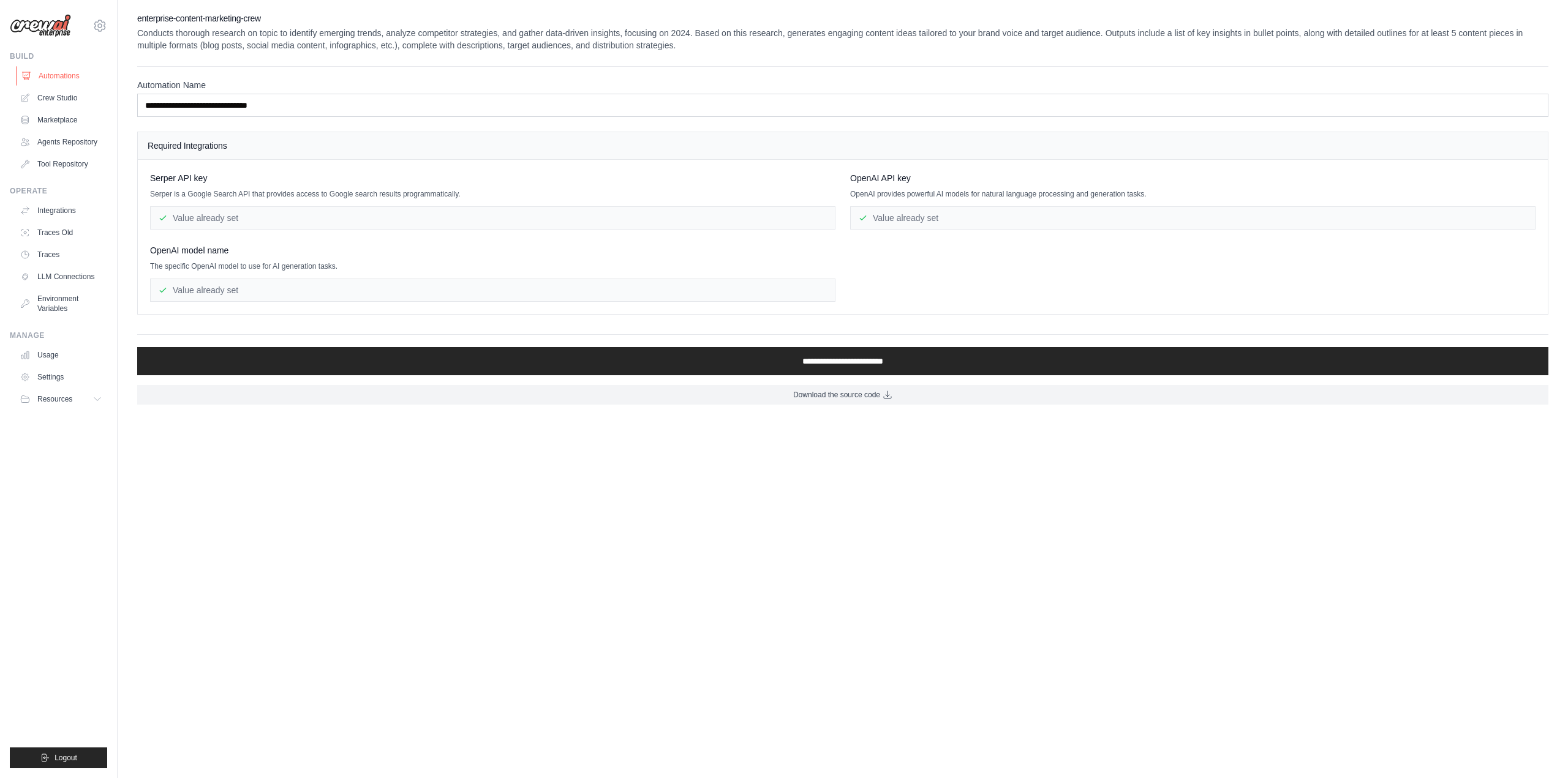
click at [48, 71] on link "Automations" at bounding box center [62, 75] width 93 height 20
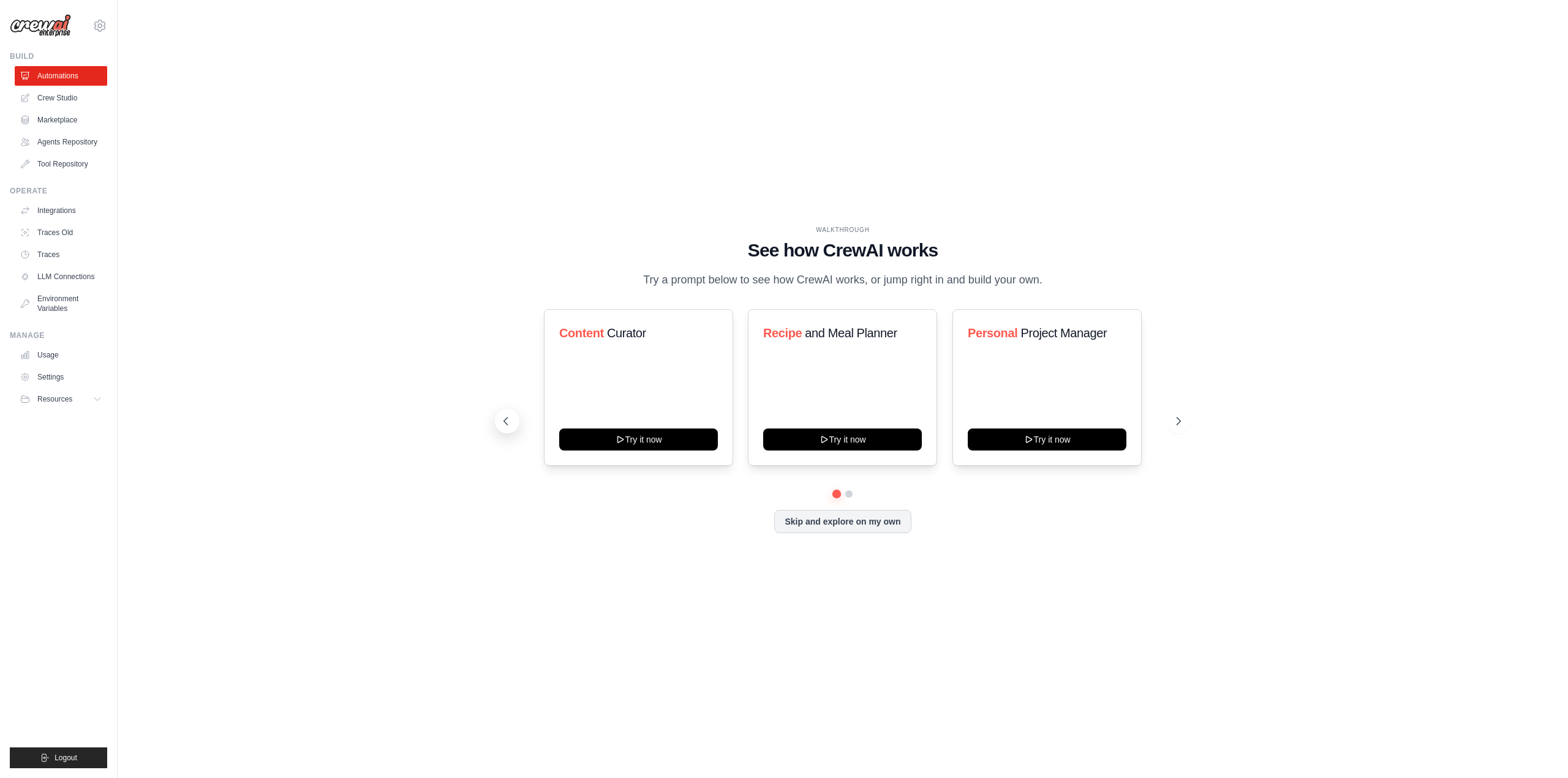
click at [509, 418] on icon at bounding box center [505, 421] width 12 height 12
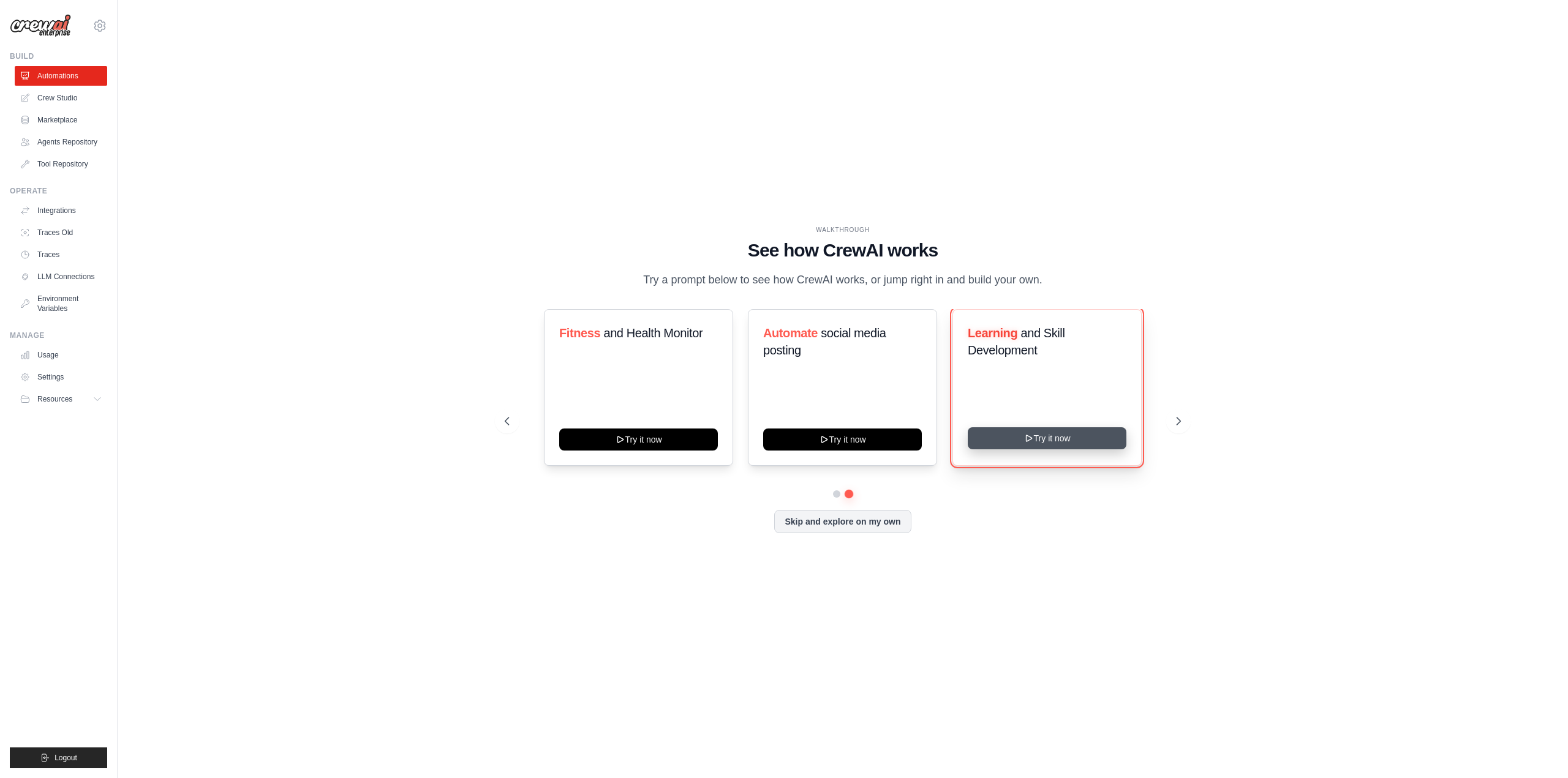
click at [1037, 435] on button "Try it now" at bounding box center [1047, 438] width 158 height 22
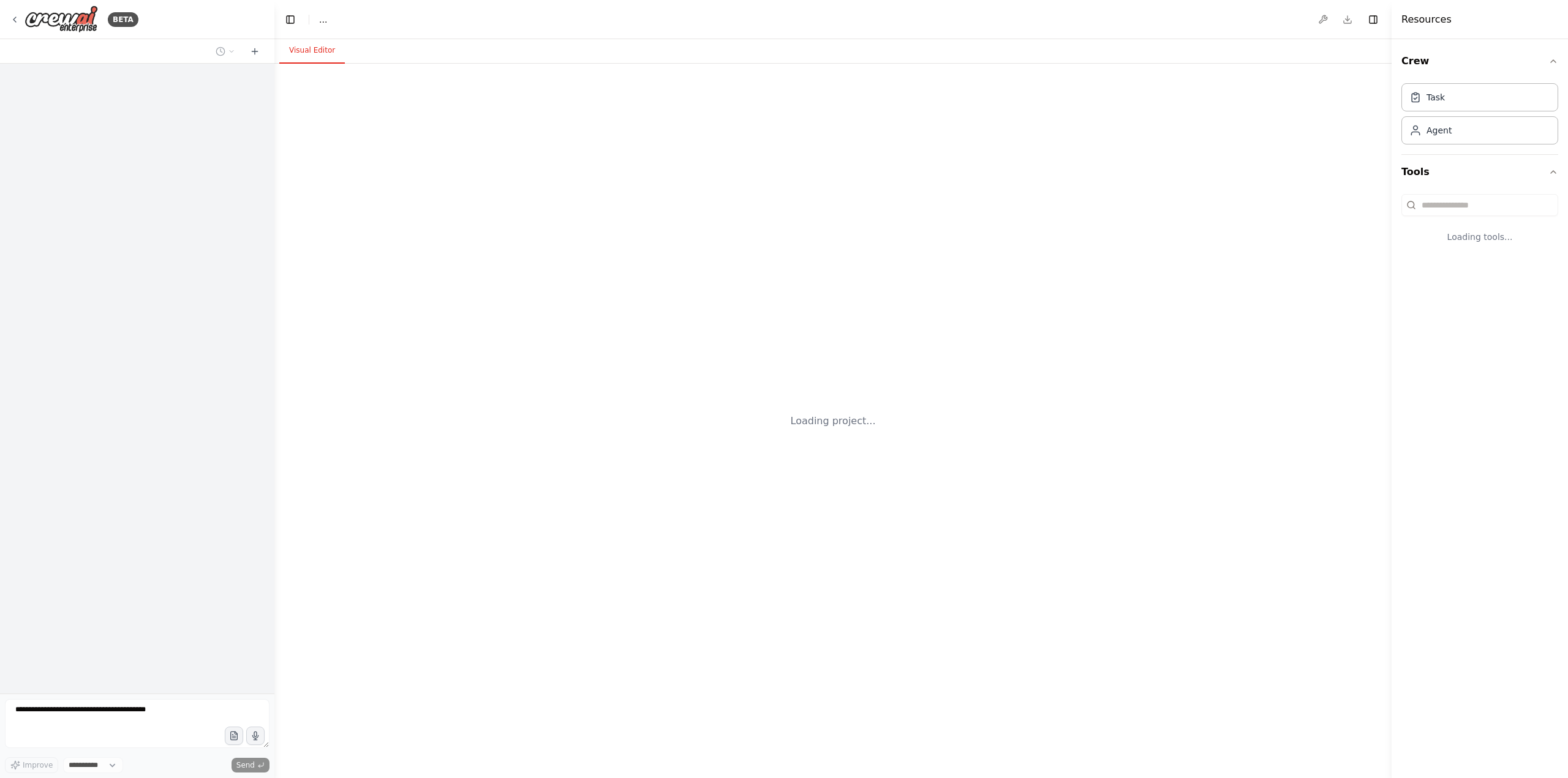
select select "****"
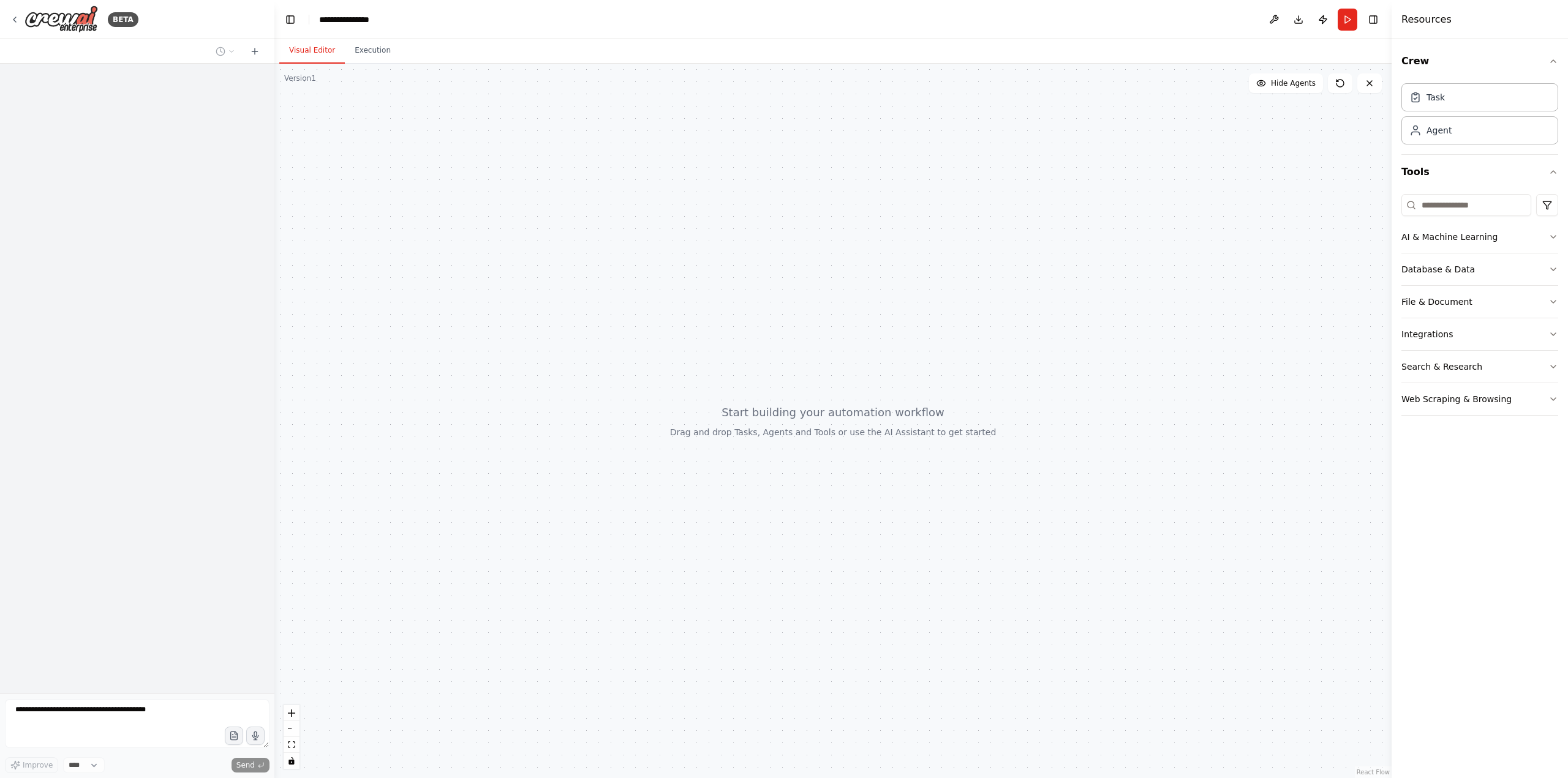
click at [1378, 772] on link "React Flow" at bounding box center [1373, 772] width 33 height 7
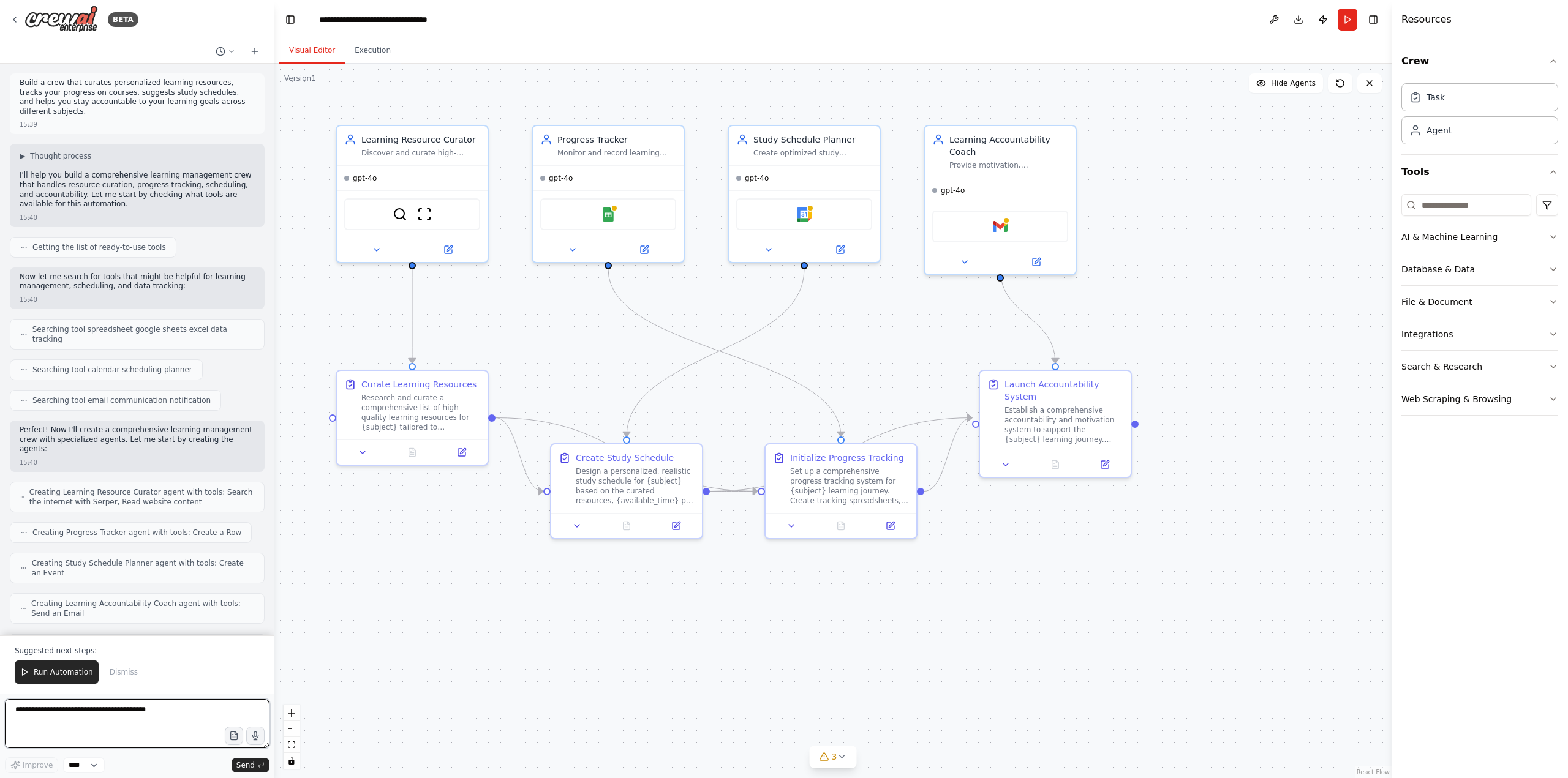
scroll to position [784, 0]
